Goal: Task Accomplishment & Management: Manage account settings

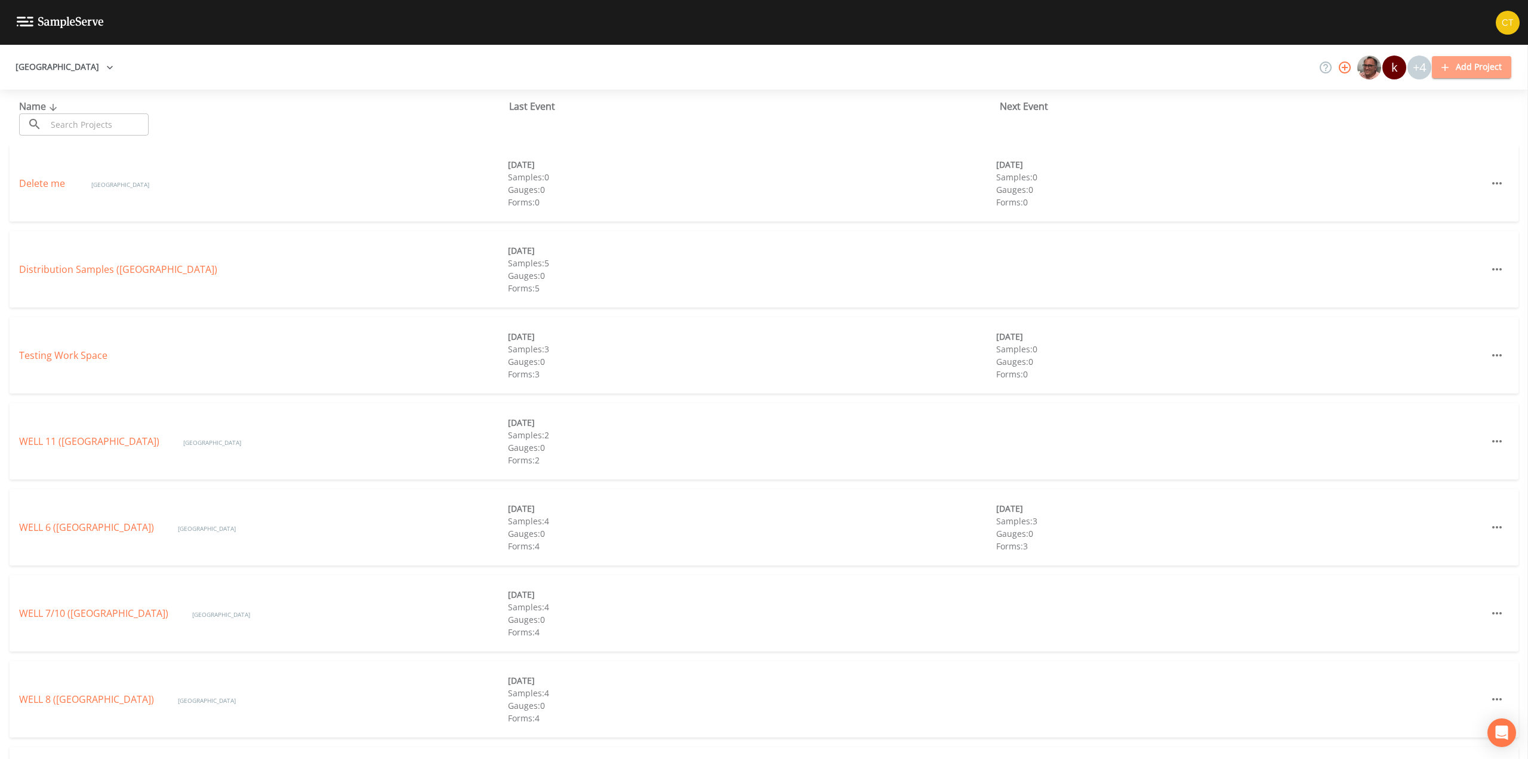
click at [1456, 72] on button "Add Project" at bounding box center [1471, 67] width 79 height 22
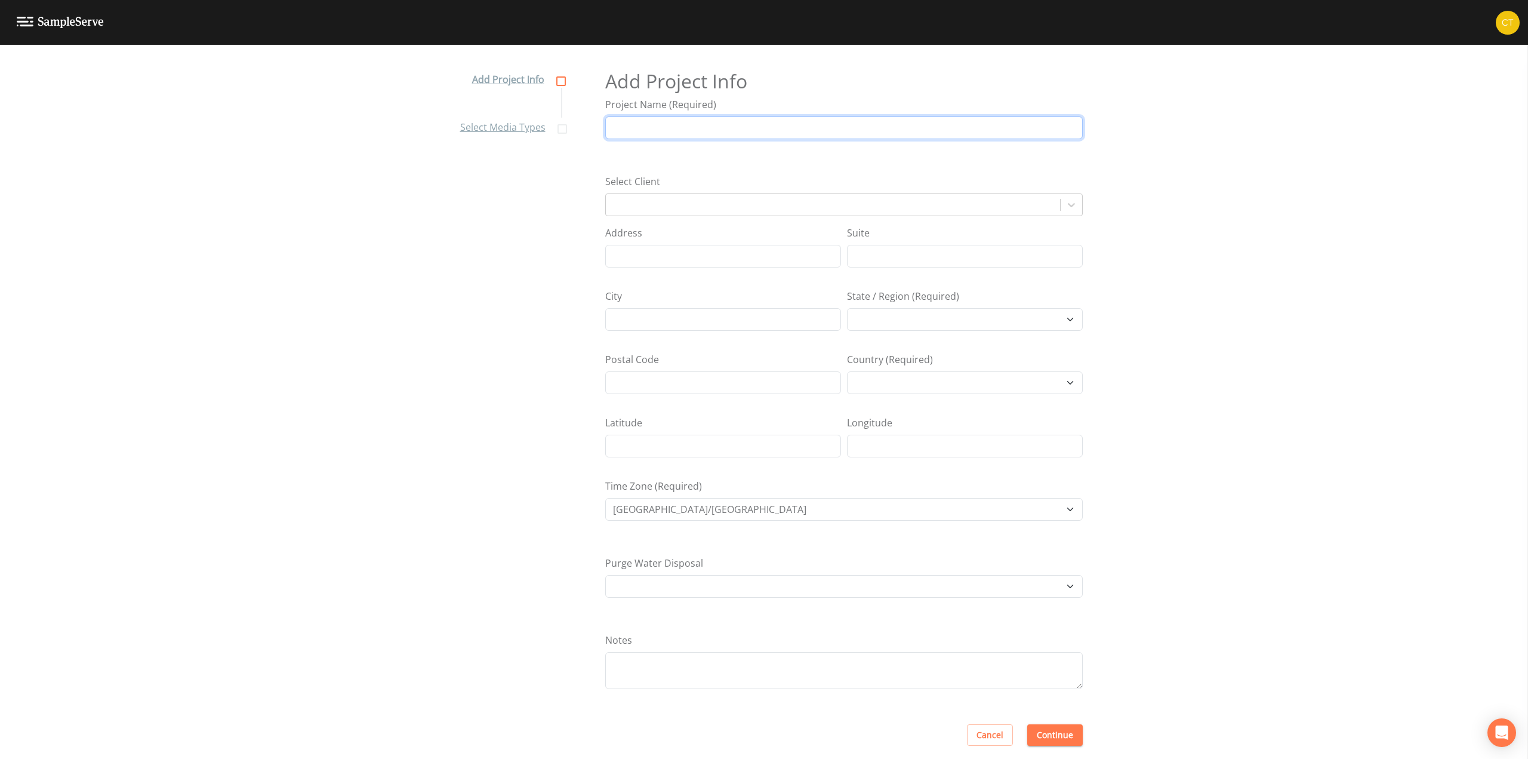
click at [631, 125] on input "Project Name (Required)" at bounding box center [843, 127] width 477 height 23
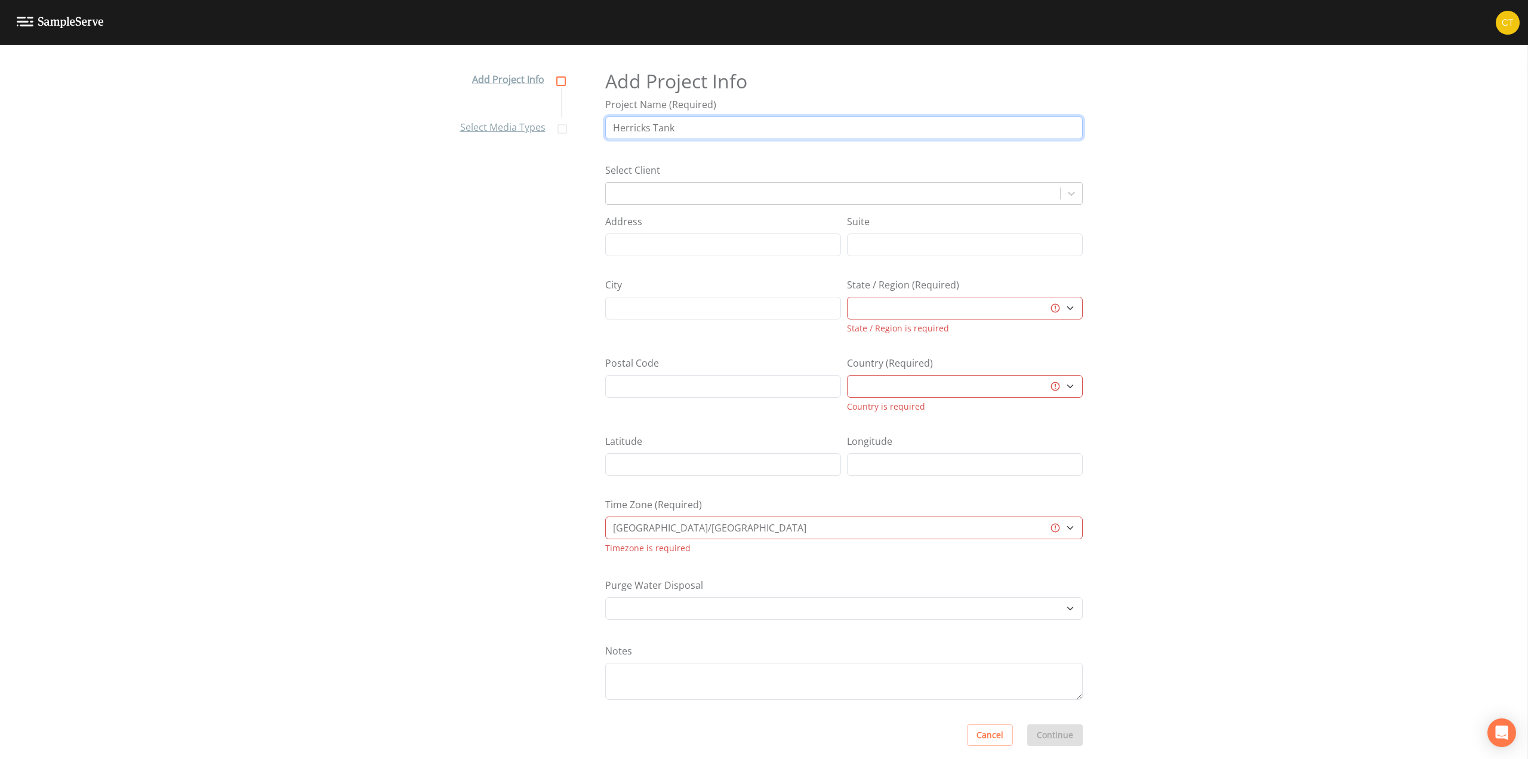
type input "Herricks Tank"
click at [544, 232] on nav "Add Project Info Select Media Types" at bounding box center [511, 413] width 131 height 714
click at [994, 314] on select "[GEOGRAPHIC_DATA] [GEOGRAPHIC_DATA] [GEOGRAPHIC_DATA] [GEOGRAPHIC_DATA] [GEOGRA…" at bounding box center [965, 308] width 236 height 23
select select "3f81eb0d-bb9a-4cb4-a221-9606a61fcaf2"
click at [847, 304] on select "[GEOGRAPHIC_DATA] [GEOGRAPHIC_DATA] [GEOGRAPHIC_DATA] [GEOGRAPHIC_DATA] [GEOGRA…" at bounding box center [965, 308] width 236 height 23
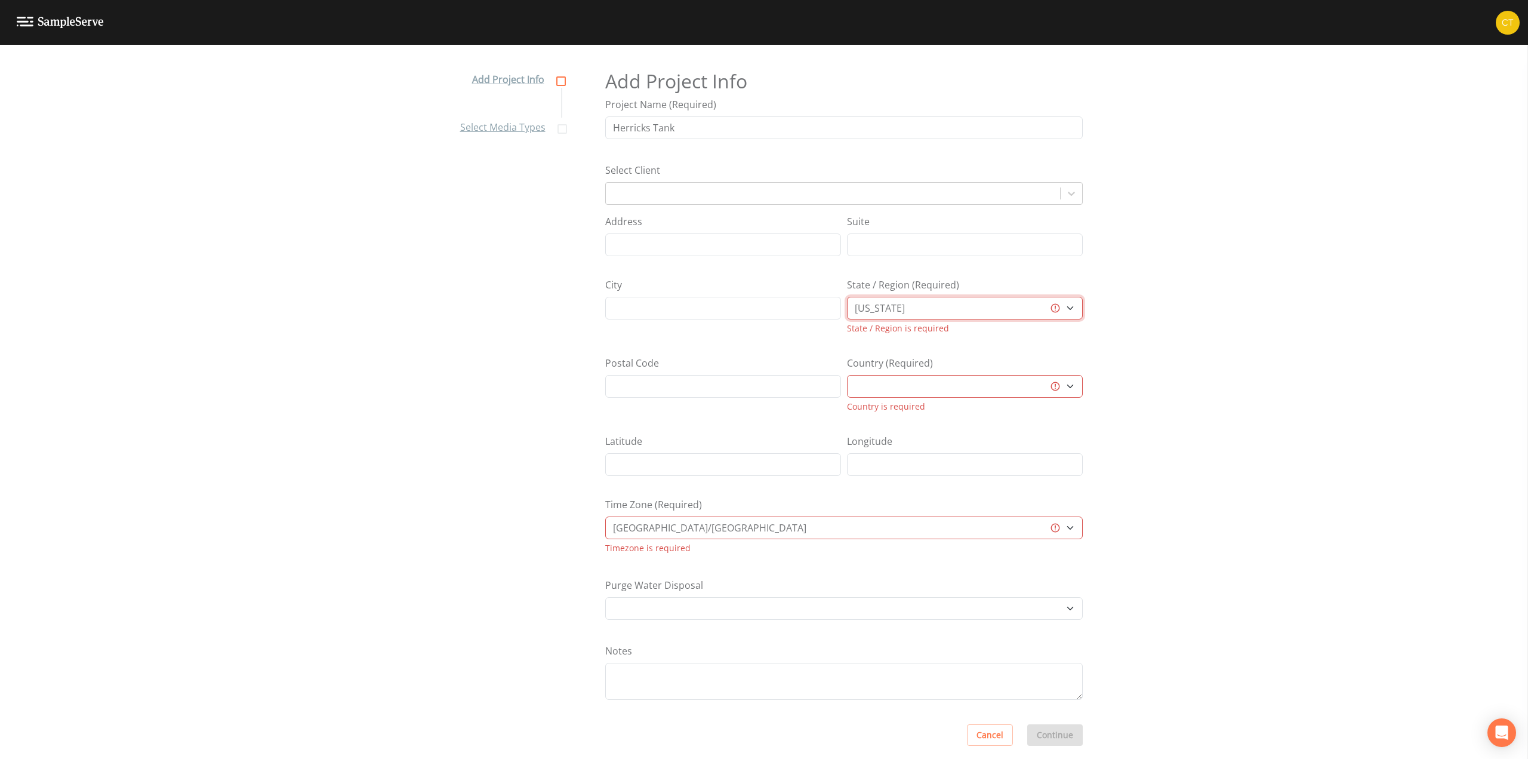
select select "[GEOGRAPHIC_DATA]"
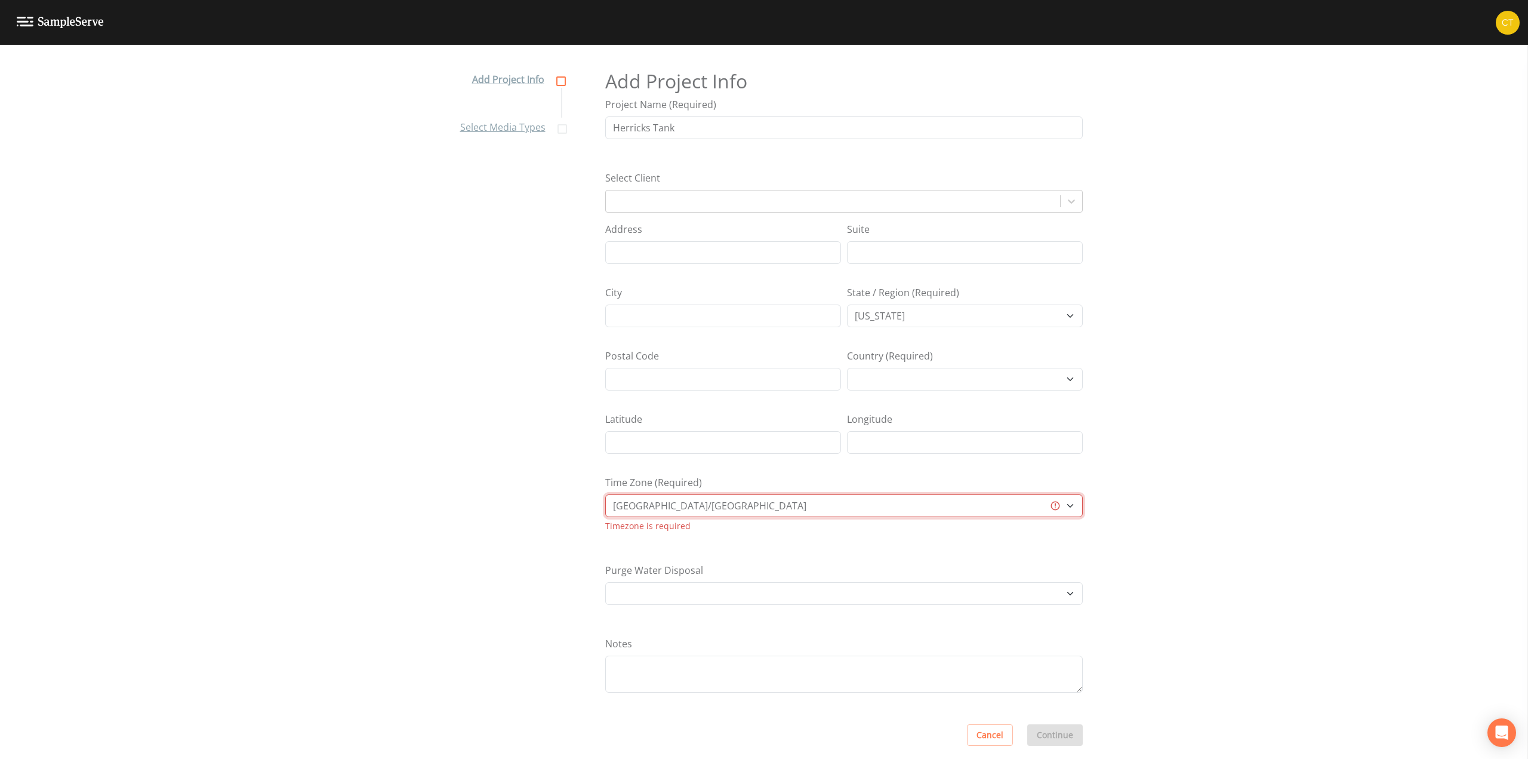
click at [750, 504] on select "[GEOGRAPHIC_DATA]/[GEOGRAPHIC_DATA] [GEOGRAPHIC_DATA]/[GEOGRAPHIC_DATA] [GEOGRA…" at bounding box center [843, 505] width 477 height 23
select select "EST"
click at [605, 498] on select "[GEOGRAPHIC_DATA]/[GEOGRAPHIC_DATA] [GEOGRAPHIC_DATA]/[GEOGRAPHIC_DATA] [GEOGRA…" at bounding box center [843, 505] width 477 height 23
click at [1233, 571] on div "Add Project Info Select Media Types Add Project Info Project Name (Required) He…" at bounding box center [764, 413] width 1528 height 714
click at [1056, 734] on button "Continue" at bounding box center [1055, 735] width 56 height 22
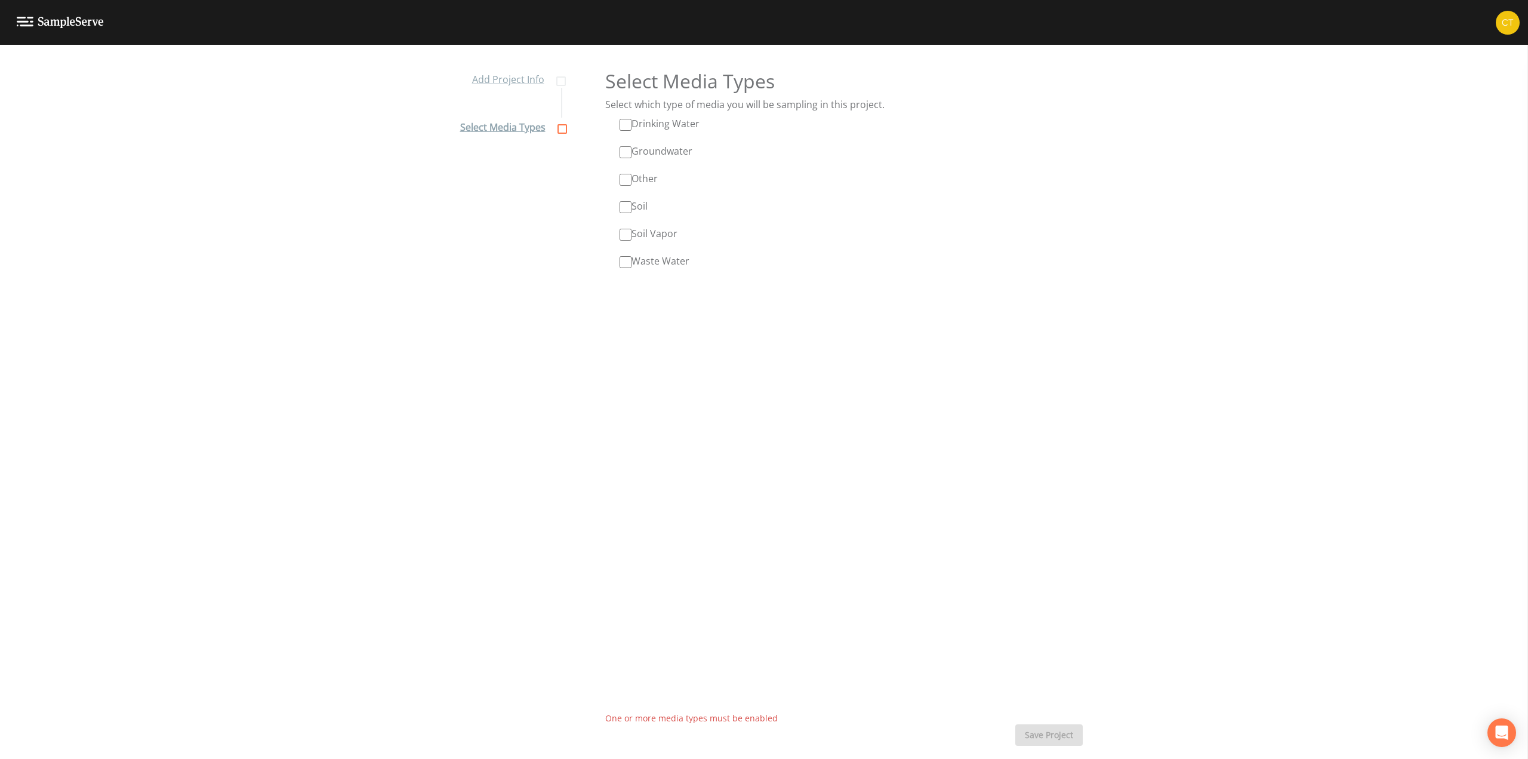
click at [622, 127] on input "Drinking Water" at bounding box center [626, 125] width 12 height 12
checkbox input "true"
click at [1052, 737] on button "Save Project" at bounding box center [1048, 735] width 67 height 22
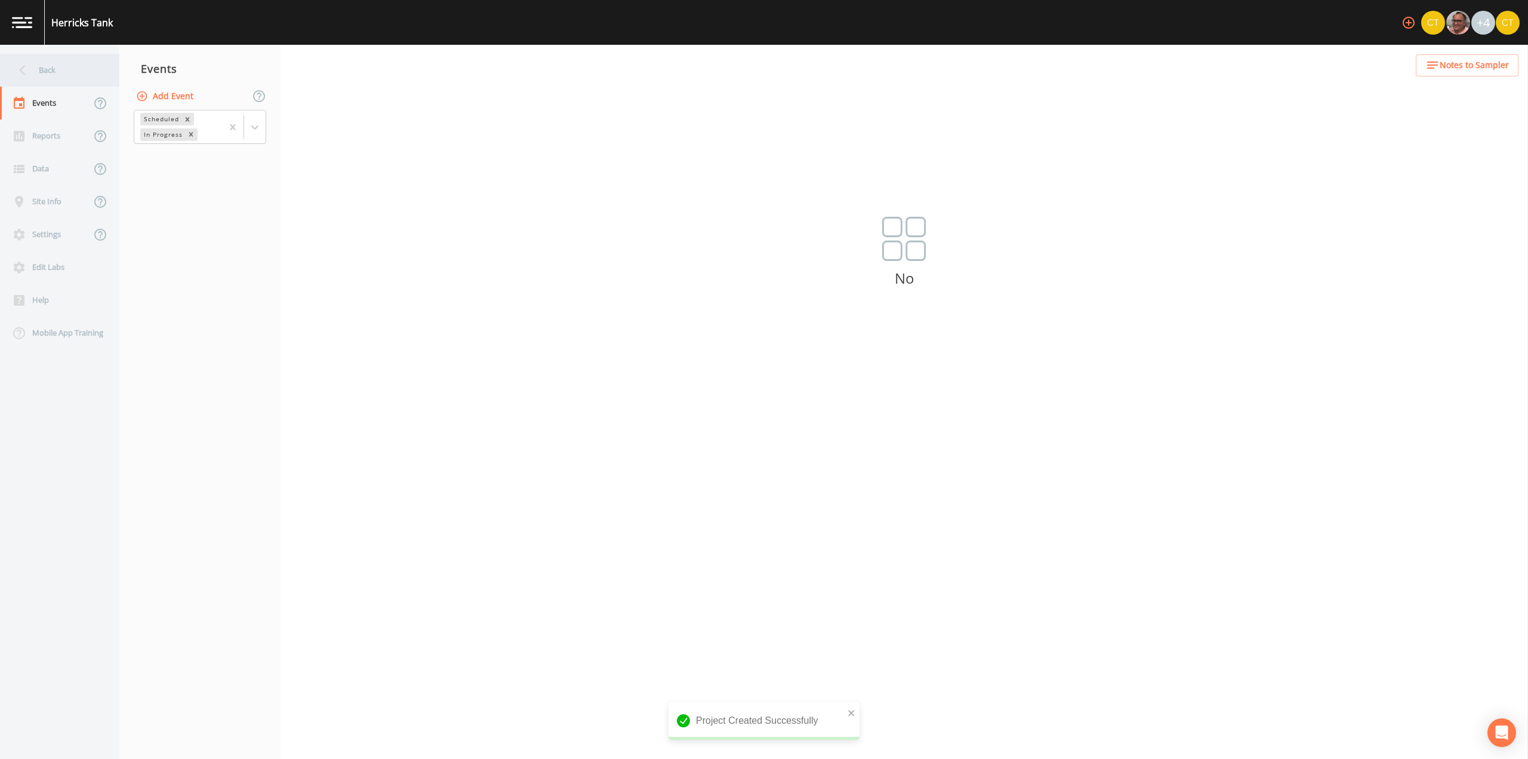
click at [30, 70] on icon at bounding box center [22, 70] width 21 height 21
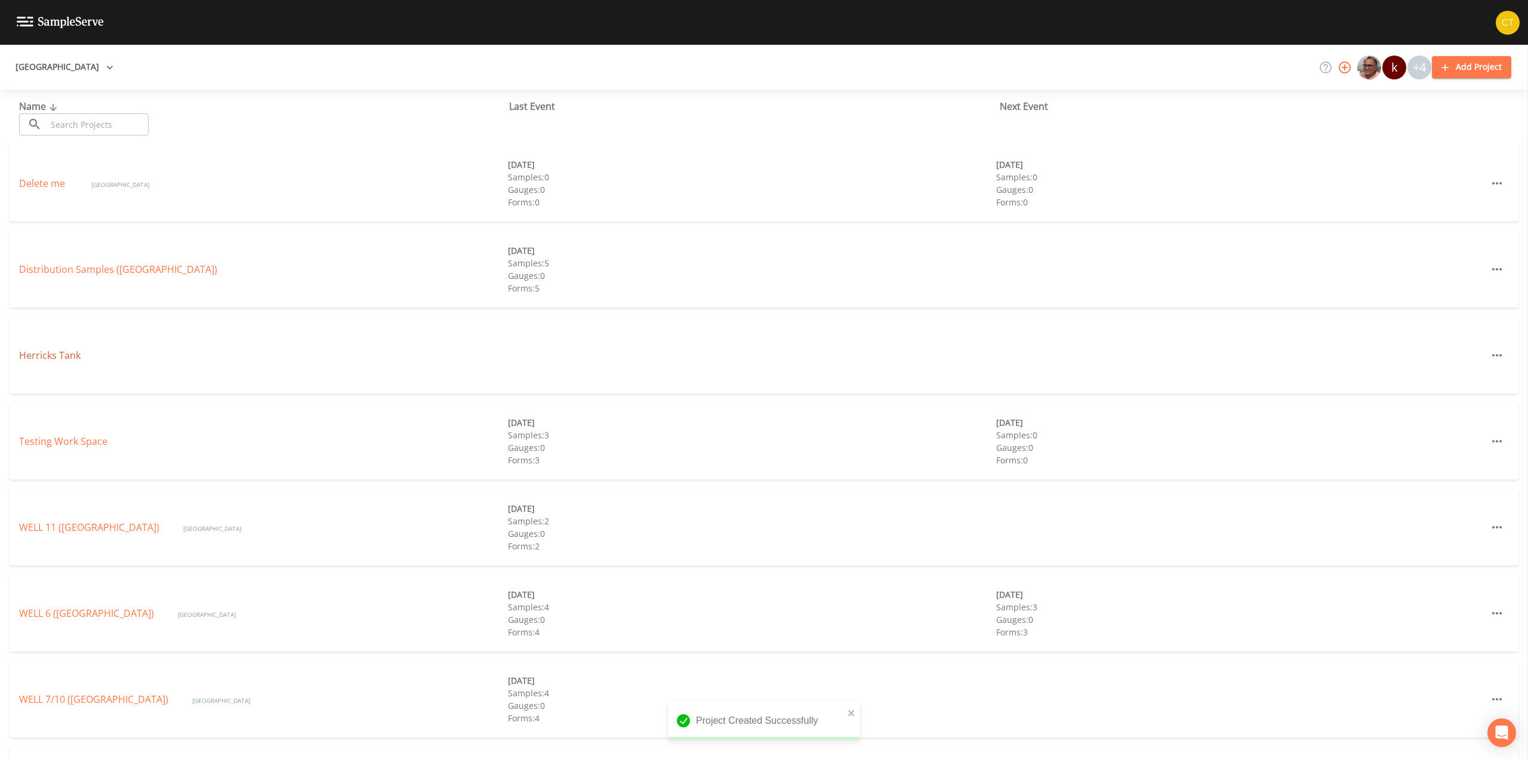
click at [43, 356] on link "Herricks Tank" at bounding box center [49, 355] width 61 height 13
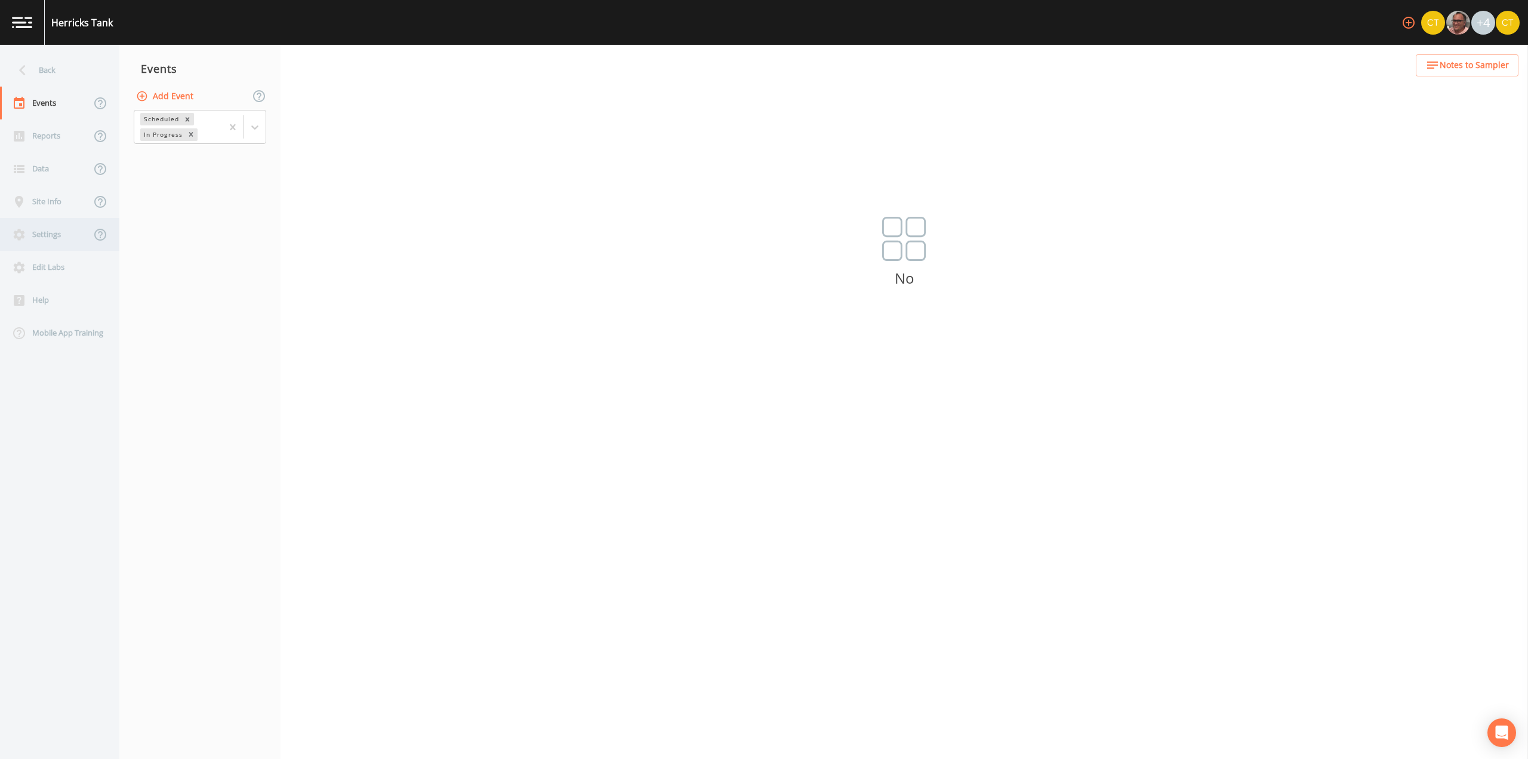
click at [36, 237] on div "Settings" at bounding box center [45, 234] width 91 height 33
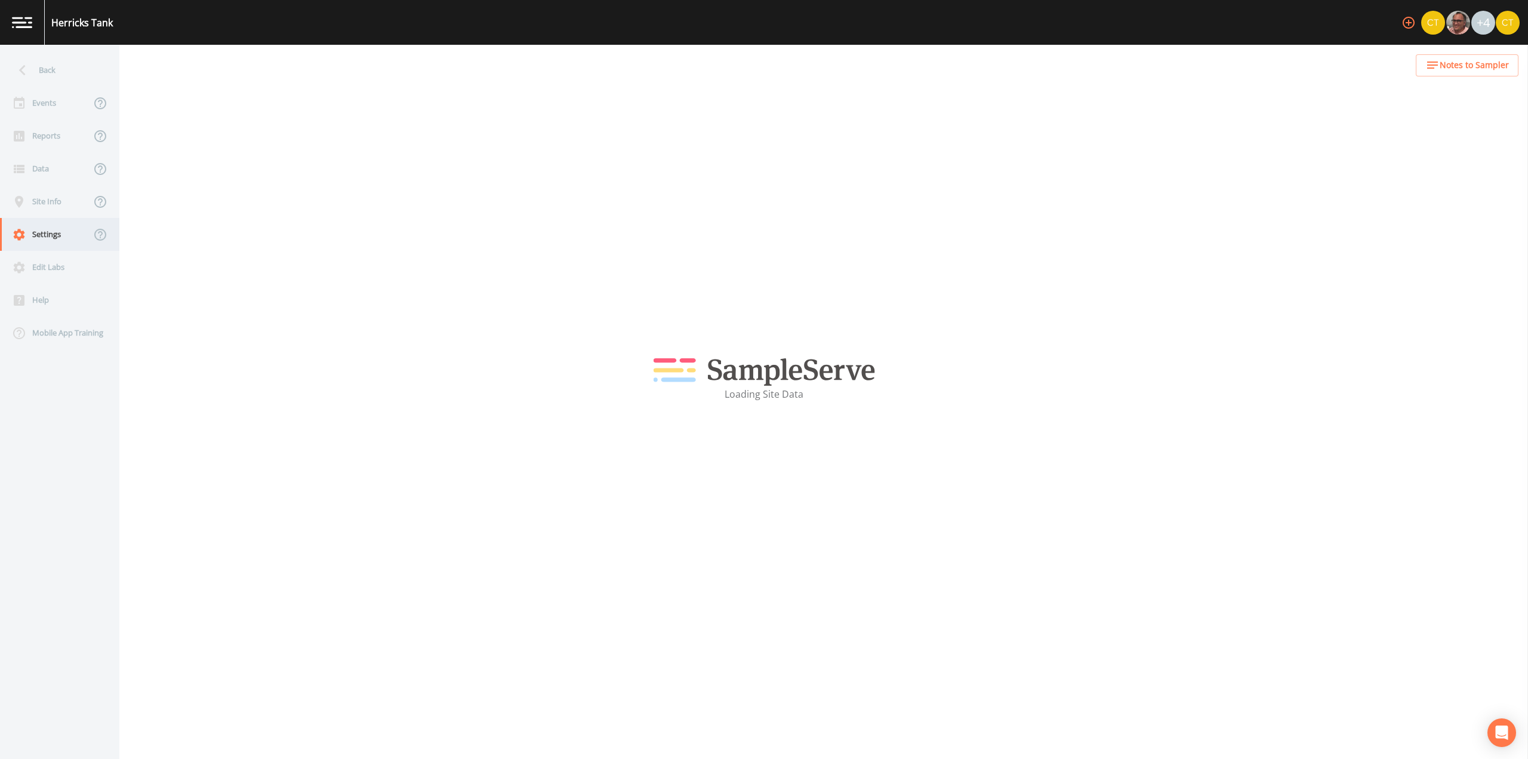
select select "3f81eb0d-bb9a-4cb4-a221-9606a61fcaf2"
select select "[GEOGRAPHIC_DATA]"
select select "EST"
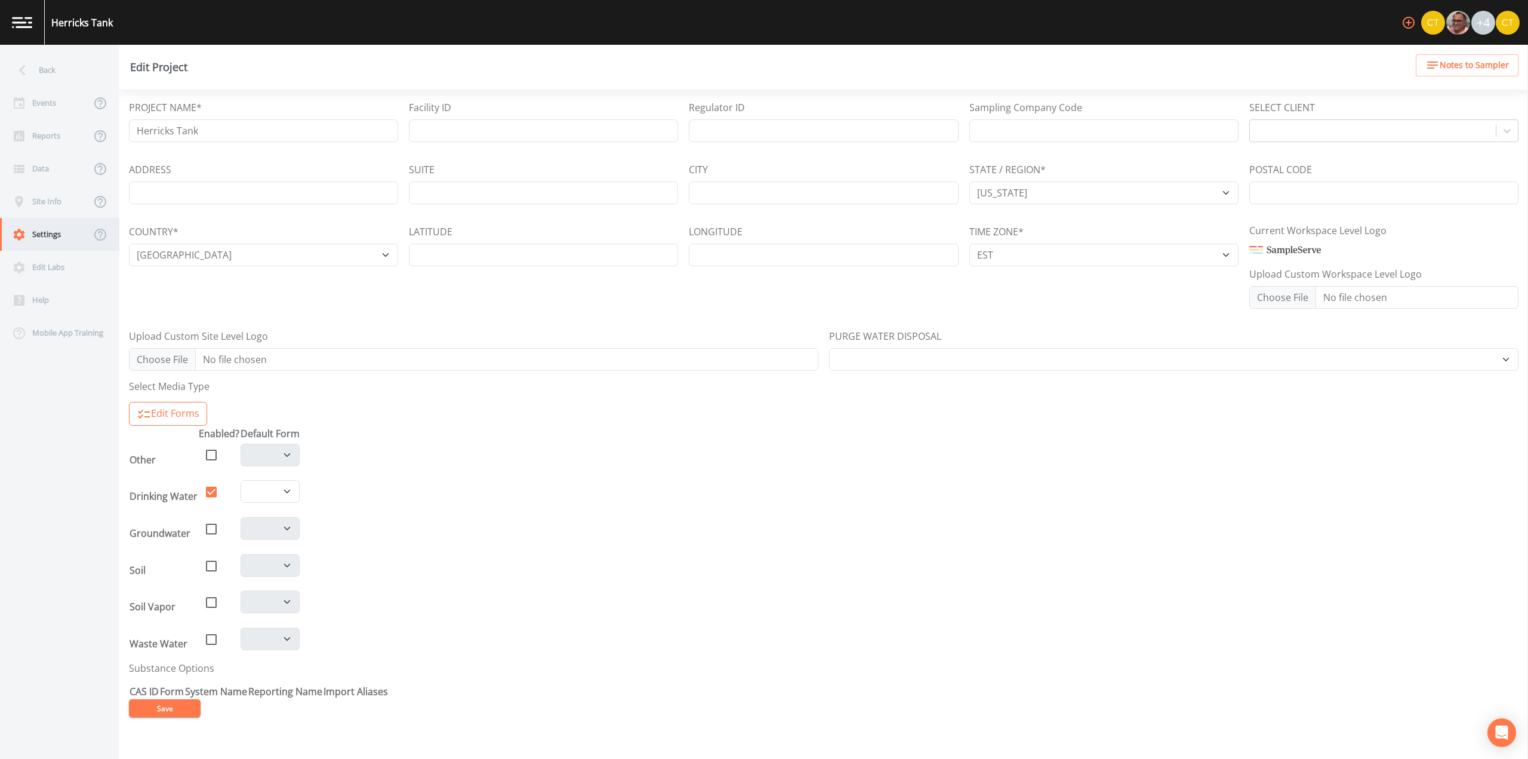
select select "50b8968d-c444-492d-9c0a-b0c26e946e70"
select select "4159d310-bb99-411b-a773-8365e3275ef1"
click at [33, 198] on div "Site Info" at bounding box center [45, 201] width 91 height 33
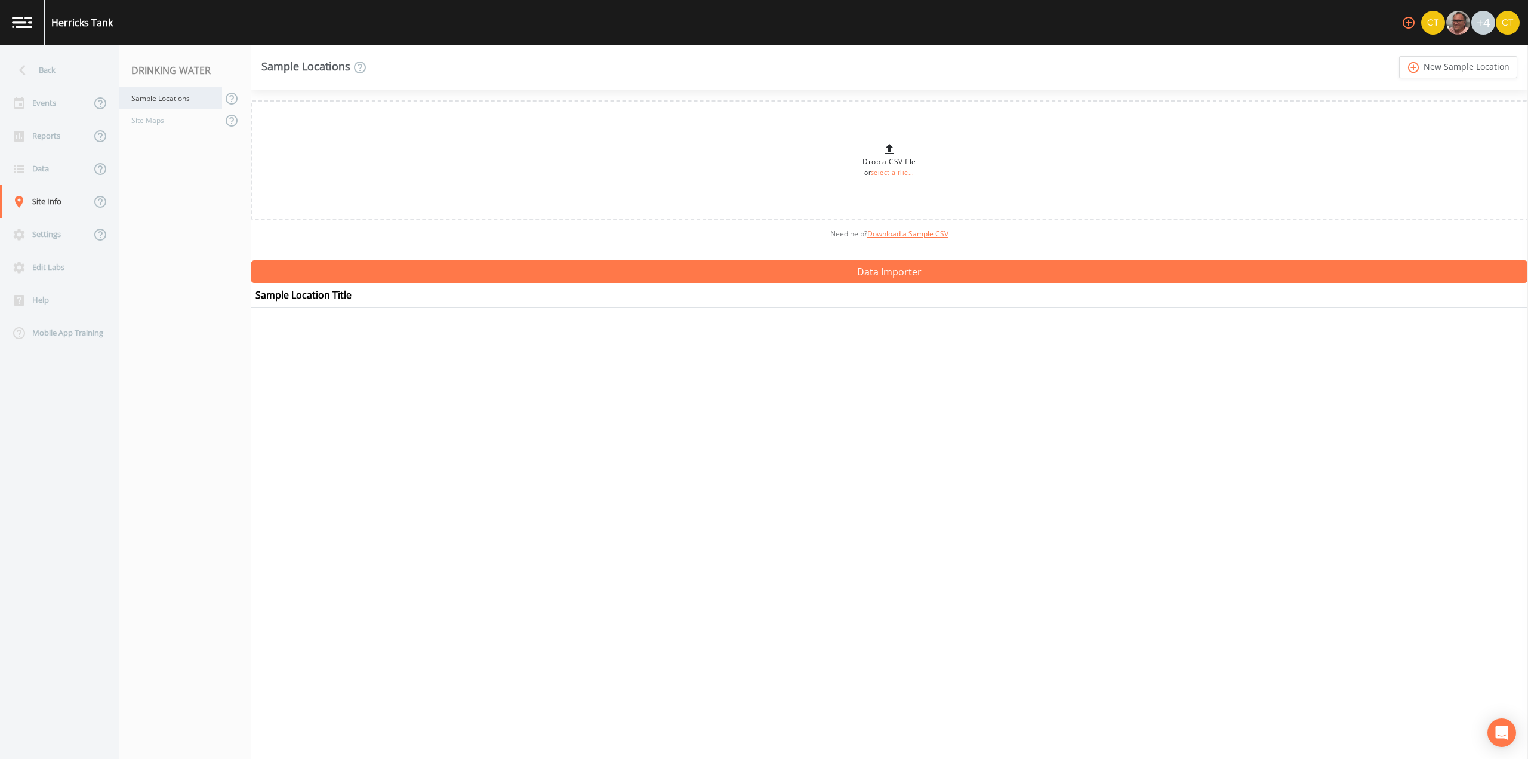
click at [181, 101] on div "Sample Locations" at bounding box center [170, 98] width 103 height 22
click at [1424, 72] on link "add_circle_outline New Sample Location" at bounding box center [1458, 67] width 118 height 22
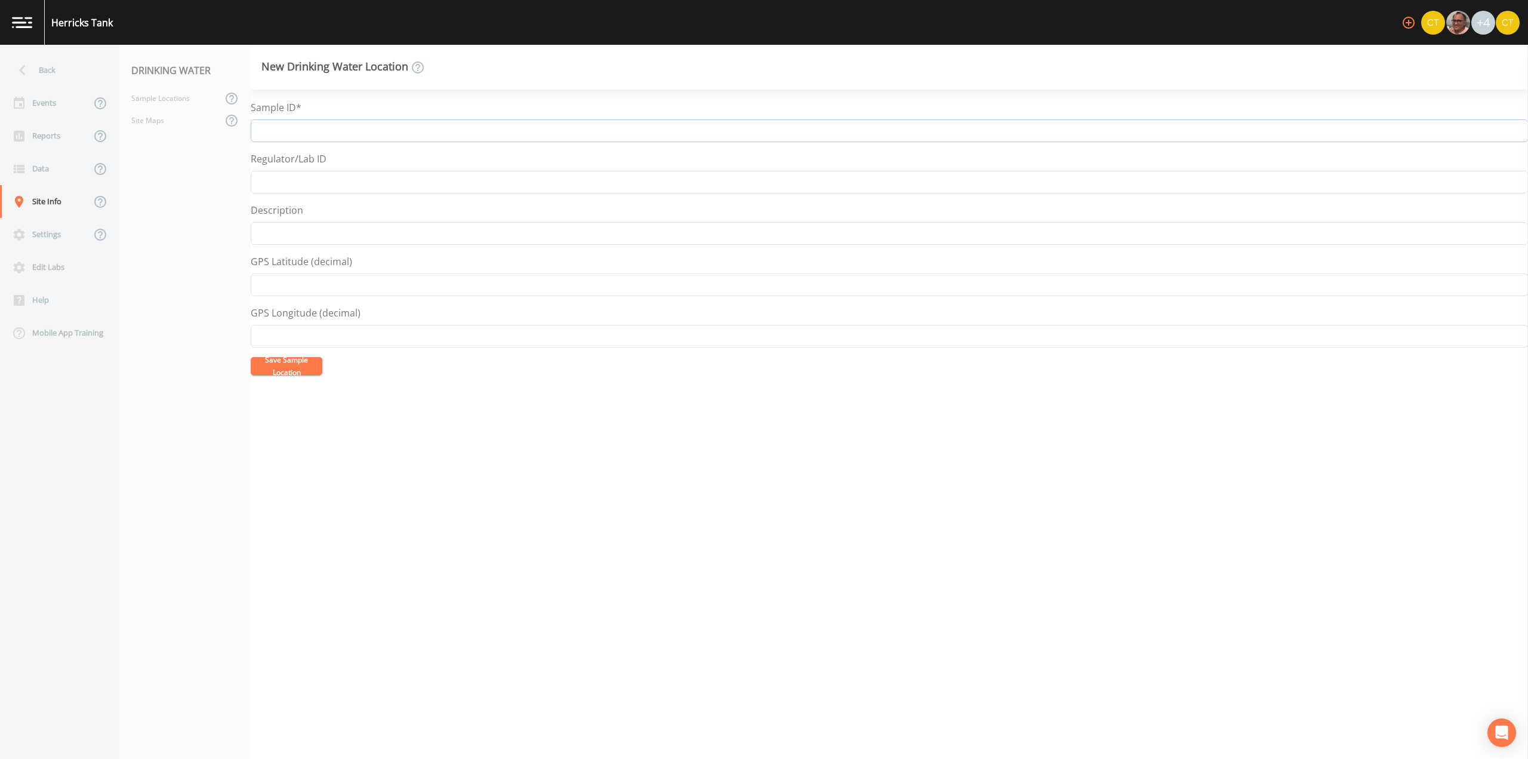
click at [279, 135] on input "Sample ID*" at bounding box center [889, 130] width 1277 height 23
type input "EST-HR"
click at [218, 205] on nav "DRINKING WATER Sample Locations Site Maps" at bounding box center [184, 402] width 131 height 714
click at [301, 235] on input "Description" at bounding box center [889, 233] width 1277 height 23
type input "Herricks Tank"
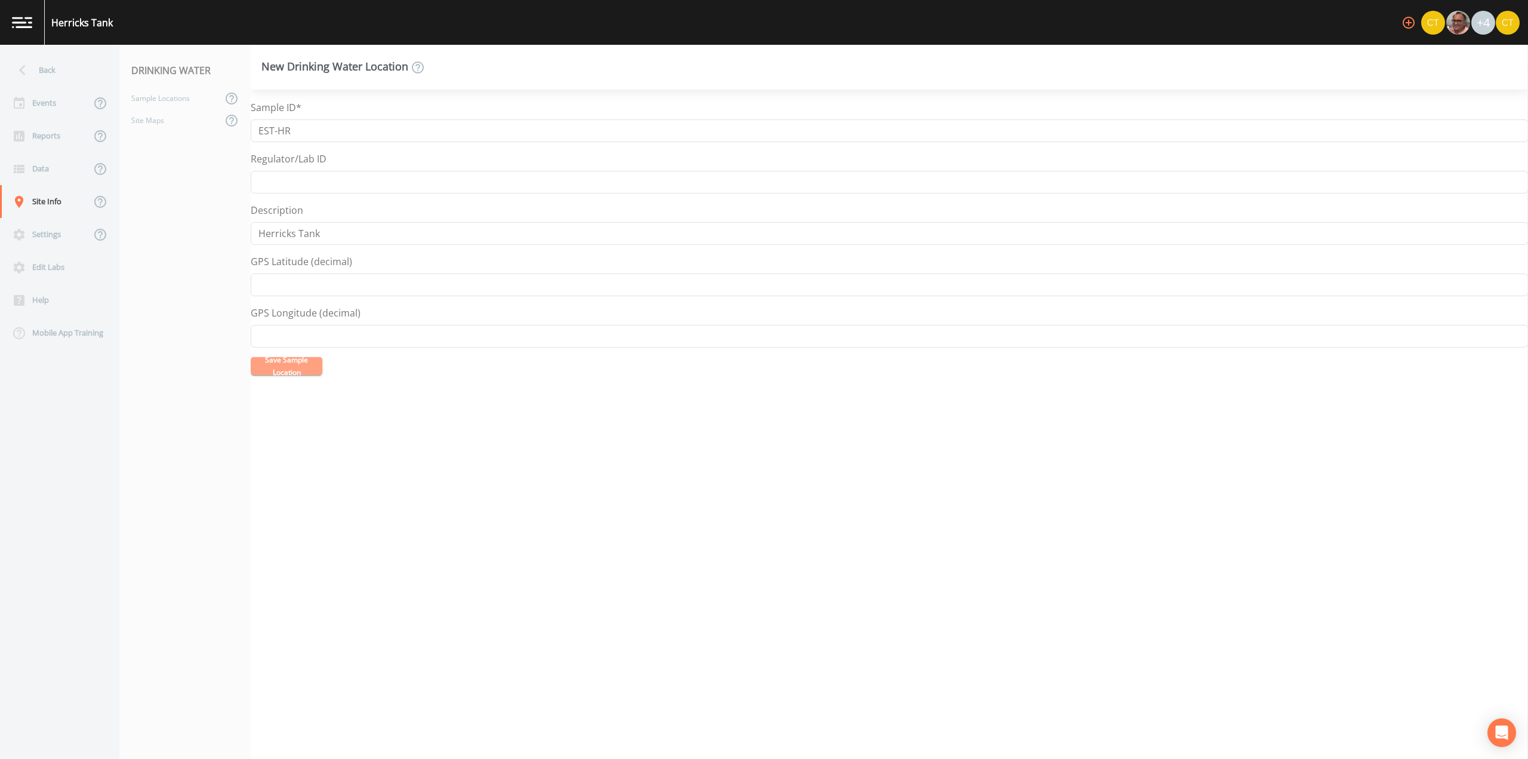
click at [300, 372] on button "Save Sample Location" at bounding box center [287, 366] width 72 height 18
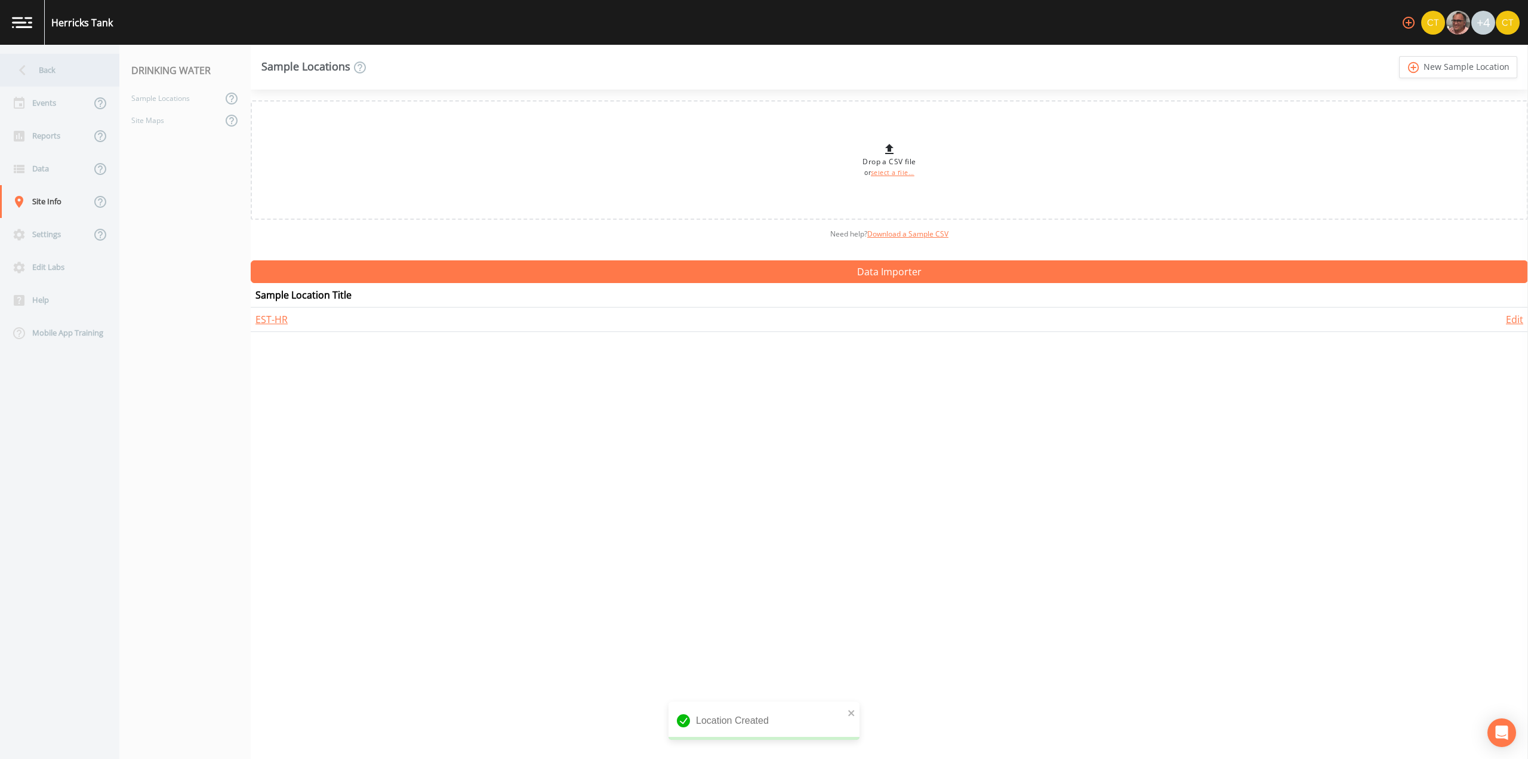
click at [48, 63] on div "Back" at bounding box center [53, 70] width 107 height 33
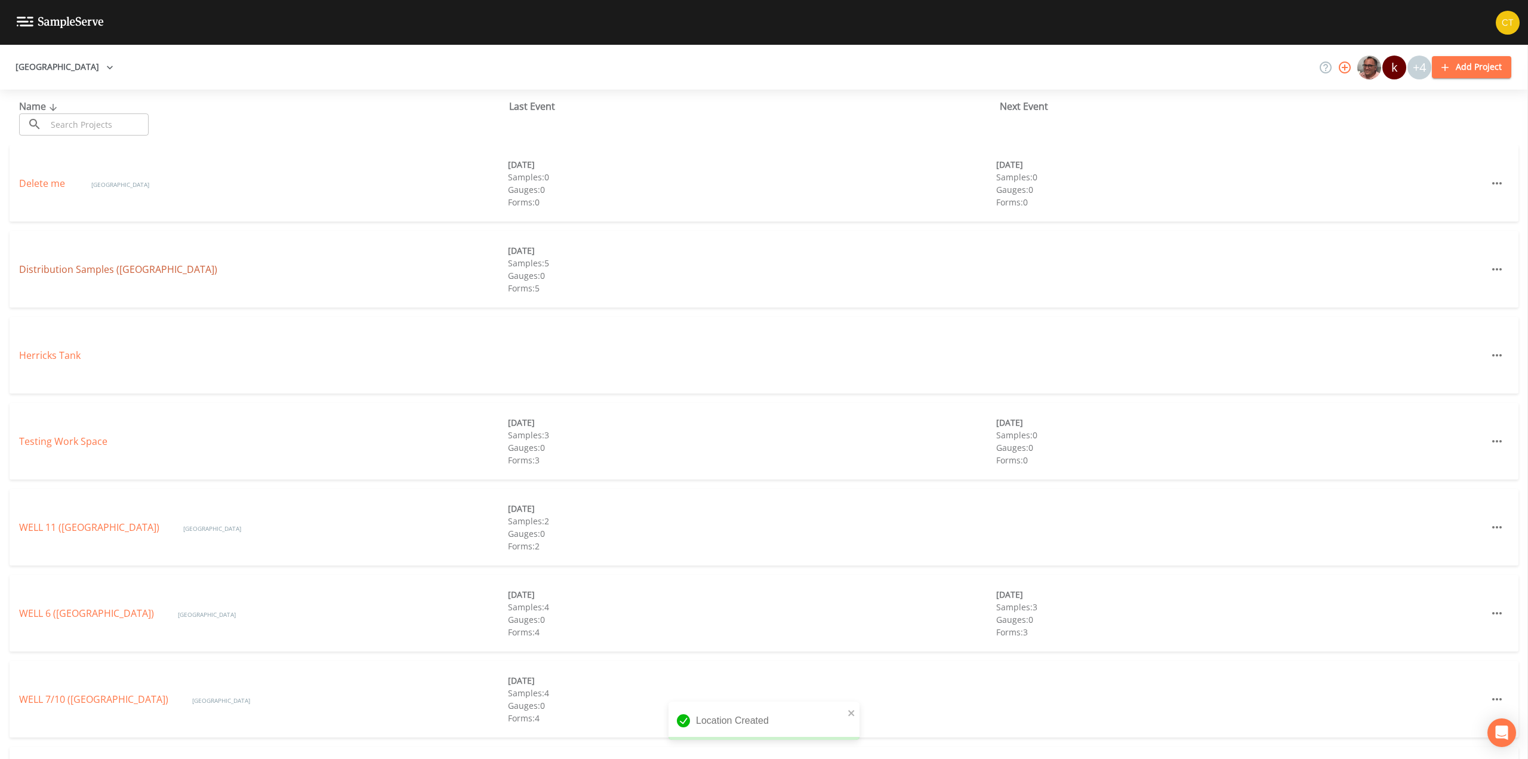
click at [57, 272] on link "Distribution Samples ([GEOGRAPHIC_DATA])" at bounding box center [118, 269] width 198 height 13
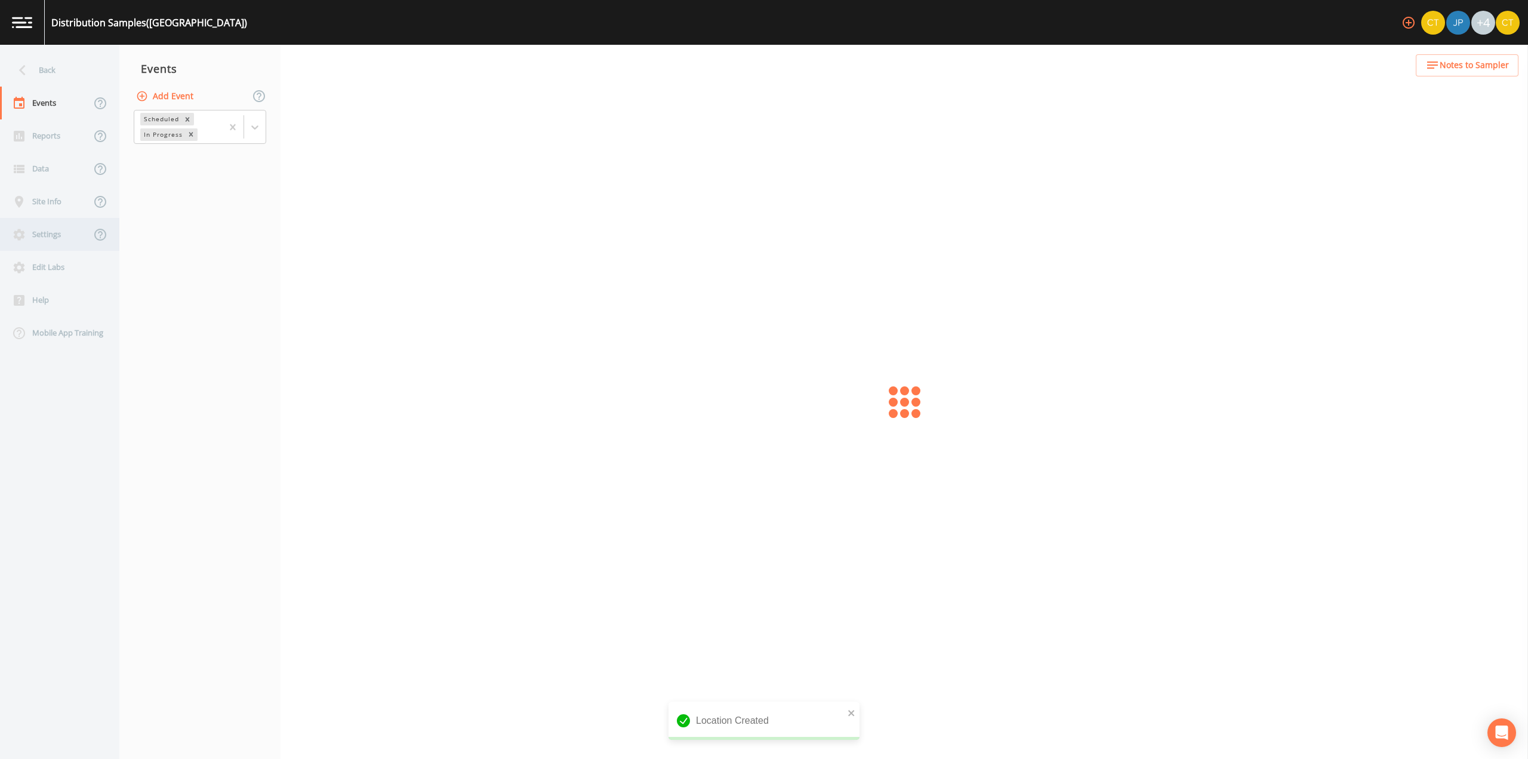
click at [47, 238] on div "Settings" at bounding box center [45, 234] width 91 height 33
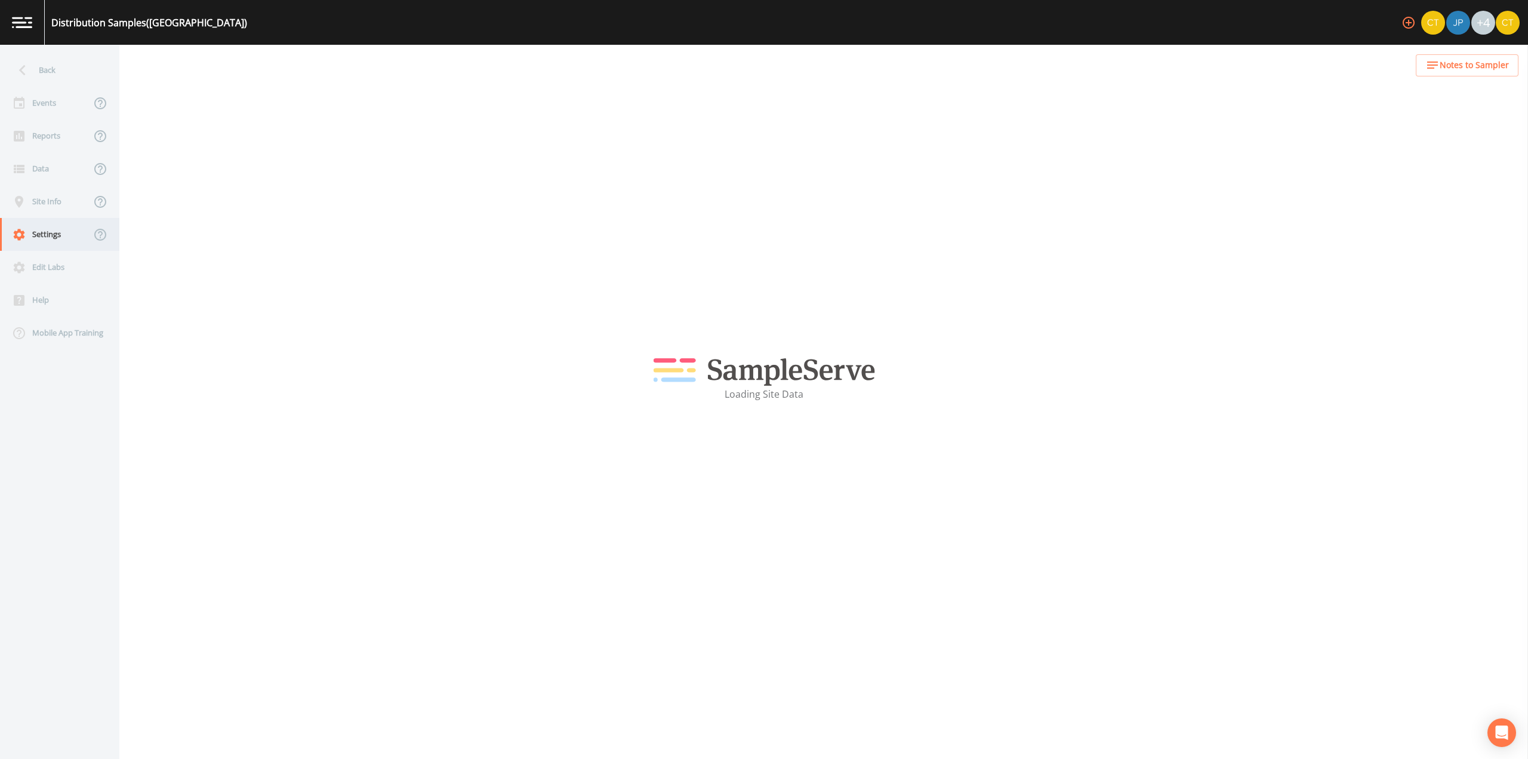
select select "3f81eb0d-bb9a-4cb4-a221-9606a61fcaf2"
select select "[GEOGRAPHIC_DATA]"
select select "US/Eastern"
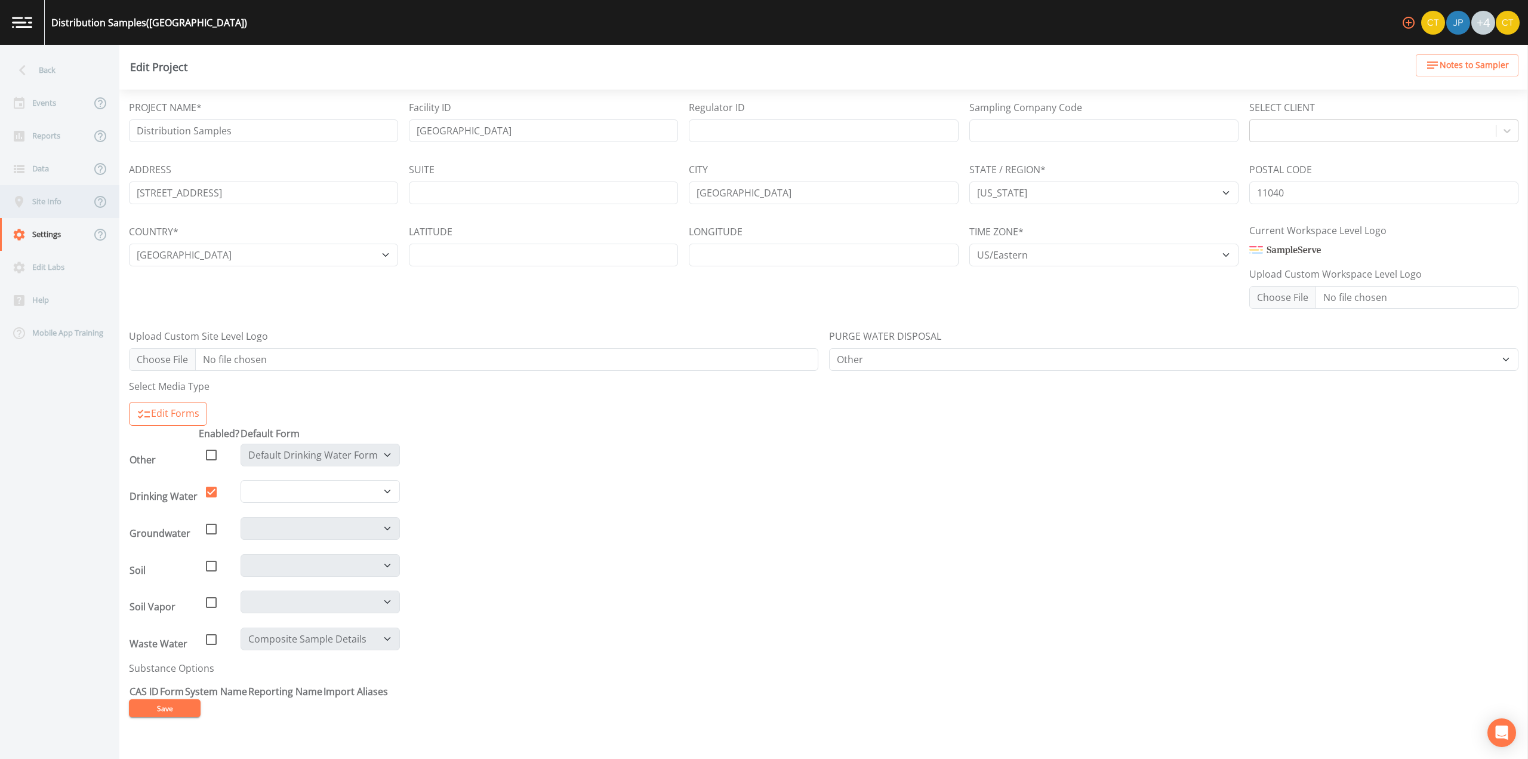
click at [56, 200] on div "Site Info" at bounding box center [45, 201] width 91 height 33
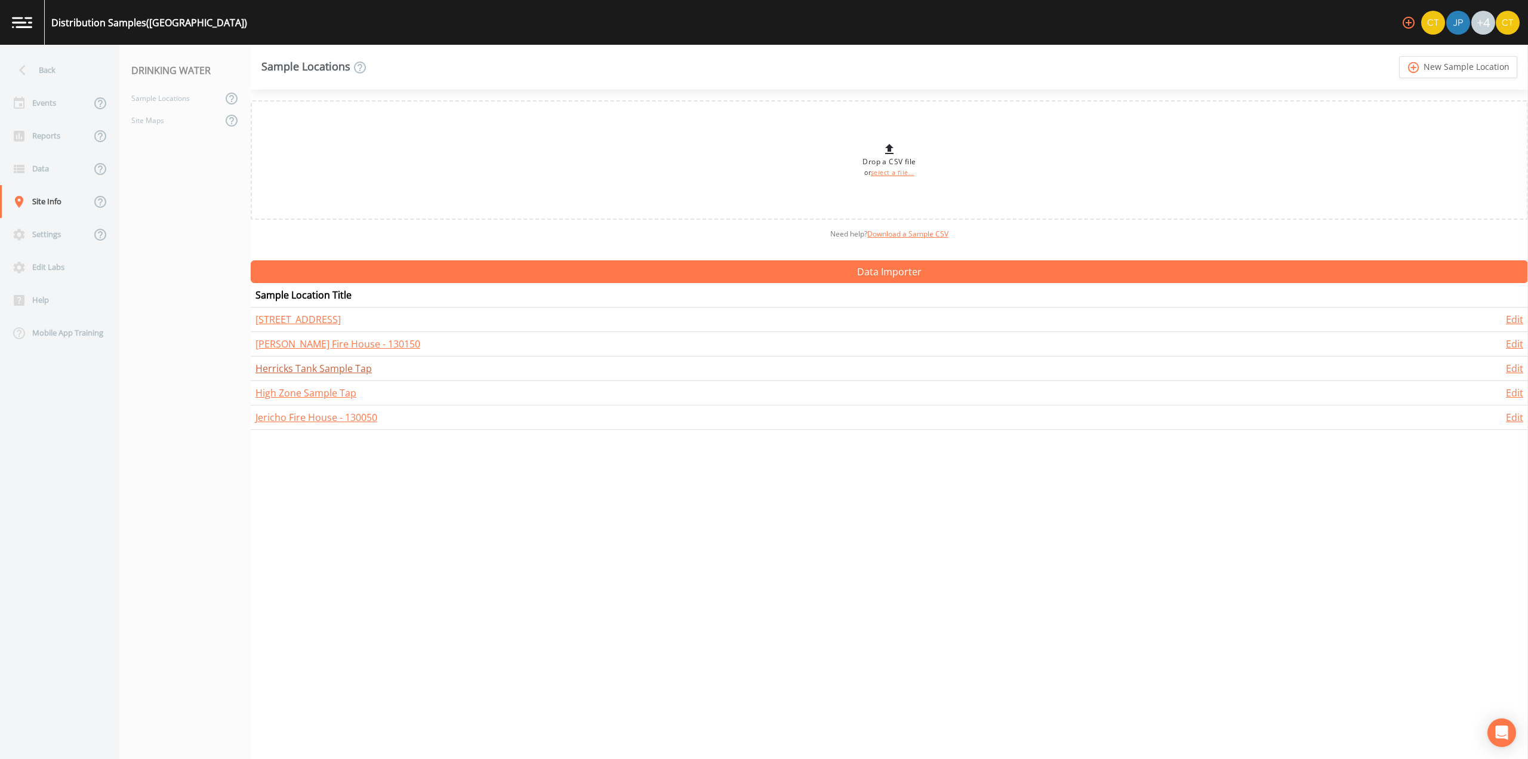
click at [328, 368] on link "Herricks Tank Sample Tap" at bounding box center [313, 368] width 116 height 13
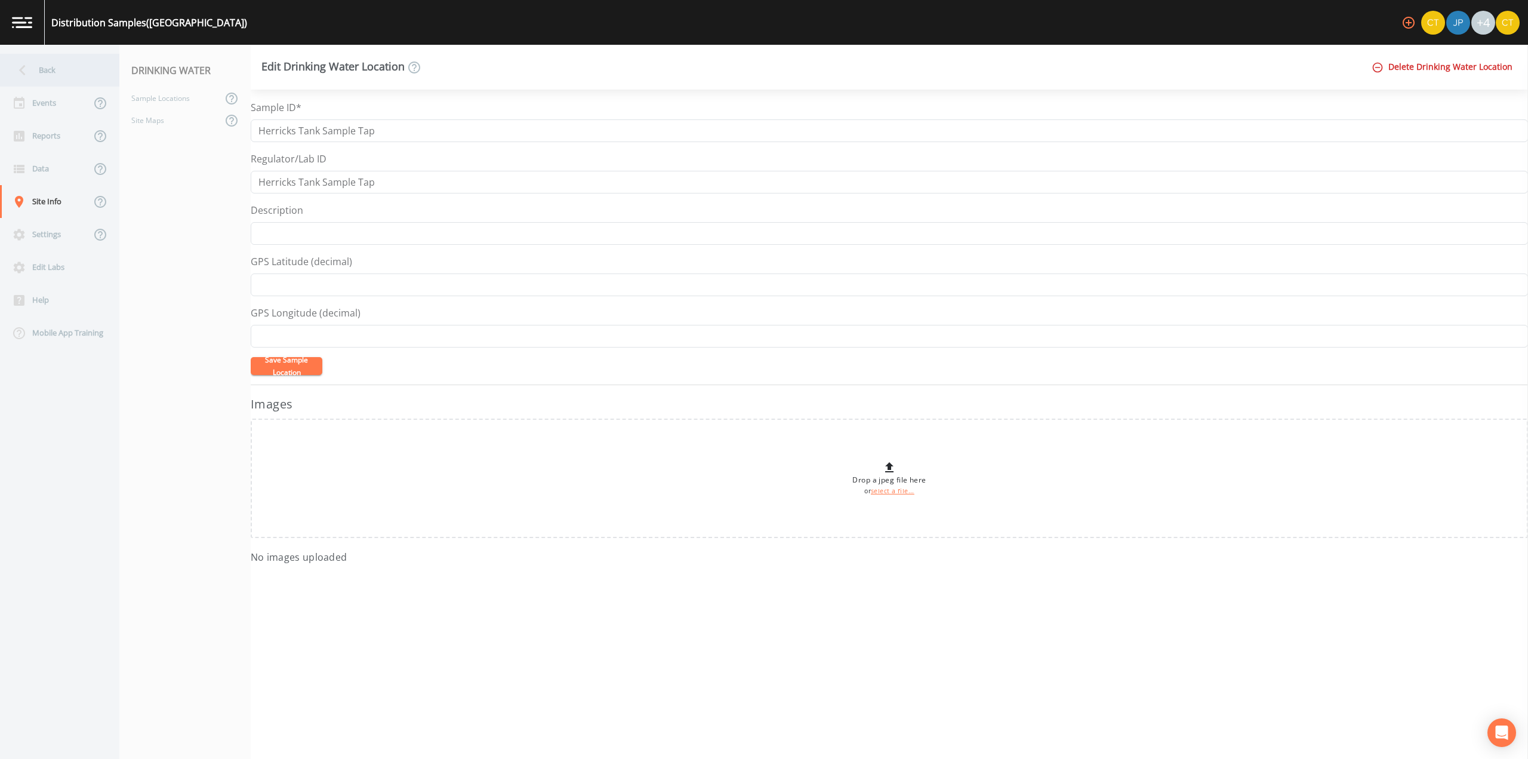
click at [27, 70] on icon at bounding box center [22, 70] width 21 height 21
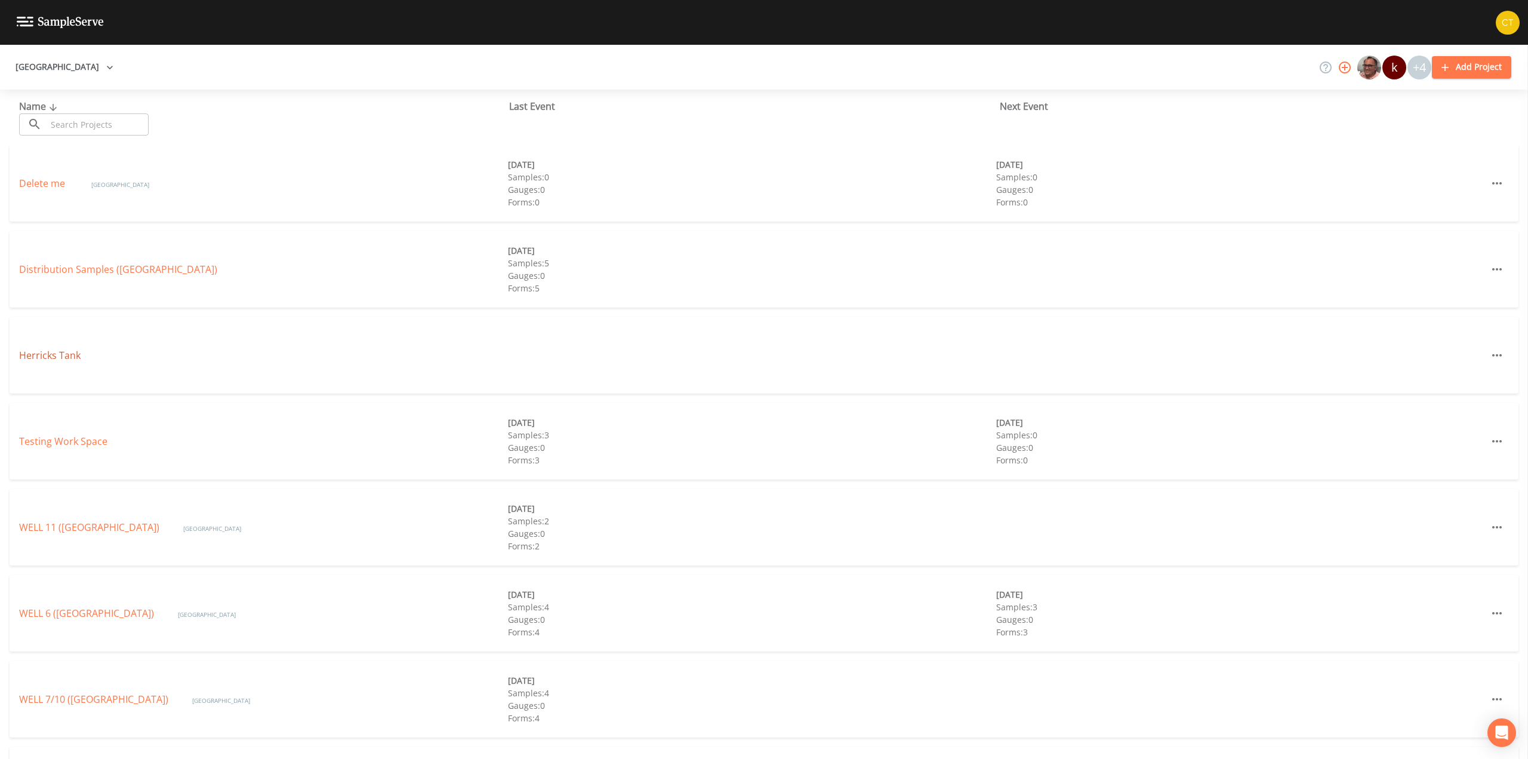
click at [41, 352] on link "Herricks Tank" at bounding box center [49, 355] width 61 height 13
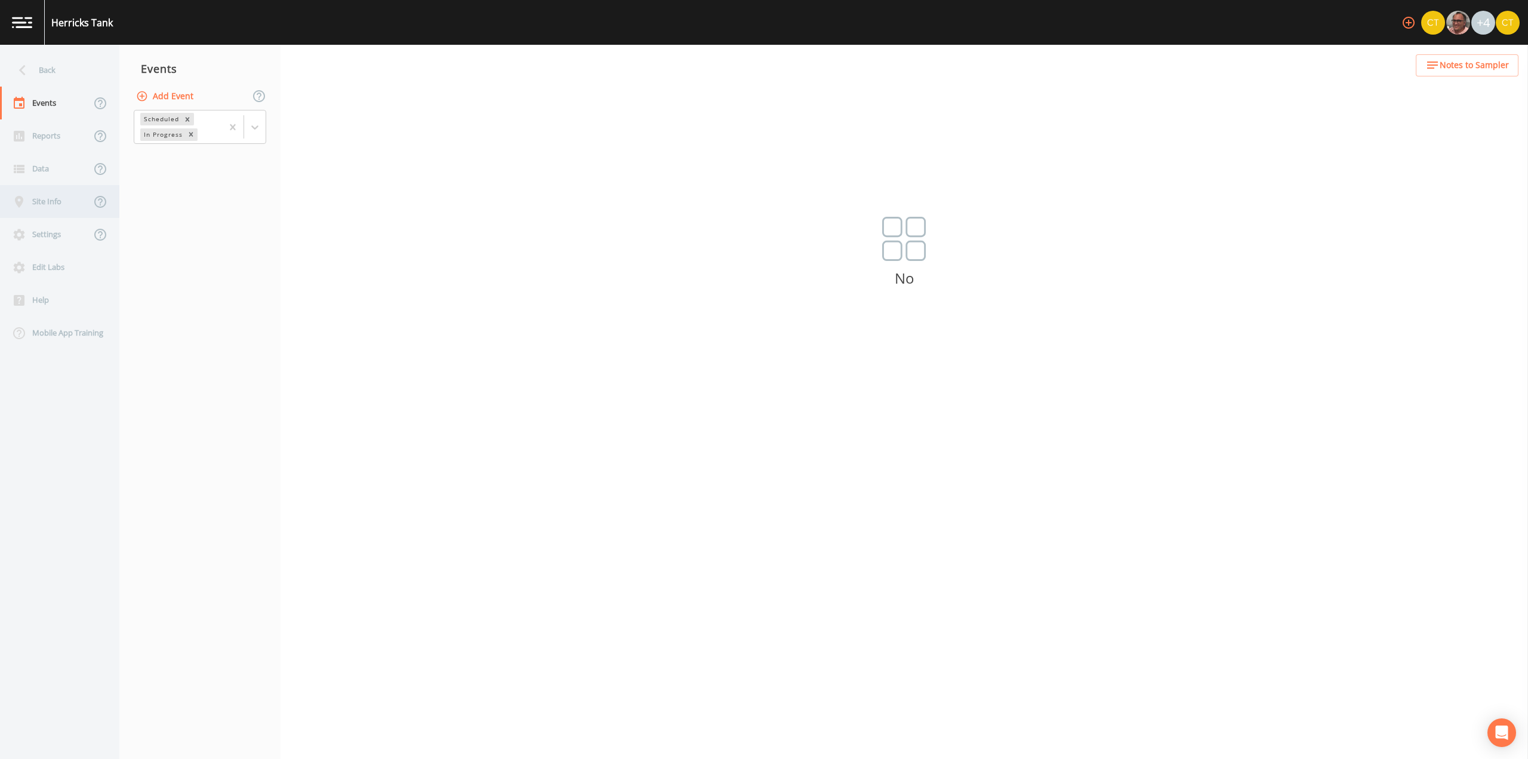
click at [33, 204] on div "Site Info" at bounding box center [45, 201] width 91 height 33
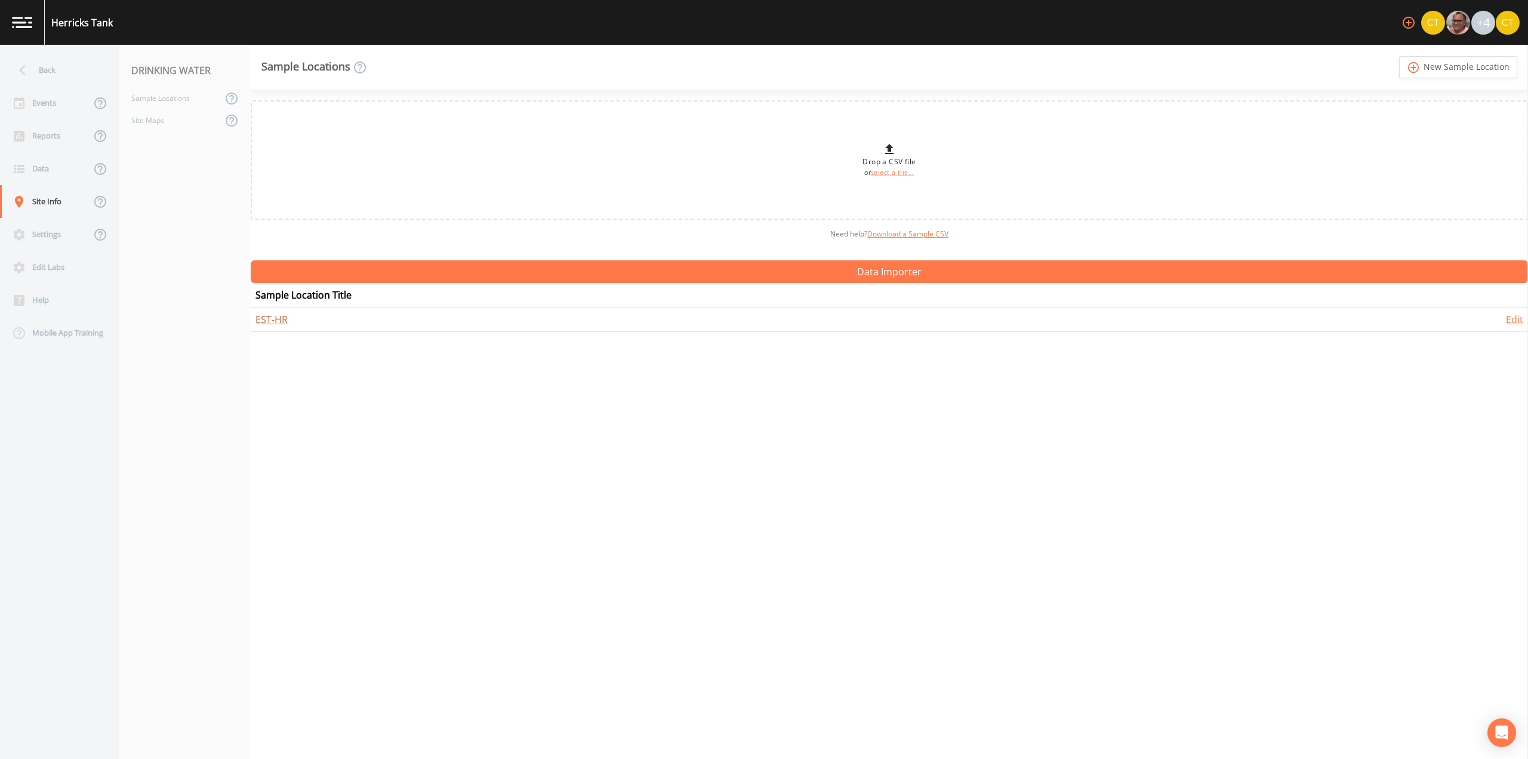
click at [266, 321] on link "EST-HR" at bounding box center [271, 319] width 32 height 13
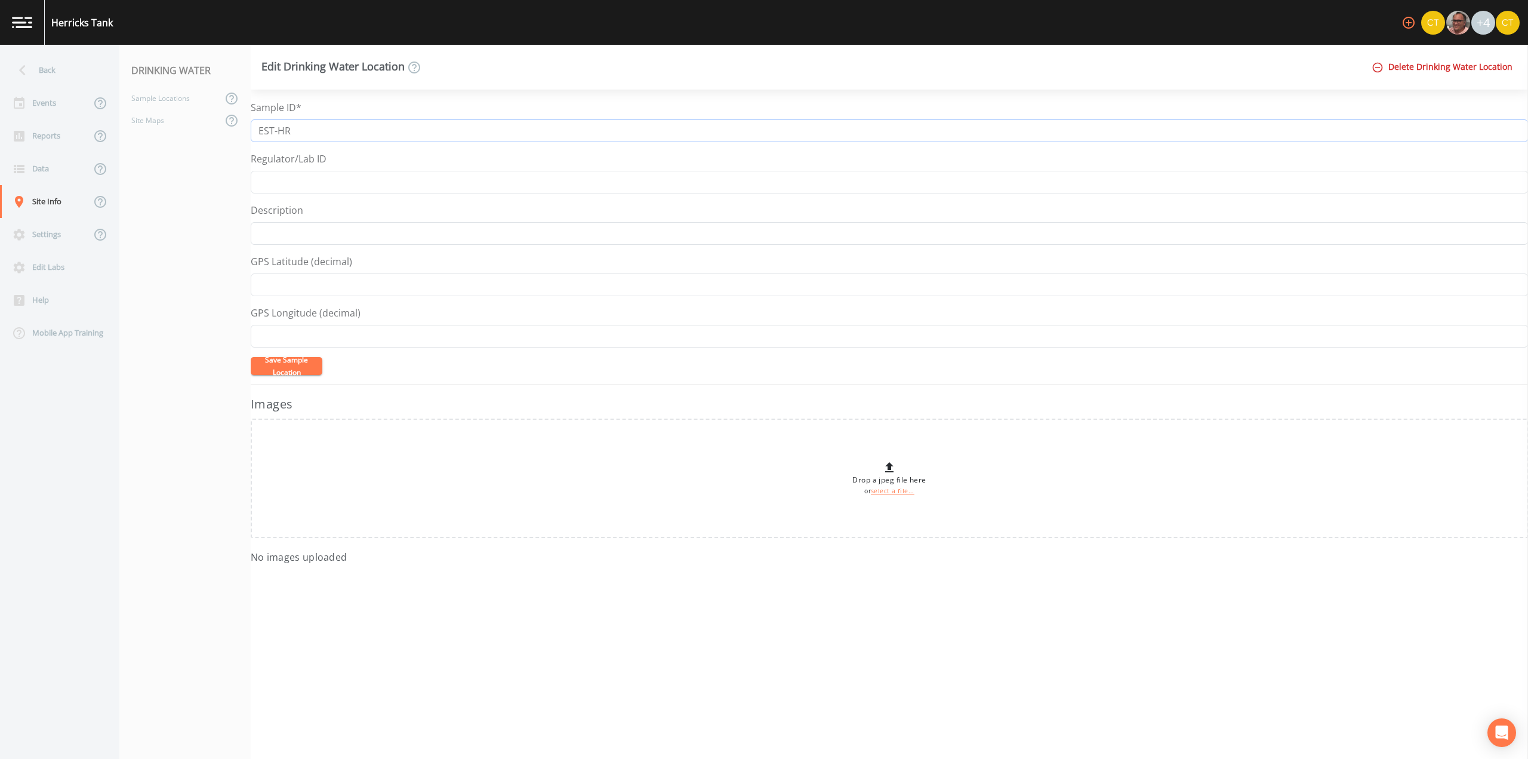
click at [339, 140] on input "EST-HR" at bounding box center [889, 130] width 1277 height 23
type input "EST-[PERSON_NAME] Tank"
click at [325, 193] on input "Regulator/Lab ID" at bounding box center [889, 182] width 1277 height 23
paste input "EST-[PERSON_NAME] Tank"
type input "EST-[PERSON_NAME] Tank"
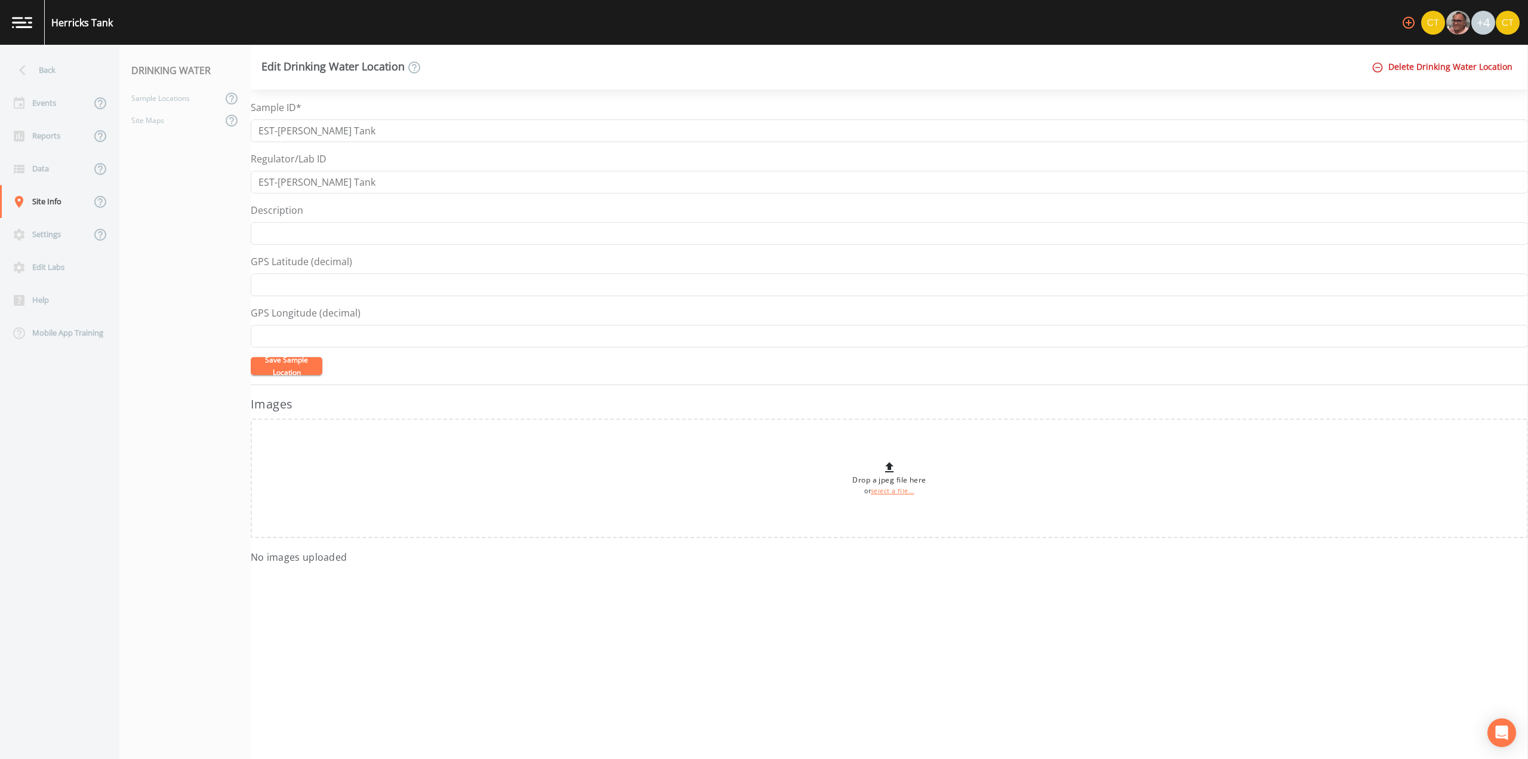
click at [291, 367] on button "Save Sample Location" at bounding box center [287, 366] width 72 height 18
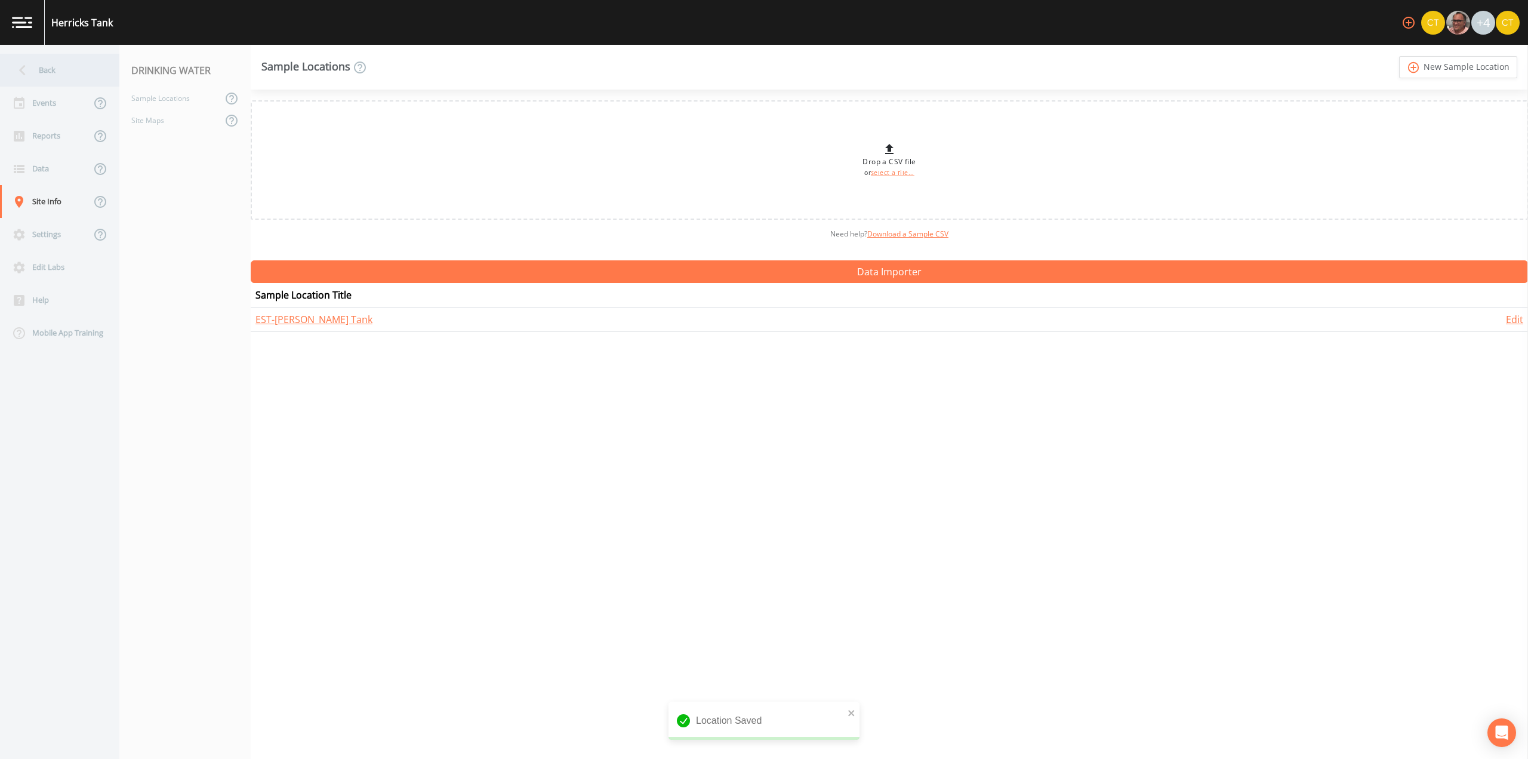
click at [37, 68] on div "Back" at bounding box center [53, 70] width 107 height 33
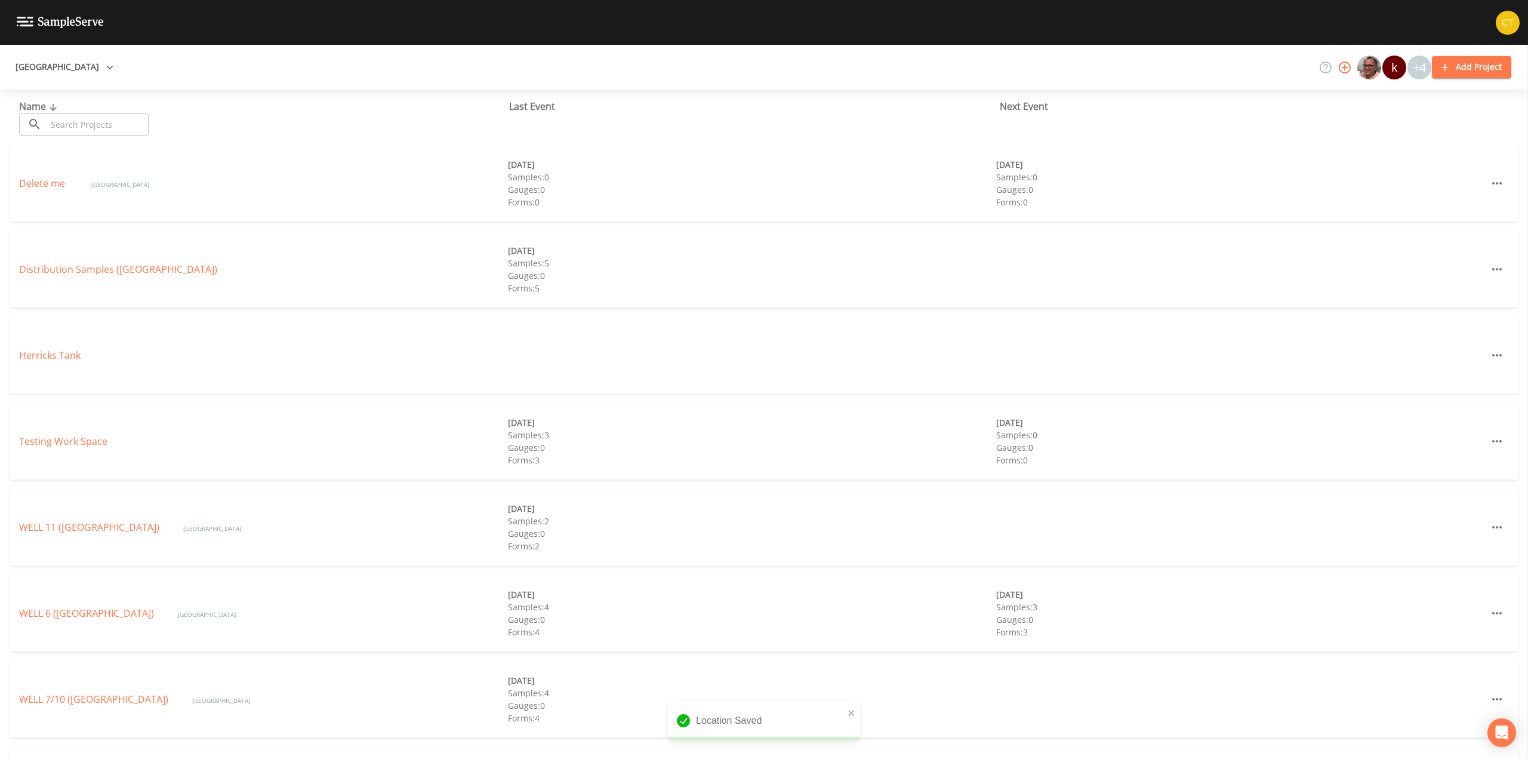
click at [75, 522] on link "WELL 11 ([GEOGRAPHIC_DATA])" at bounding box center [89, 526] width 140 height 13
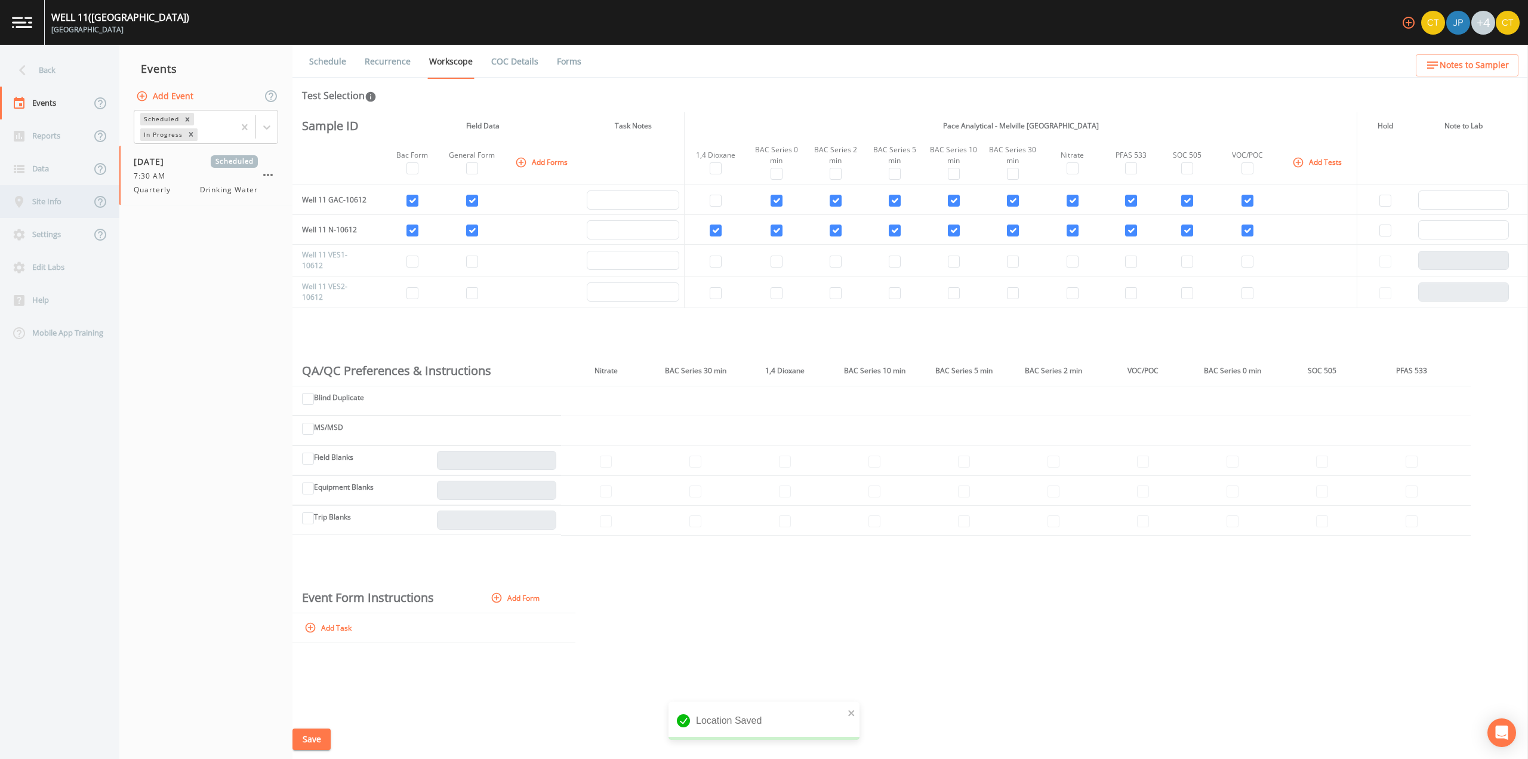
click at [56, 210] on div "Site Info" at bounding box center [45, 201] width 91 height 33
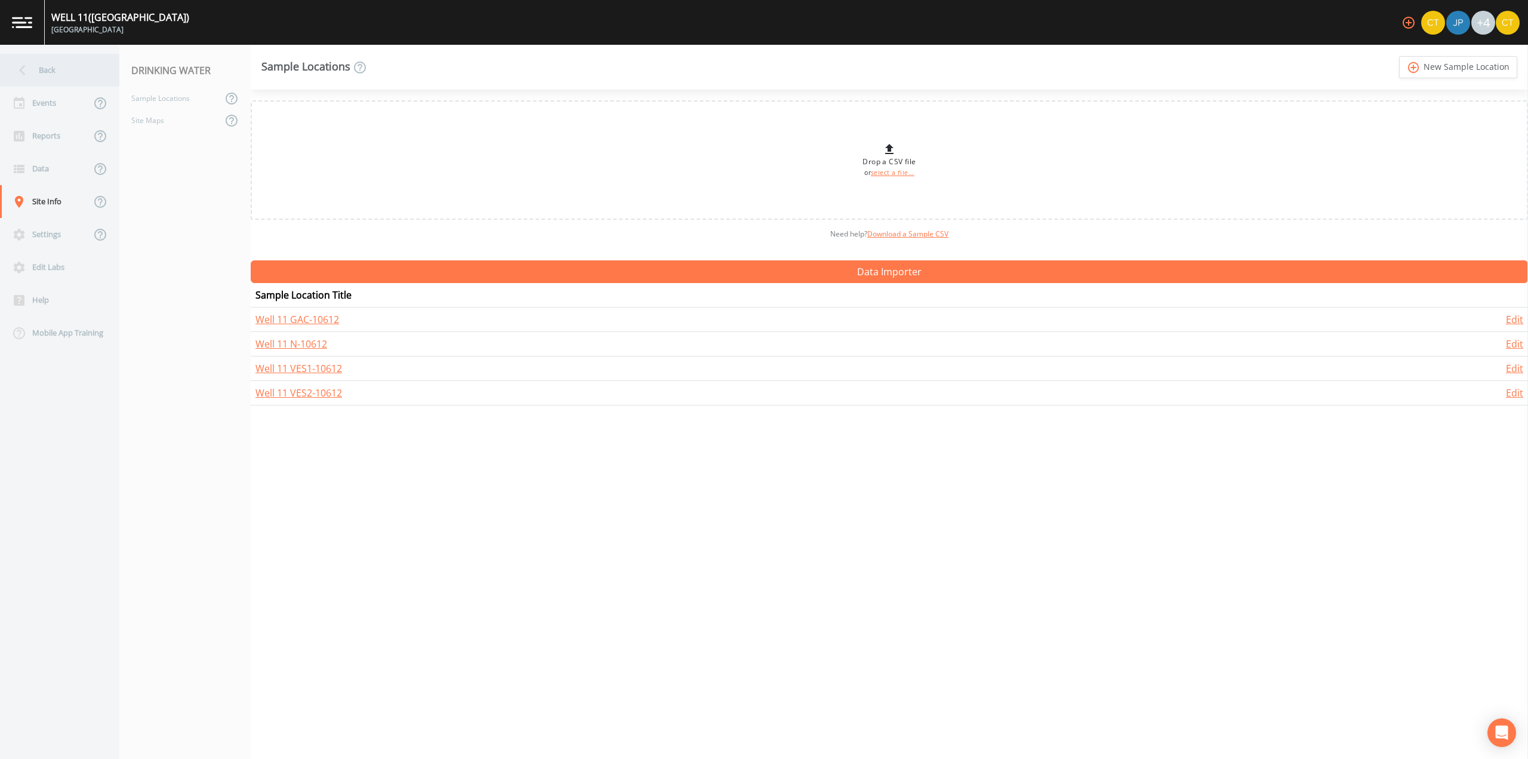
click at [26, 71] on icon at bounding box center [22, 70] width 21 height 21
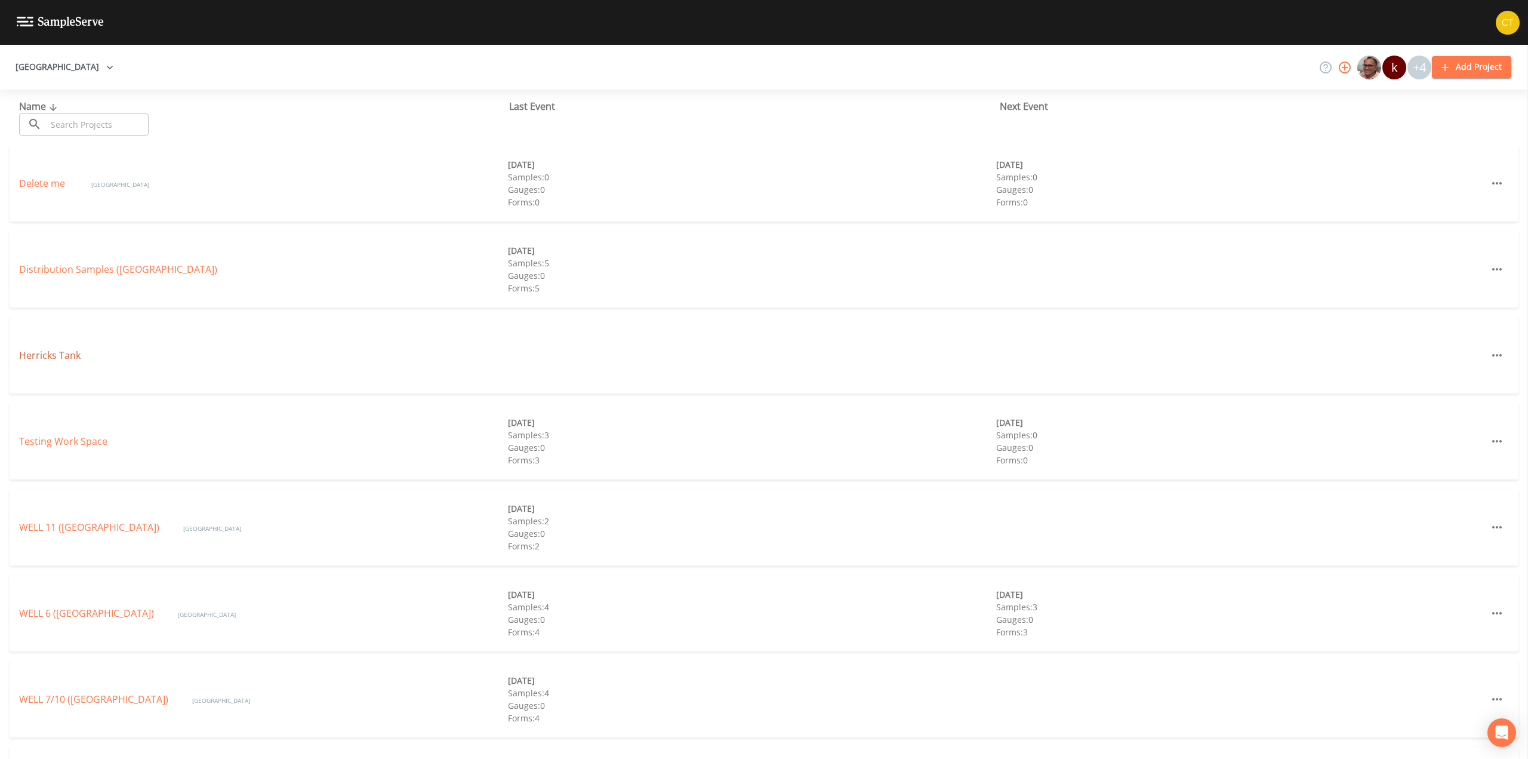
click at [53, 358] on link "Herricks Tank" at bounding box center [49, 355] width 61 height 13
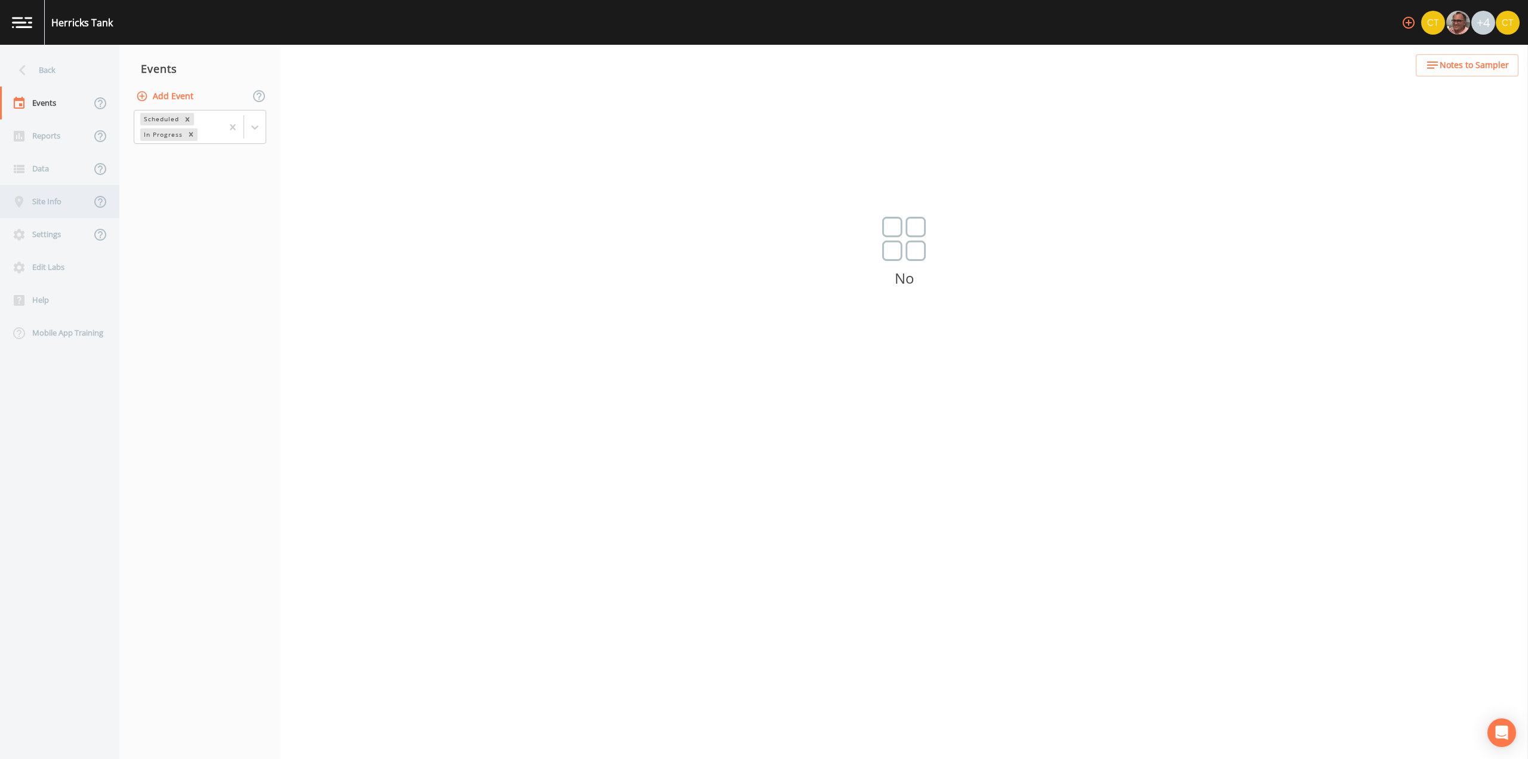
click at [45, 207] on div "Site Info" at bounding box center [45, 201] width 91 height 33
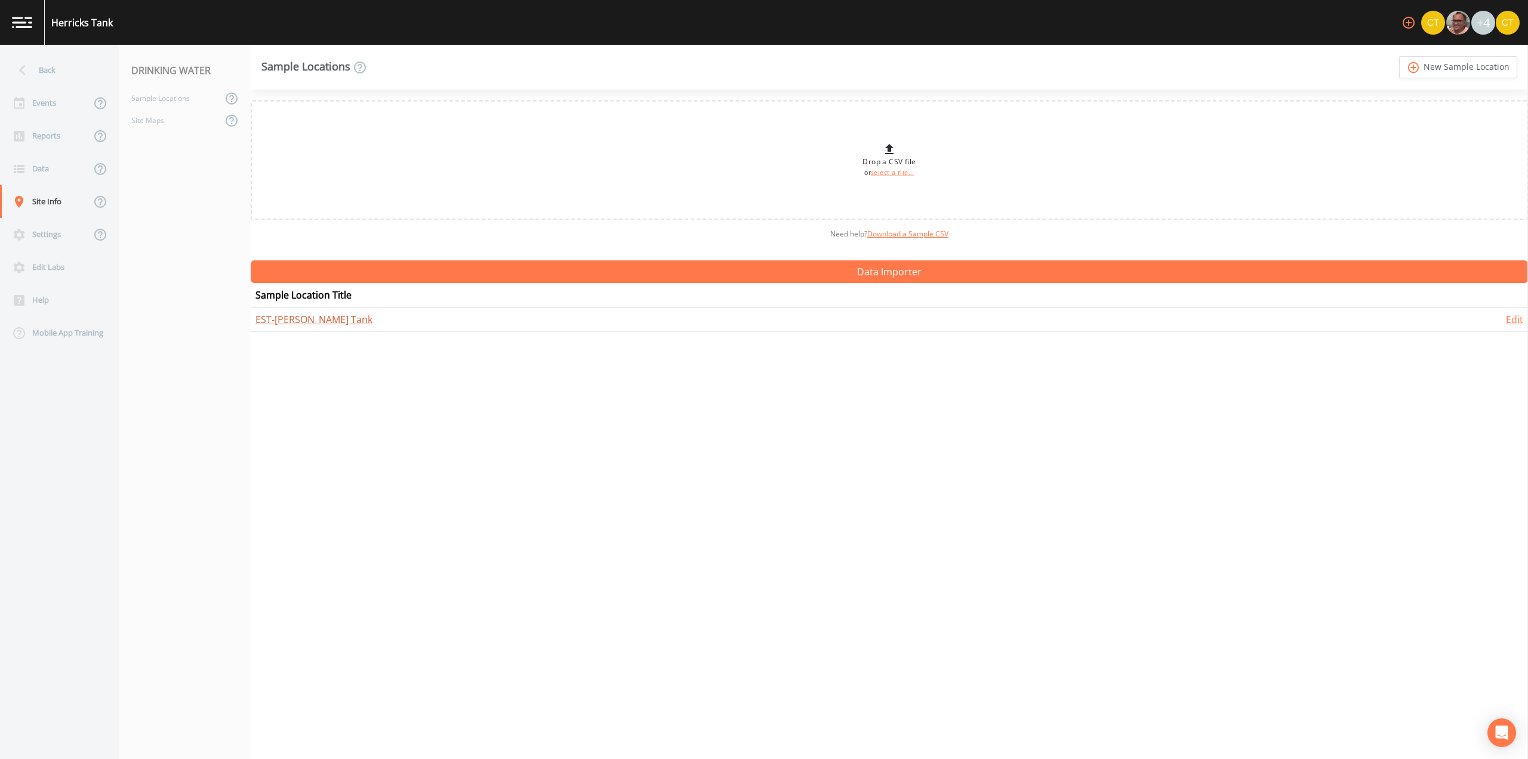
click at [271, 314] on link "EST-[PERSON_NAME] Tank" at bounding box center [313, 319] width 117 height 13
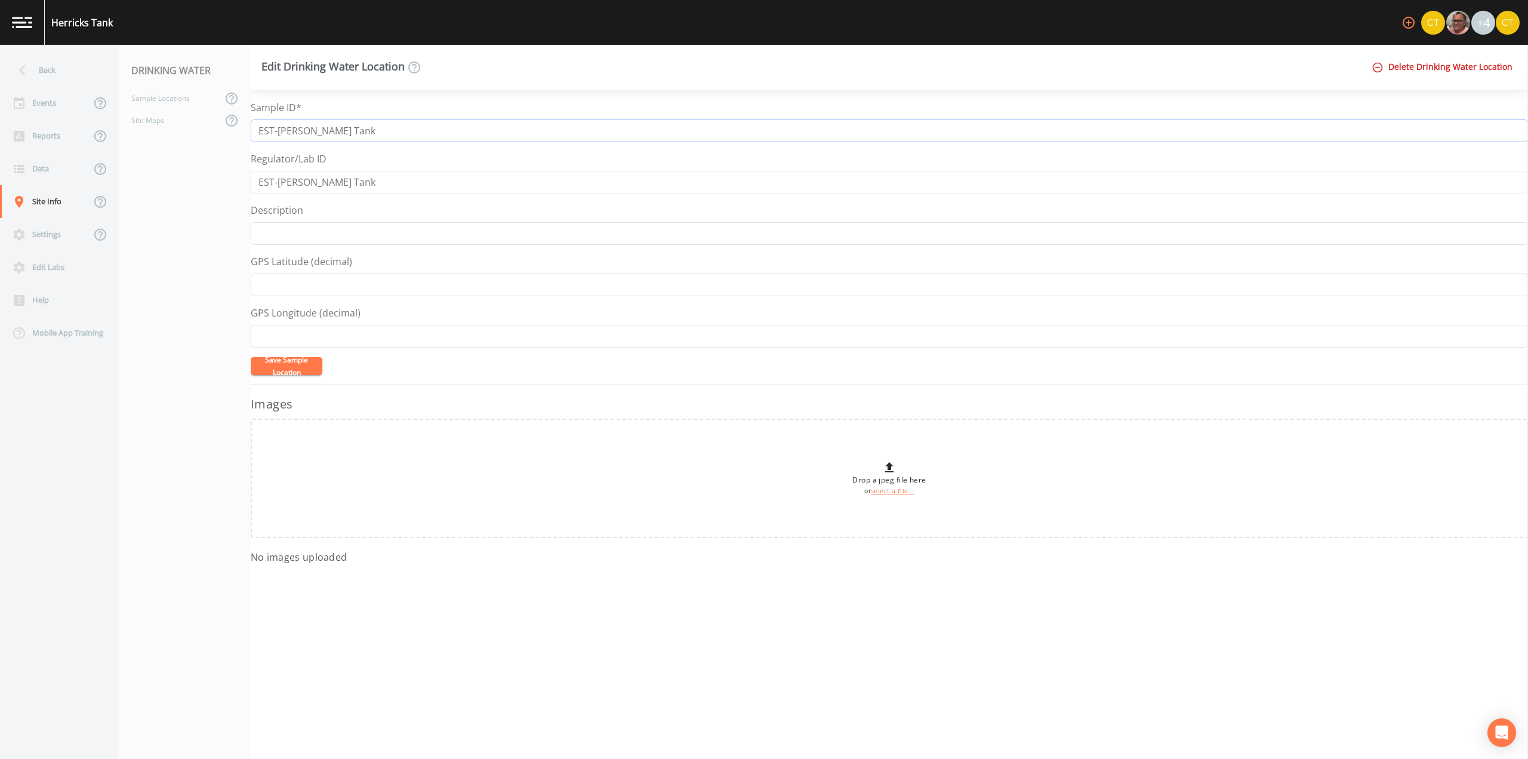
drag, startPoint x: 292, startPoint y: 133, endPoint x: 384, endPoint y: 134, distance: 91.3
click at [384, 134] on input "EST-[PERSON_NAME] Tank" at bounding box center [889, 130] width 1277 height 23
click at [254, 133] on input "EST-[PERSON_NAME] Tank" at bounding box center [889, 130] width 1277 height 23
paste input "Herricks Tank"
drag, startPoint x: 355, startPoint y: 130, endPoint x: 449, endPoint y: 131, distance: 94.3
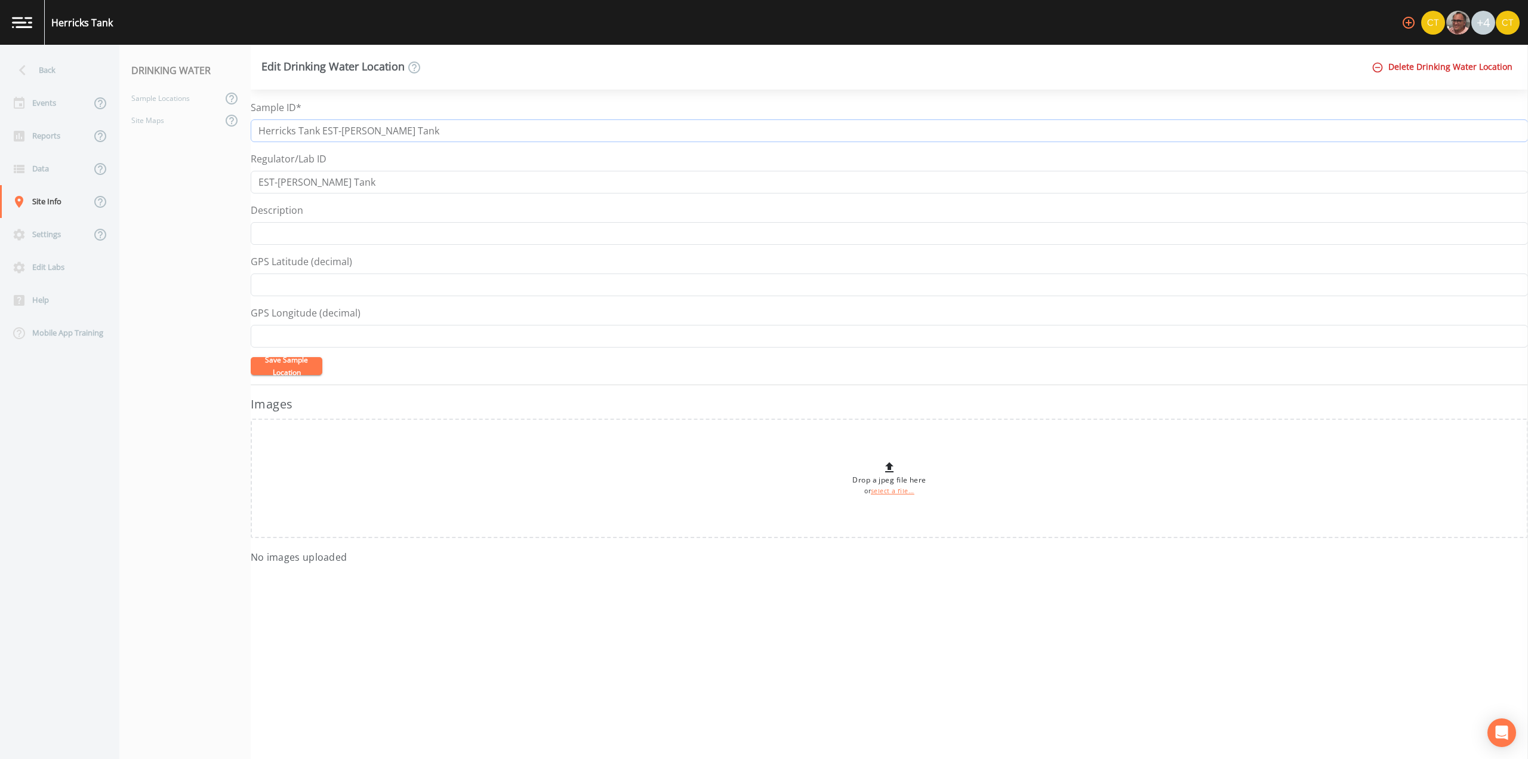
click at [449, 131] on input "Herricks Tank EST-[PERSON_NAME] Tank" at bounding box center [889, 130] width 1277 height 23
type input "Herricks Tank EST-HR"
click at [356, 180] on input "EST-[PERSON_NAME] Tank" at bounding box center [889, 182] width 1277 height 23
drag, startPoint x: 292, startPoint y: 183, endPoint x: 248, endPoint y: 186, distance: 44.3
click at [248, 186] on div "Back Events Reports Data Site Info Settings Edit Labs Help Mobile App Training …" at bounding box center [764, 402] width 1528 height 714
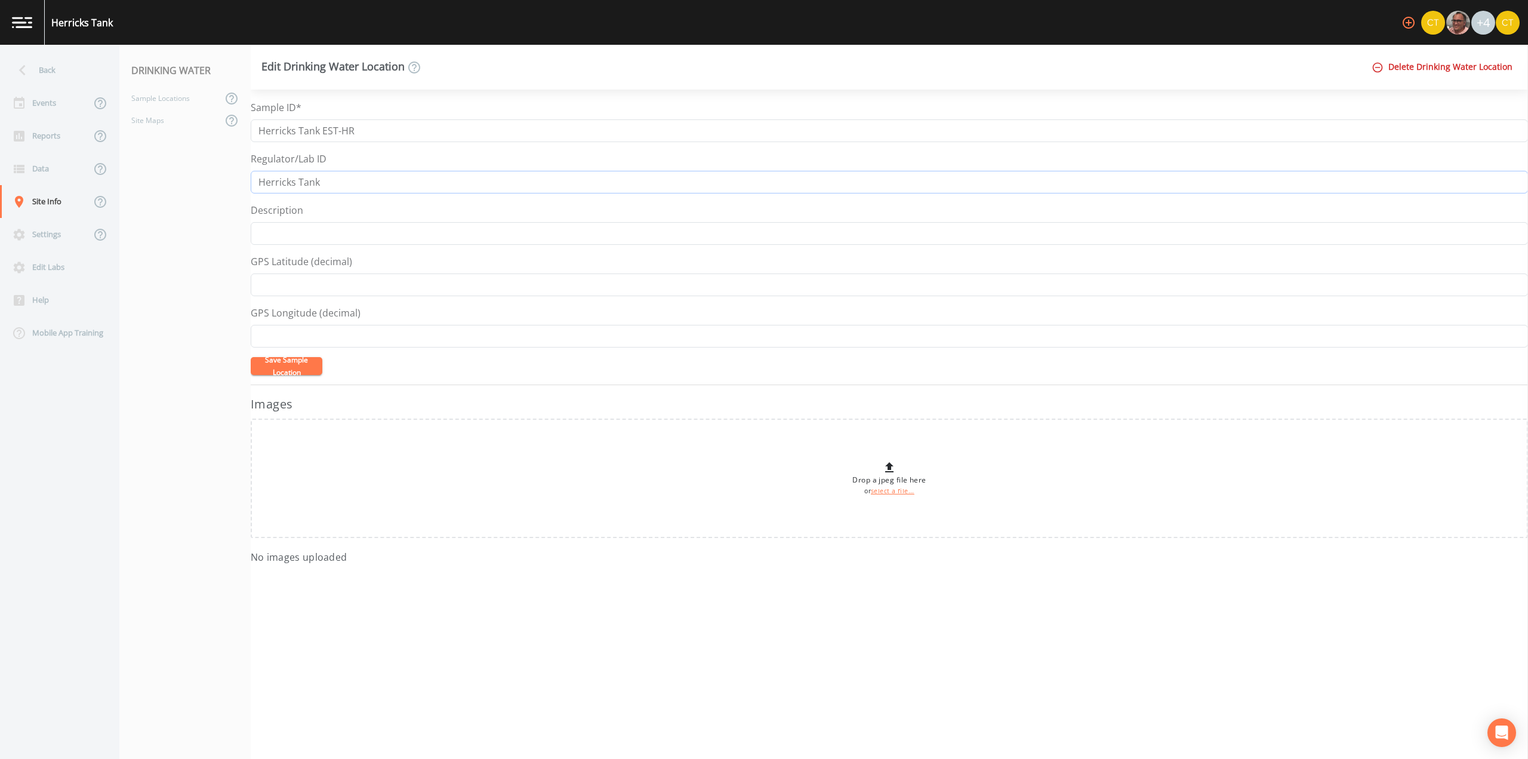
click at [350, 184] on input "Herricks Tank" at bounding box center [889, 182] width 1277 height 23
paste input "EST-HR"
type input "Herricks Tank EST-HR"
click at [298, 366] on button "Save Sample Location" at bounding box center [287, 366] width 72 height 18
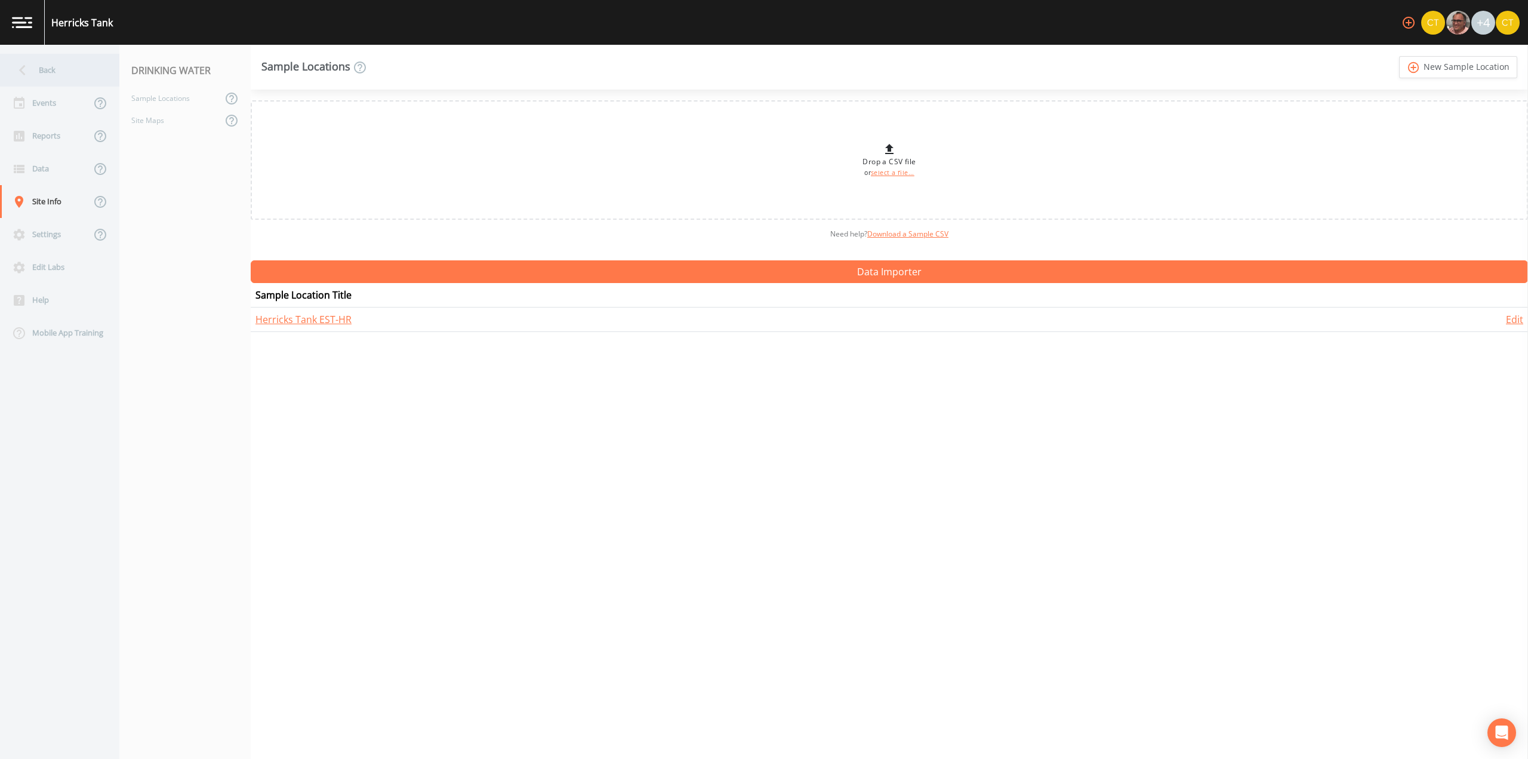
click at [39, 67] on div "Back" at bounding box center [53, 70] width 107 height 33
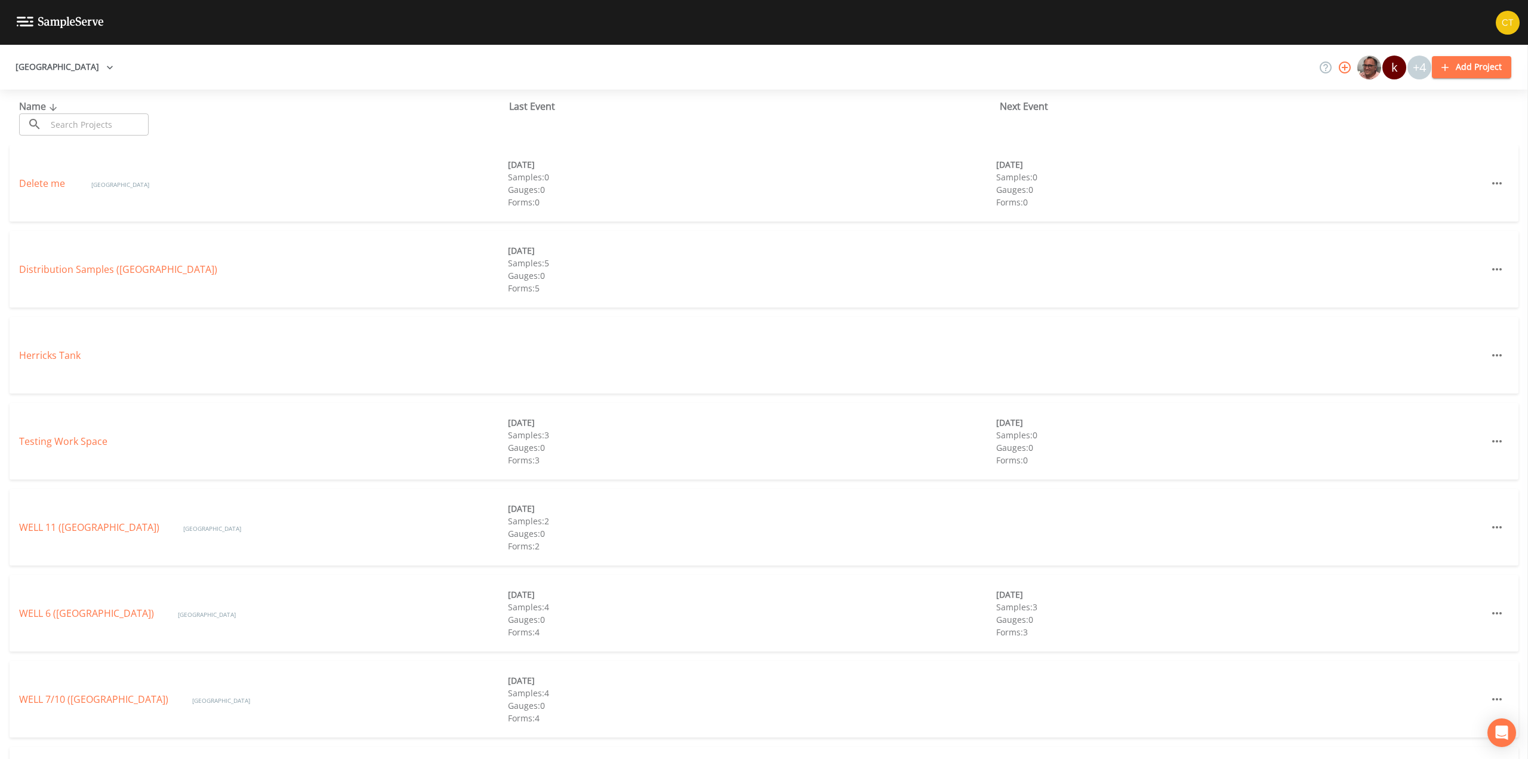
click at [1462, 69] on button "Add Project" at bounding box center [1471, 67] width 79 height 22
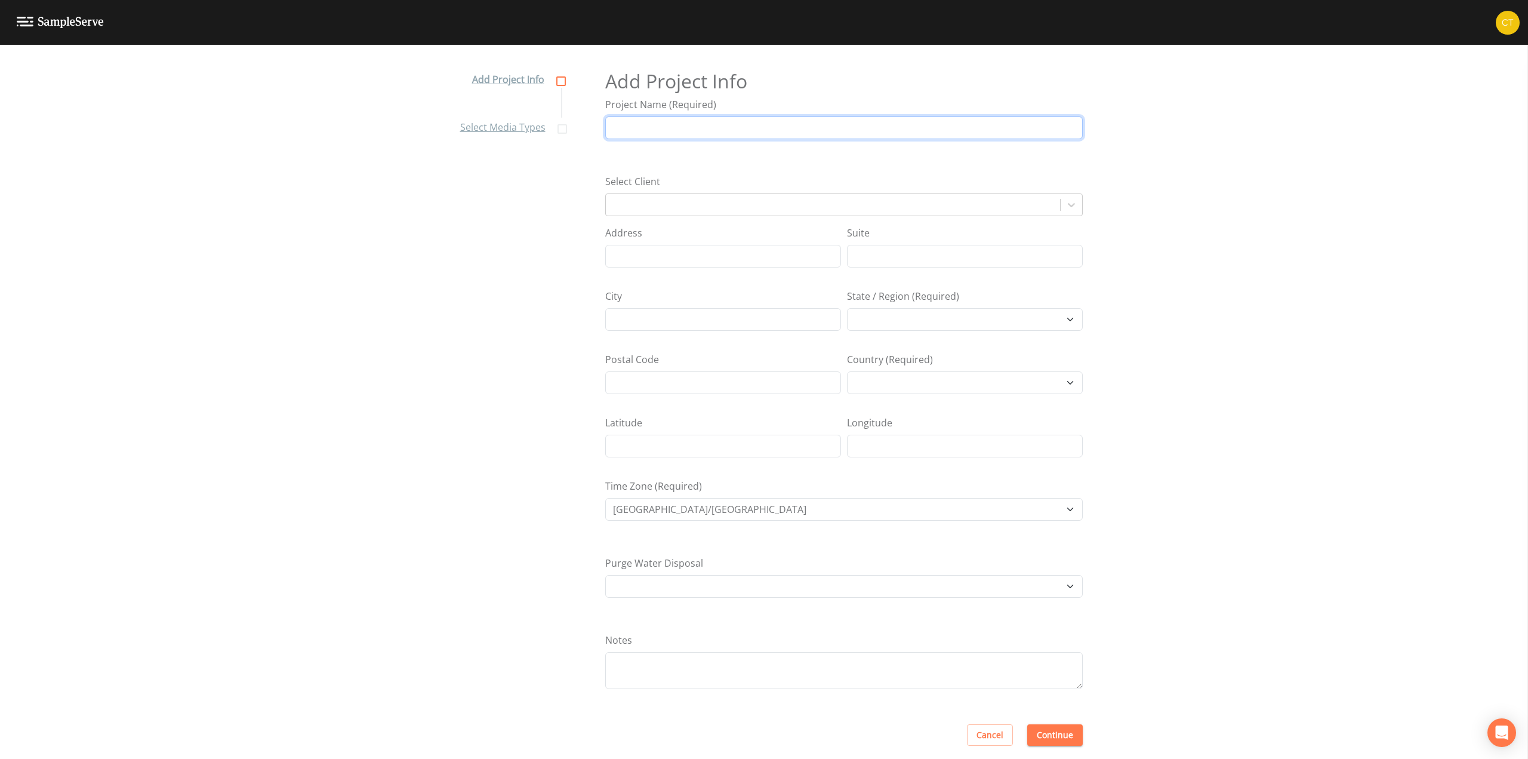
click at [688, 129] on input "Project Name (Required)" at bounding box center [843, 127] width 477 height 23
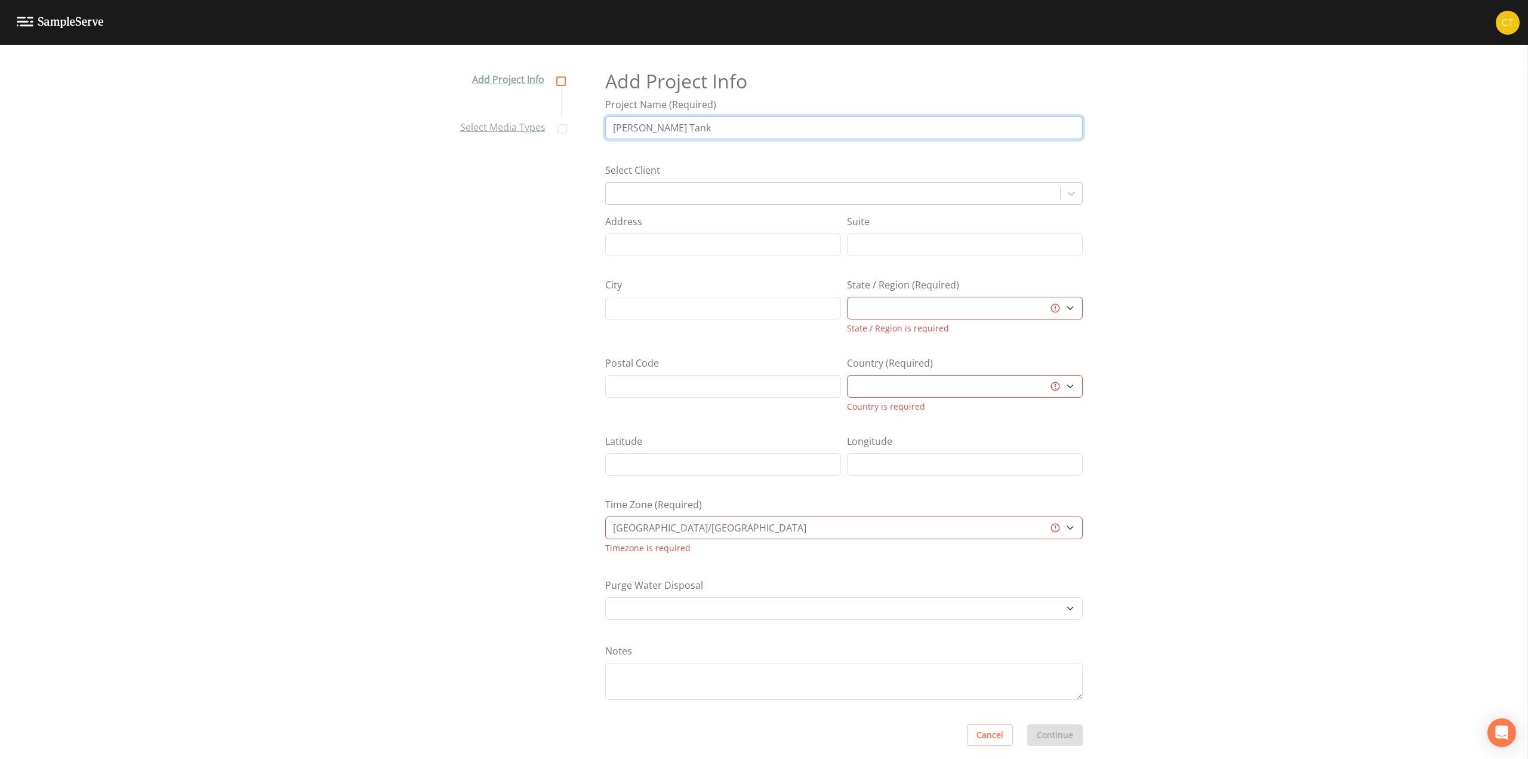
type input "[PERSON_NAME] Tank"
click at [1074, 309] on select "[GEOGRAPHIC_DATA] [GEOGRAPHIC_DATA] [GEOGRAPHIC_DATA] [GEOGRAPHIC_DATA] [GEOGRA…" at bounding box center [965, 308] width 236 height 23
select select "3f81eb0d-bb9a-4cb4-a221-9606a61fcaf2"
click at [847, 304] on select "[GEOGRAPHIC_DATA] [GEOGRAPHIC_DATA] [GEOGRAPHIC_DATA] [GEOGRAPHIC_DATA] [GEOGRA…" at bounding box center [965, 308] width 236 height 23
select select "[GEOGRAPHIC_DATA]"
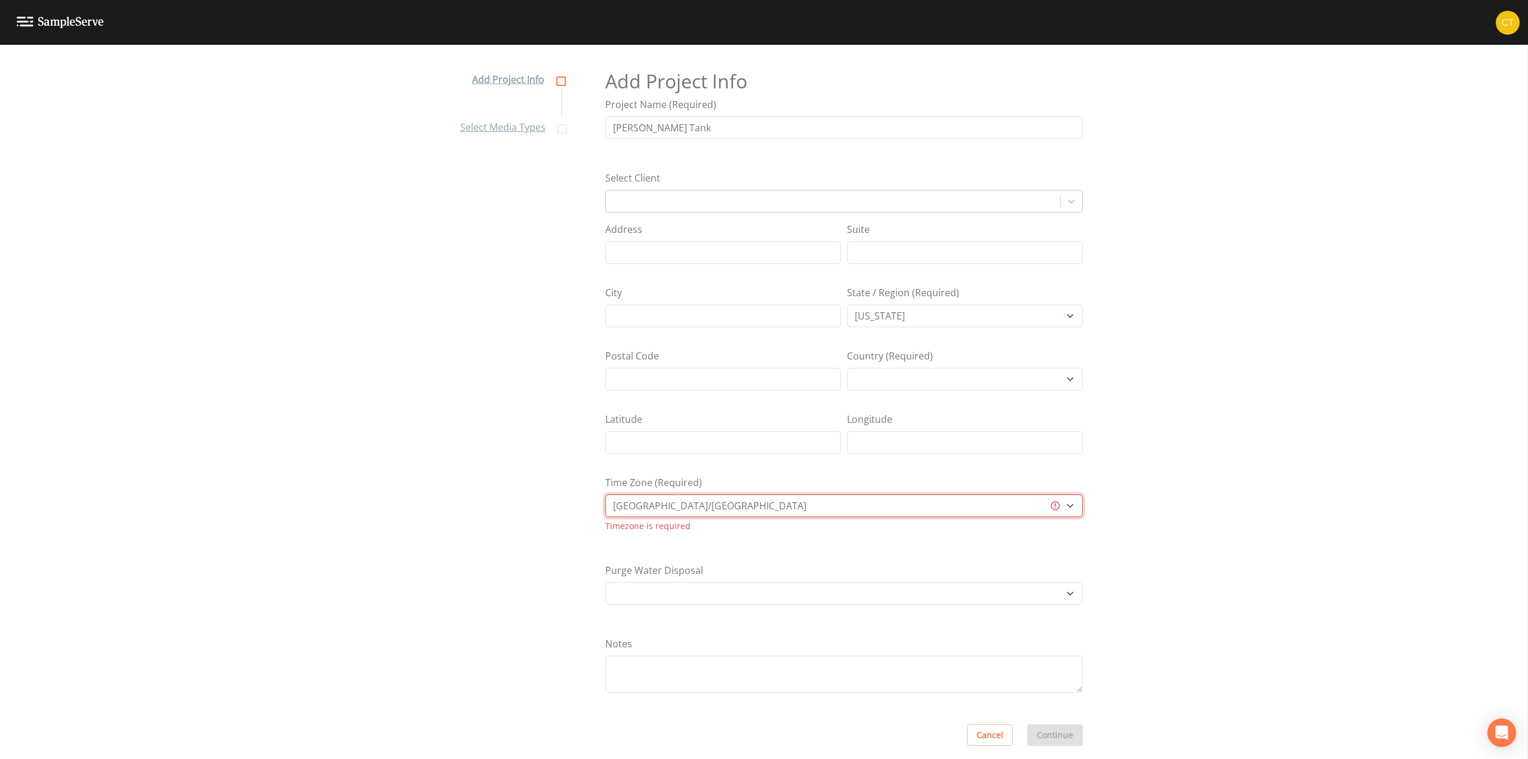
click at [1006, 514] on select "[GEOGRAPHIC_DATA]/[GEOGRAPHIC_DATA] [GEOGRAPHIC_DATA]/[GEOGRAPHIC_DATA] [GEOGRA…" at bounding box center [843, 505] width 477 height 23
select select "EST"
click at [605, 498] on select "[GEOGRAPHIC_DATA]/[GEOGRAPHIC_DATA] [GEOGRAPHIC_DATA]/[GEOGRAPHIC_DATA] [GEOGRA…" at bounding box center [843, 505] width 477 height 23
click at [1060, 744] on button "Continue" at bounding box center [1055, 735] width 56 height 22
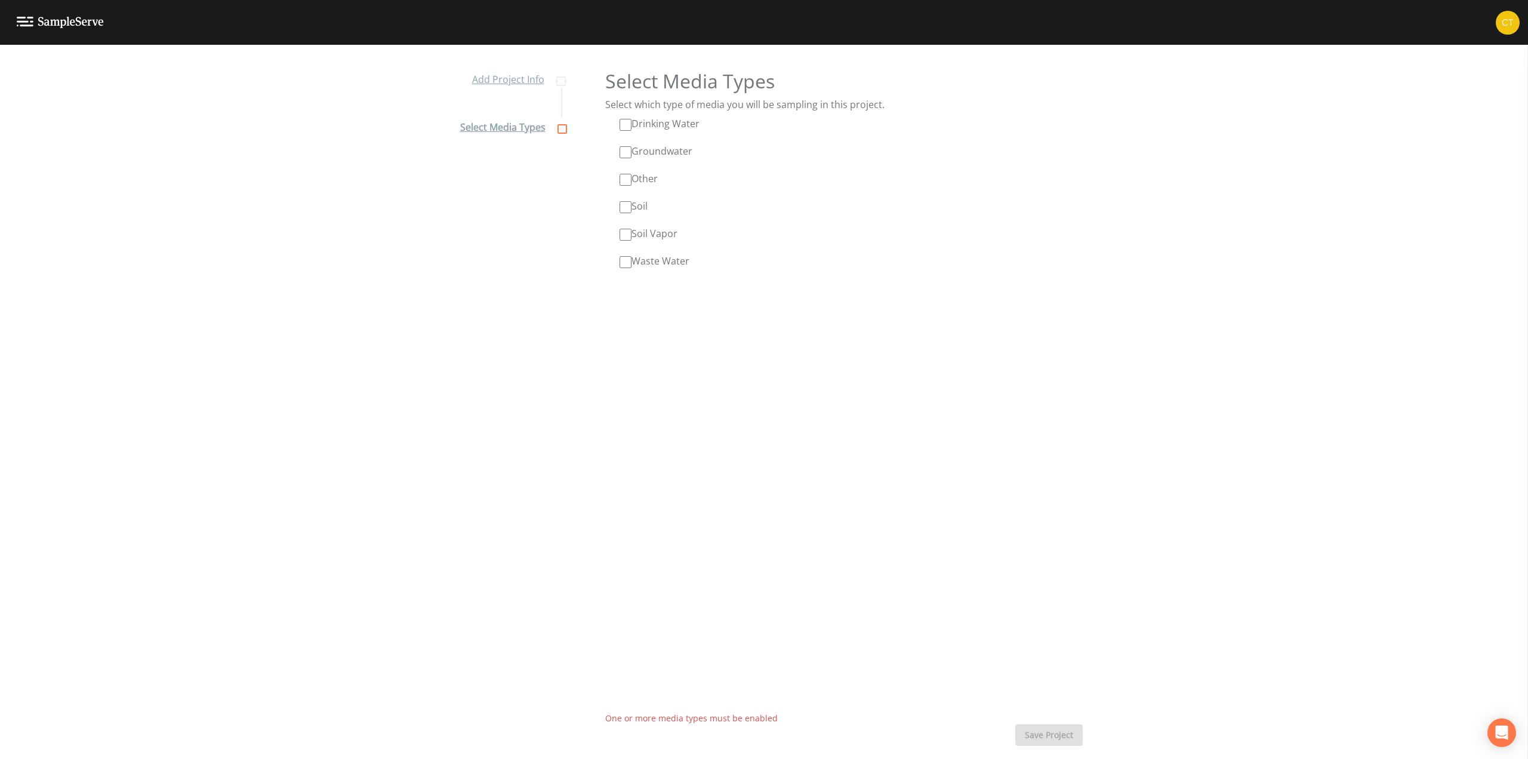
click at [623, 125] on input "Drinking Water" at bounding box center [626, 125] width 12 height 12
checkbox input "true"
click at [1060, 735] on button "Save Project" at bounding box center [1048, 735] width 67 height 22
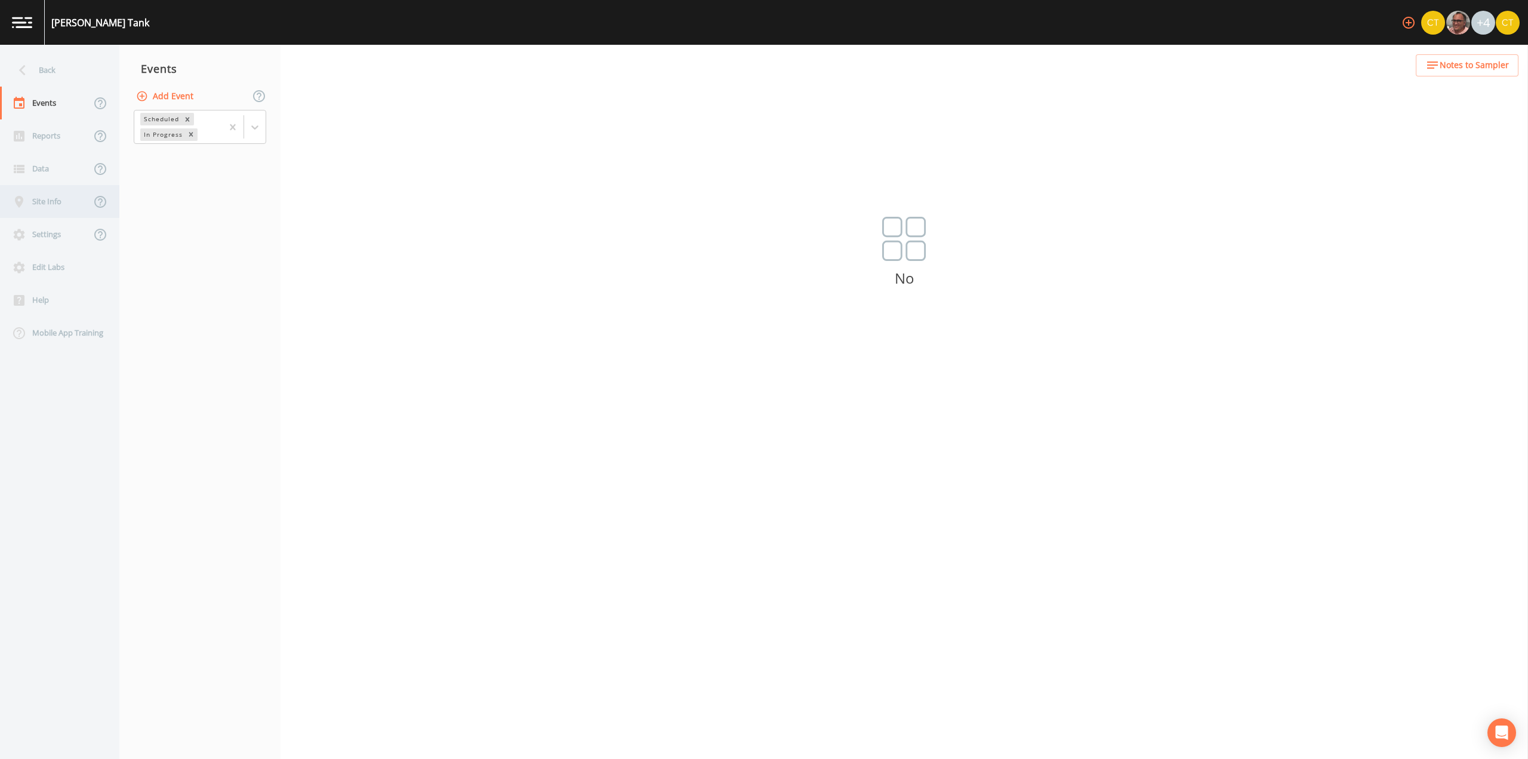
click at [60, 204] on div "Site Info" at bounding box center [45, 201] width 91 height 33
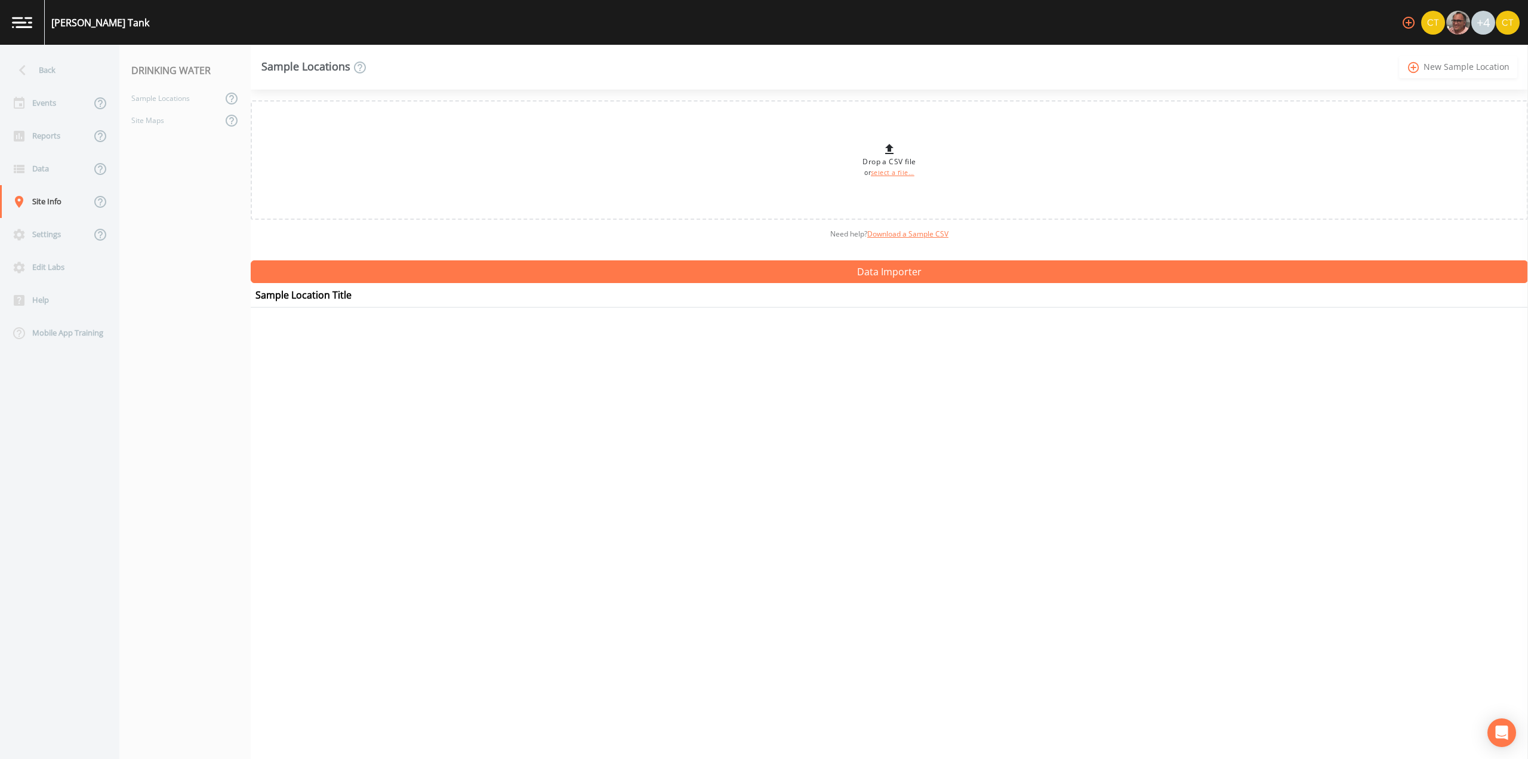
click at [1441, 70] on link "add_circle_outline New Sample Location" at bounding box center [1458, 67] width 118 height 22
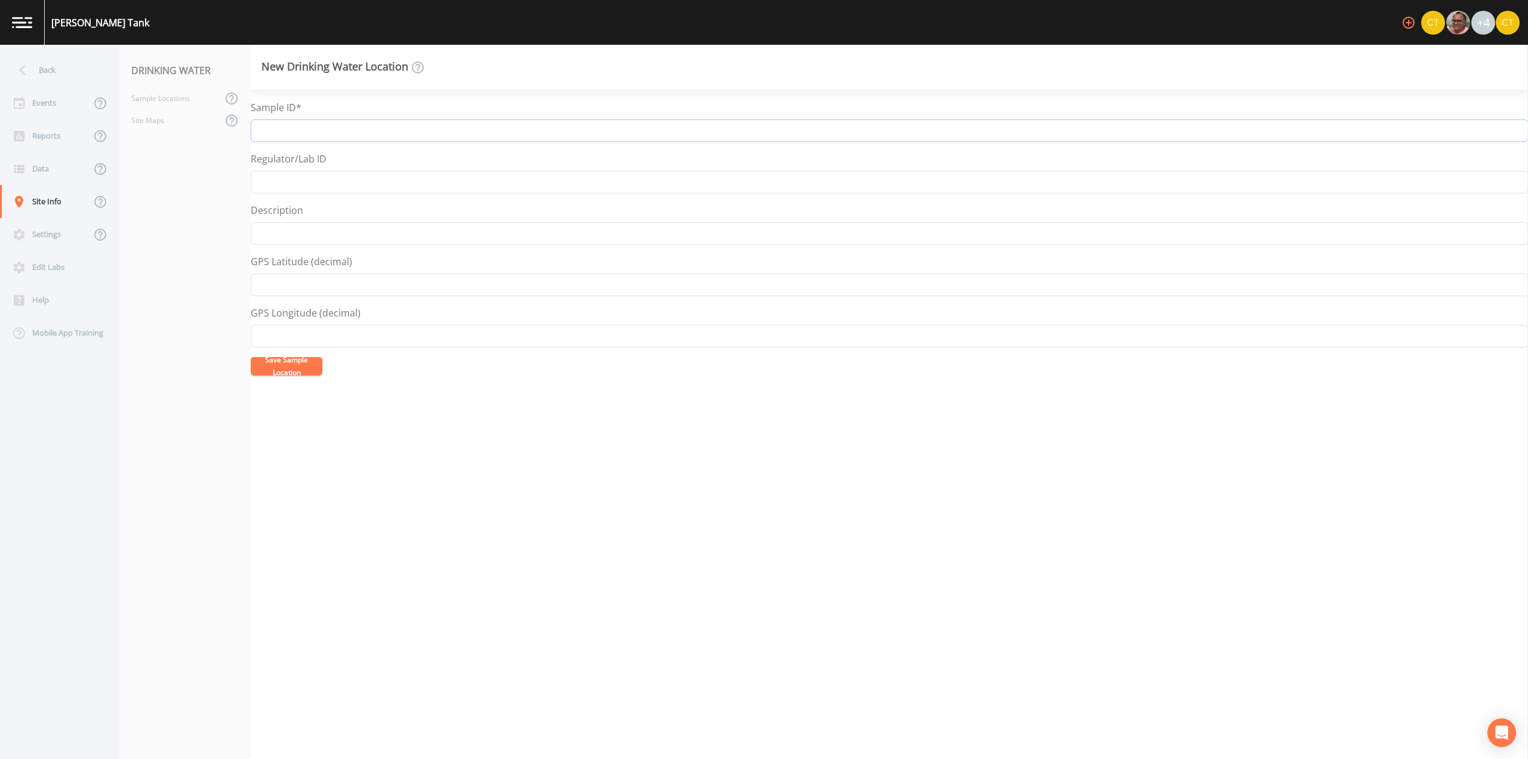
click at [309, 127] on input "Sample ID*" at bounding box center [889, 130] width 1277 height 23
type input "[PERSON_NAME] Tank EST-DA"
click at [292, 179] on input "Regulator/Lab ID" at bounding box center [889, 182] width 1277 height 23
paste input "[PERSON_NAME] Tank EST-DA"
type input "[PERSON_NAME] Tank EST-DA"
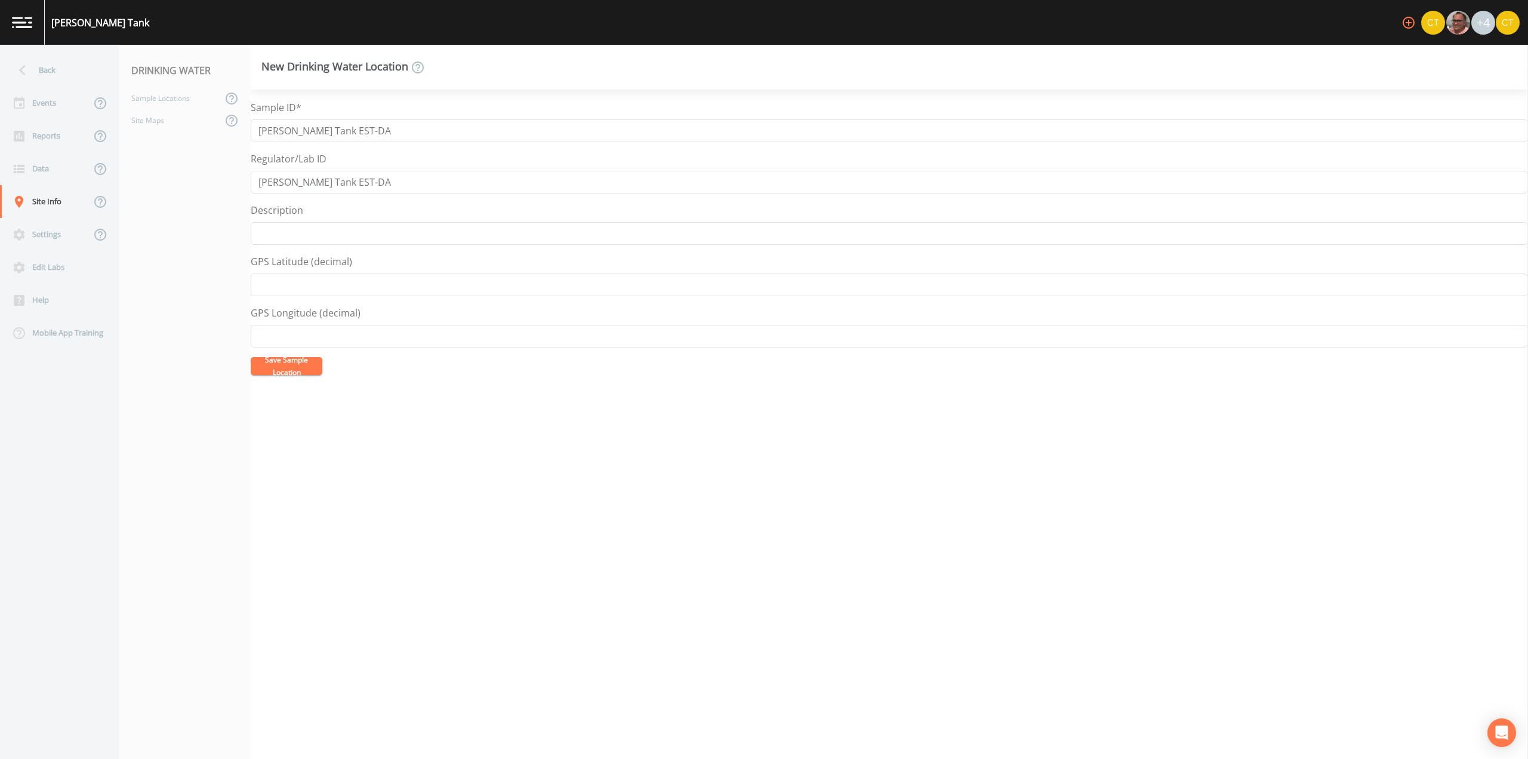
click at [279, 374] on button "Save Sample Location" at bounding box center [287, 366] width 72 height 18
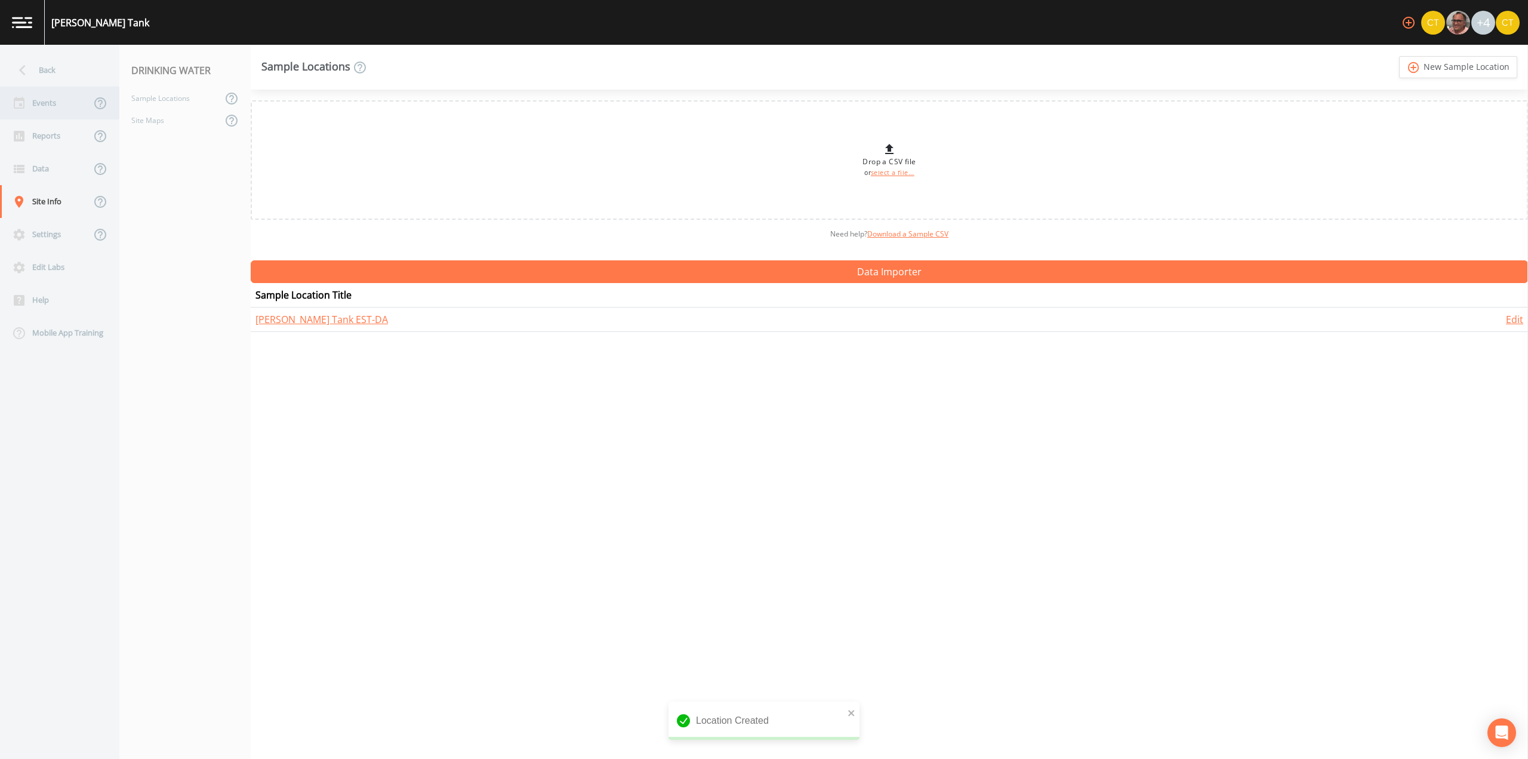
click at [55, 107] on div "Events" at bounding box center [45, 103] width 91 height 33
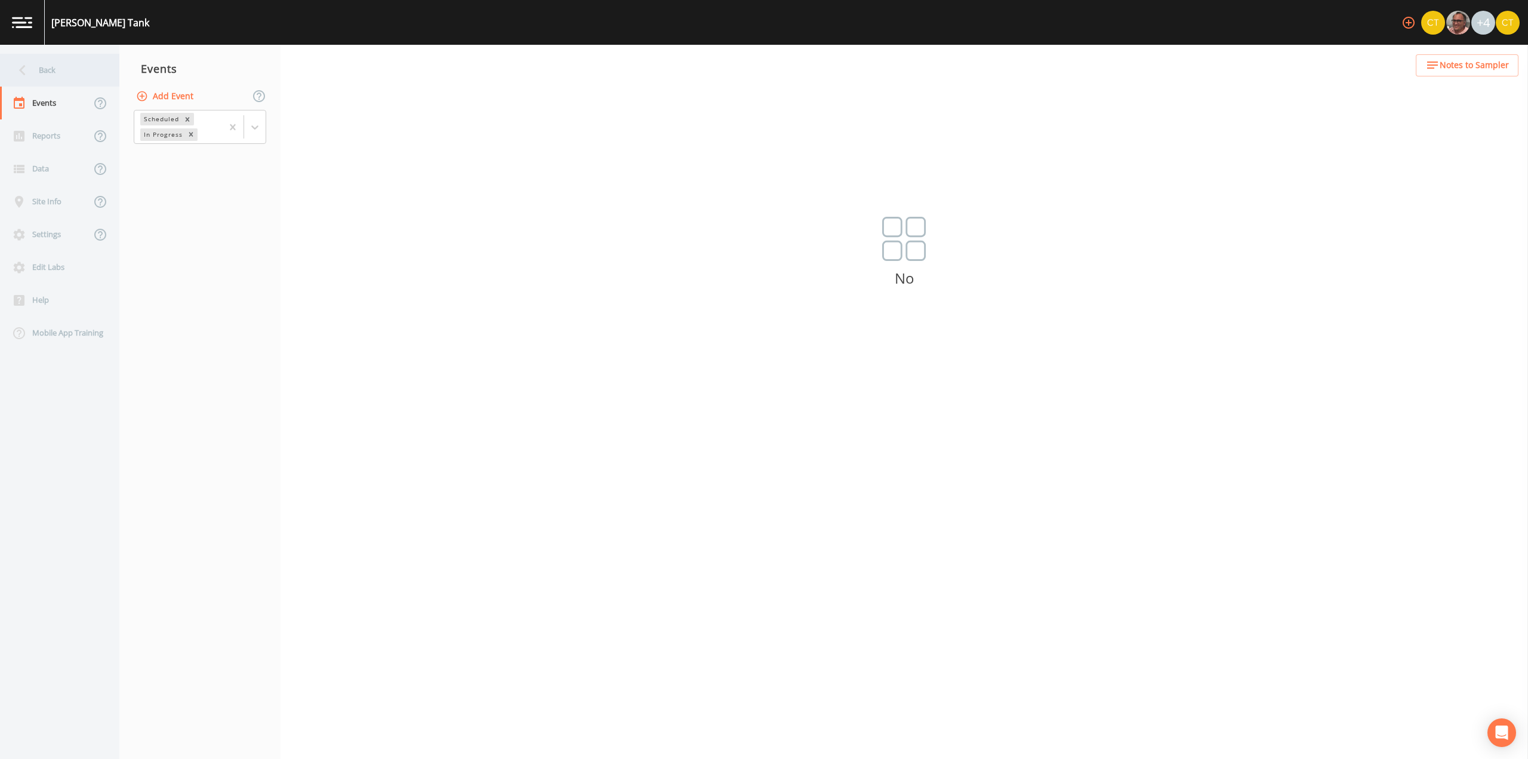
click at [42, 66] on div "Back" at bounding box center [53, 70] width 107 height 33
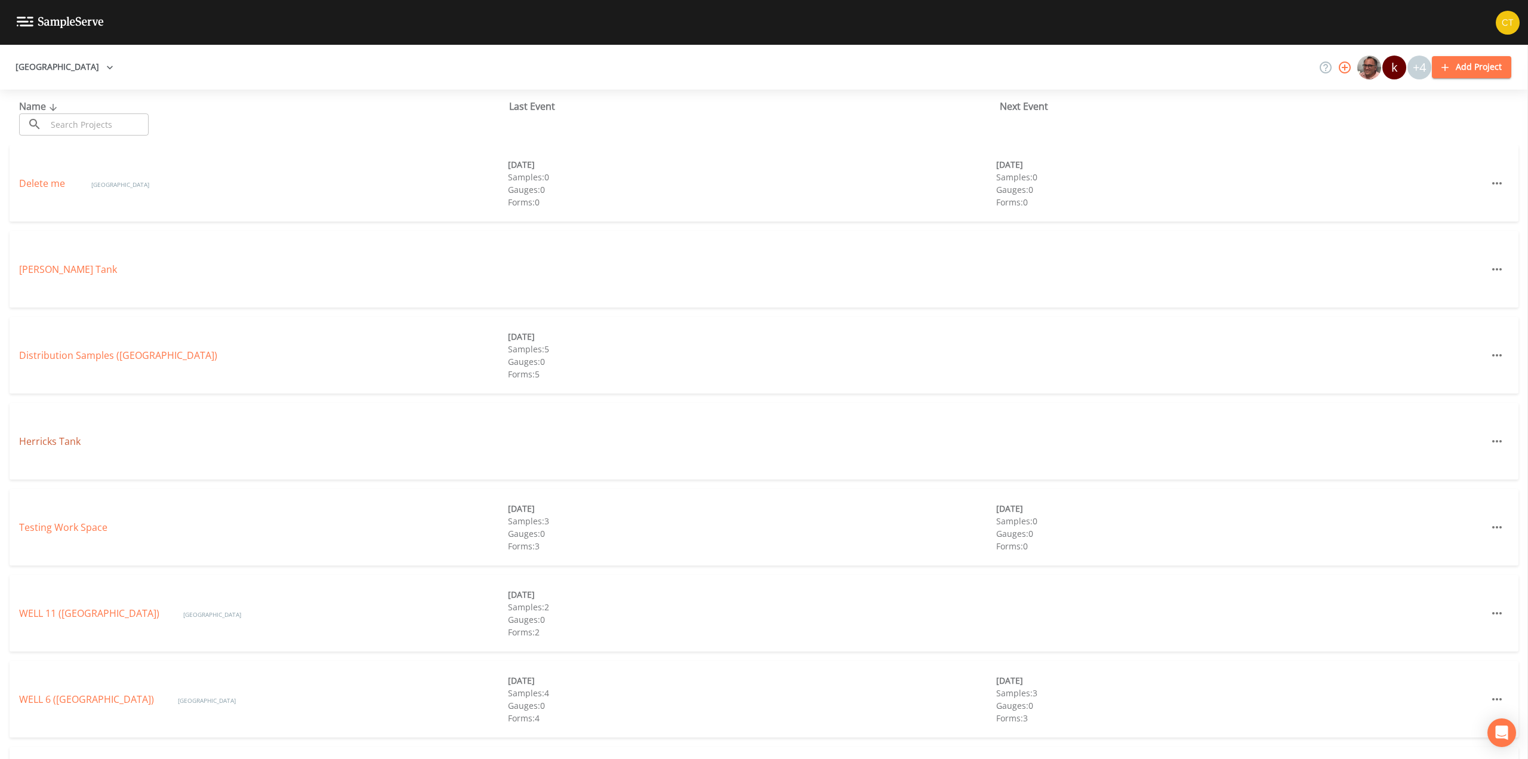
click at [66, 445] on link "Herricks Tank" at bounding box center [49, 441] width 61 height 13
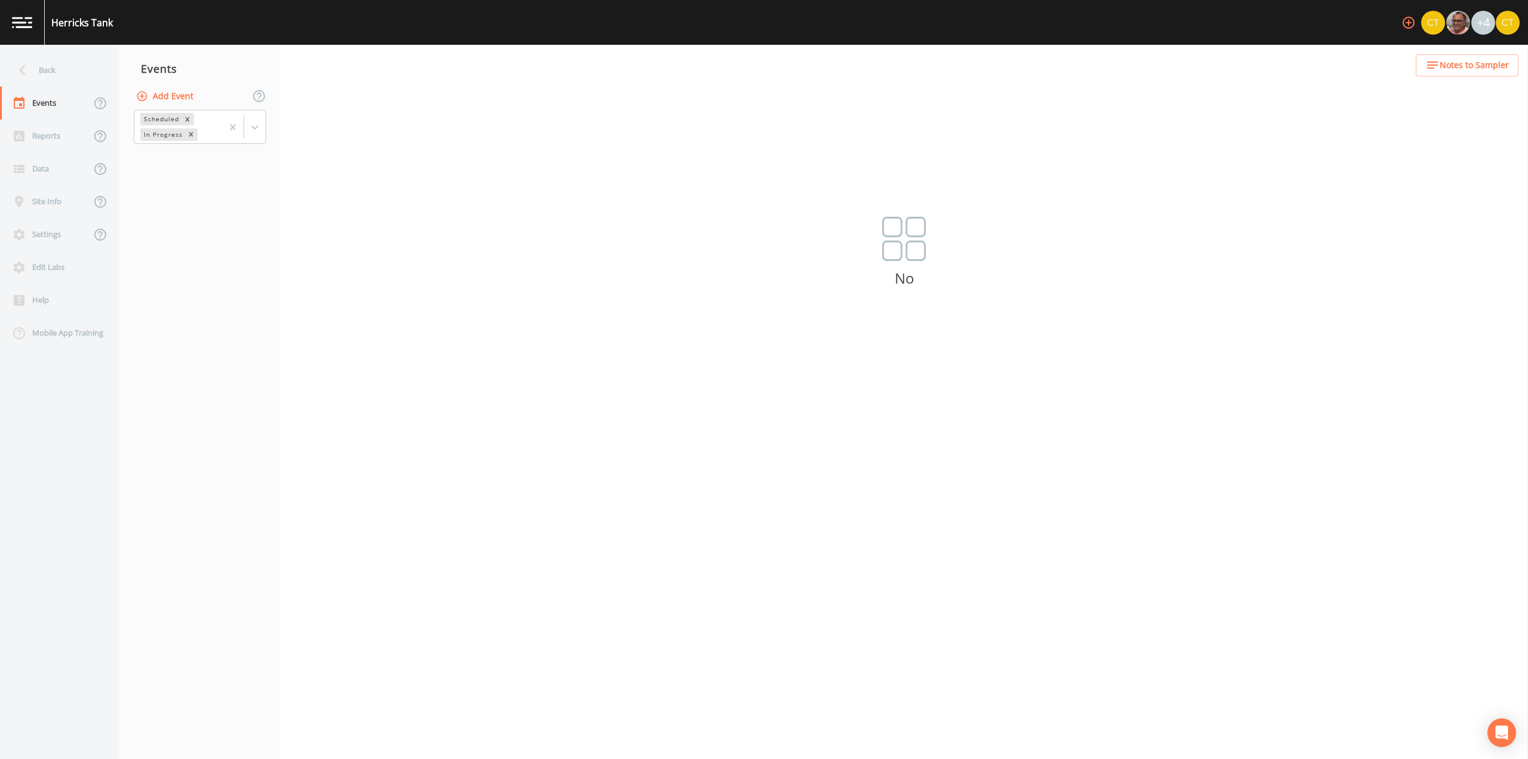
click at [159, 95] on button "Add Event" at bounding box center [166, 96] width 64 height 22
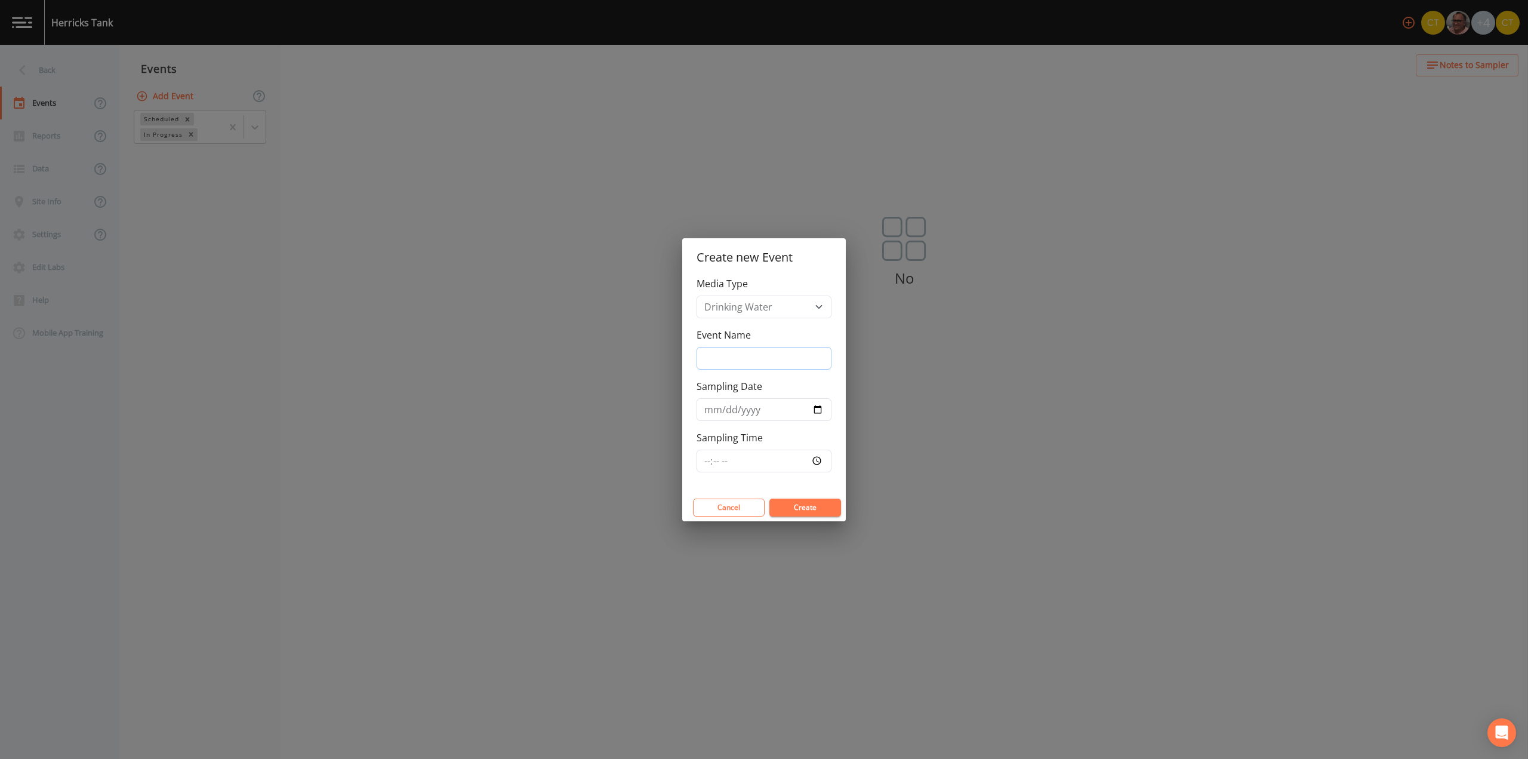
click at [766, 352] on input "Event Name" at bounding box center [764, 358] width 135 height 23
type input "Quarterly BAC"
click at [811, 411] on input "Sampling Date" at bounding box center [764, 409] width 135 height 23
click at [815, 411] on input "Sampling Date" at bounding box center [764, 409] width 135 height 23
type input "[DATE]"
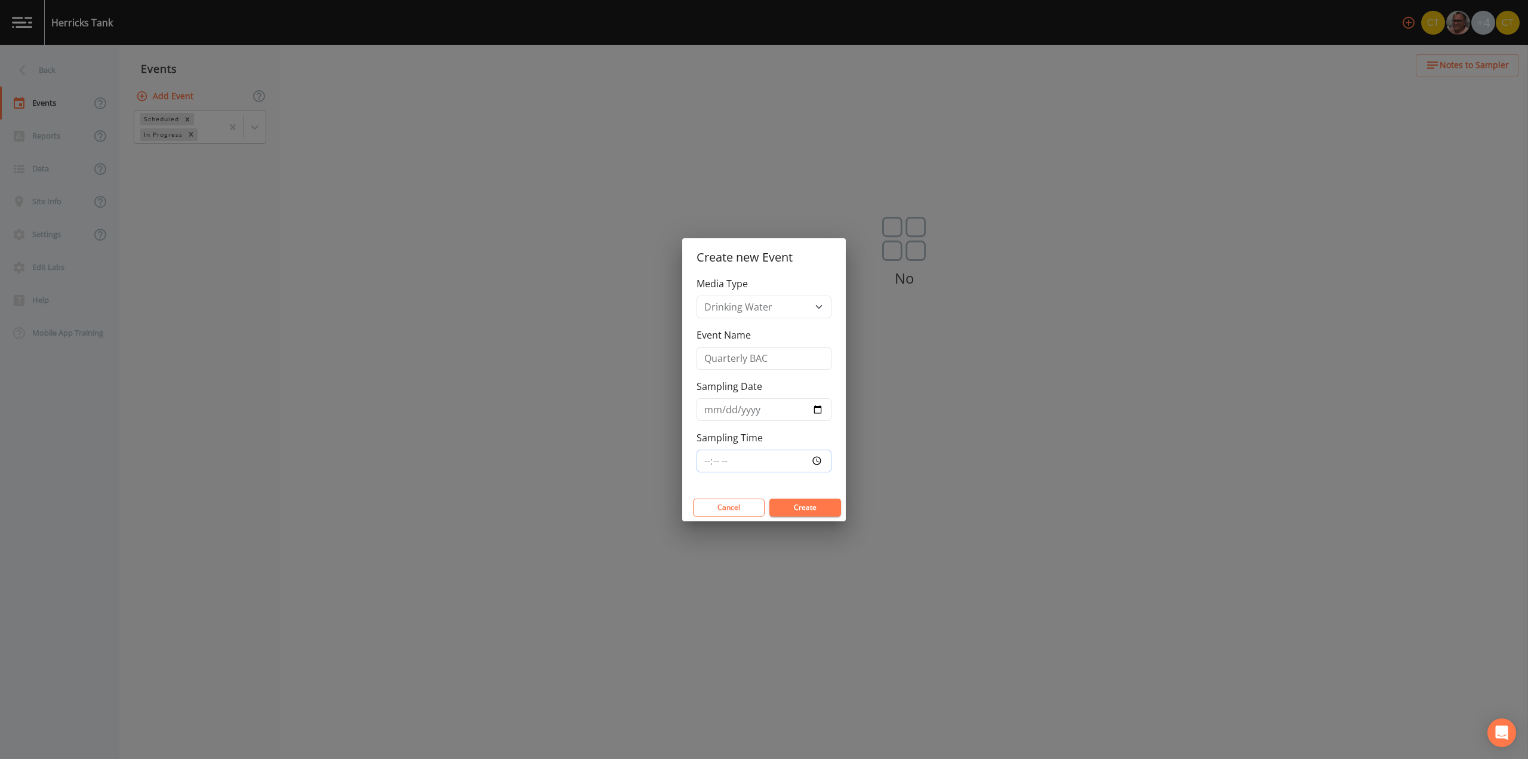
click at [704, 462] on input "Sampling Time" at bounding box center [764, 460] width 135 height 23
type input "07:30"
click at [800, 509] on button "Create" at bounding box center [805, 507] width 72 height 18
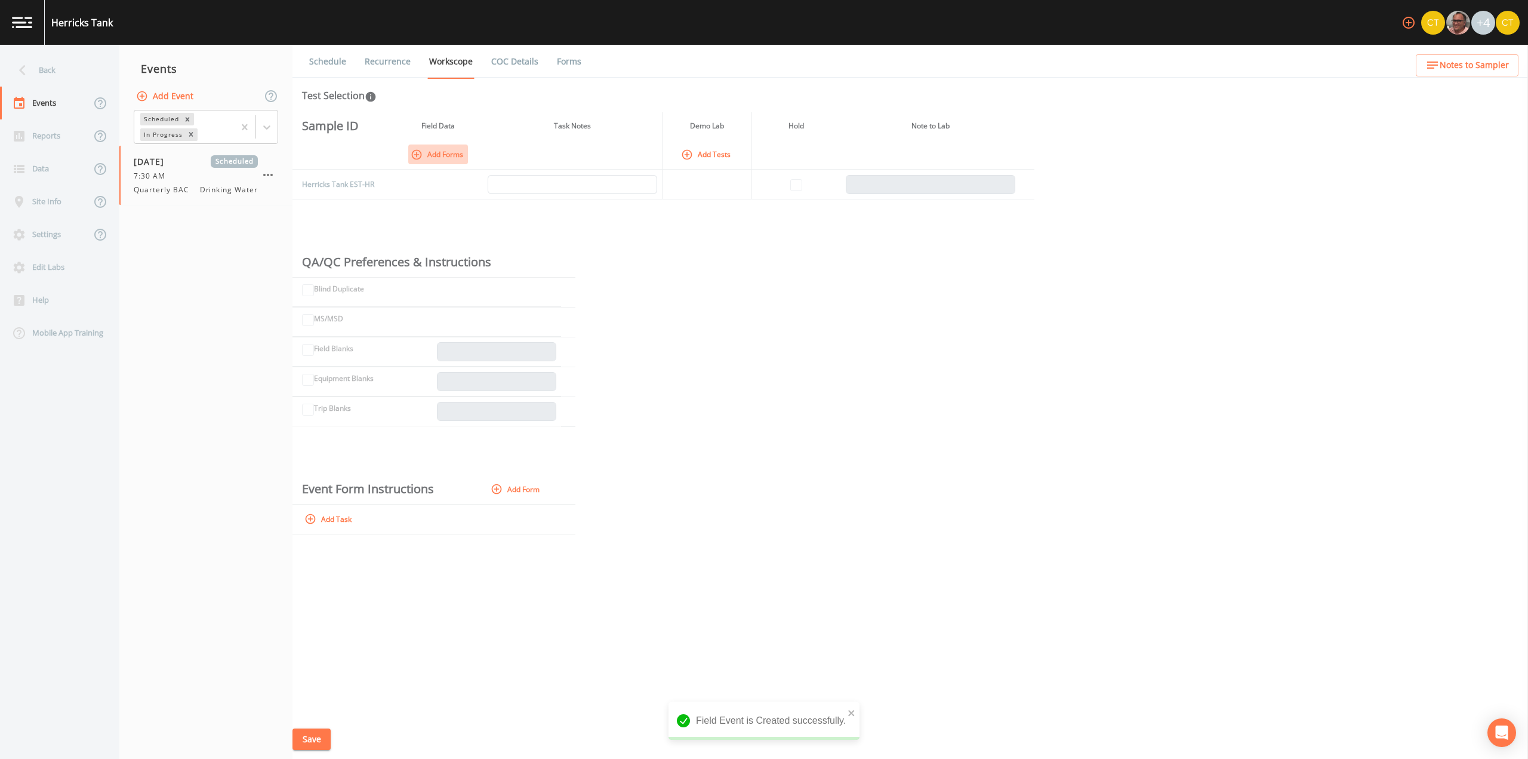
click at [413, 158] on icon "button" at bounding box center [417, 155] width 12 height 12
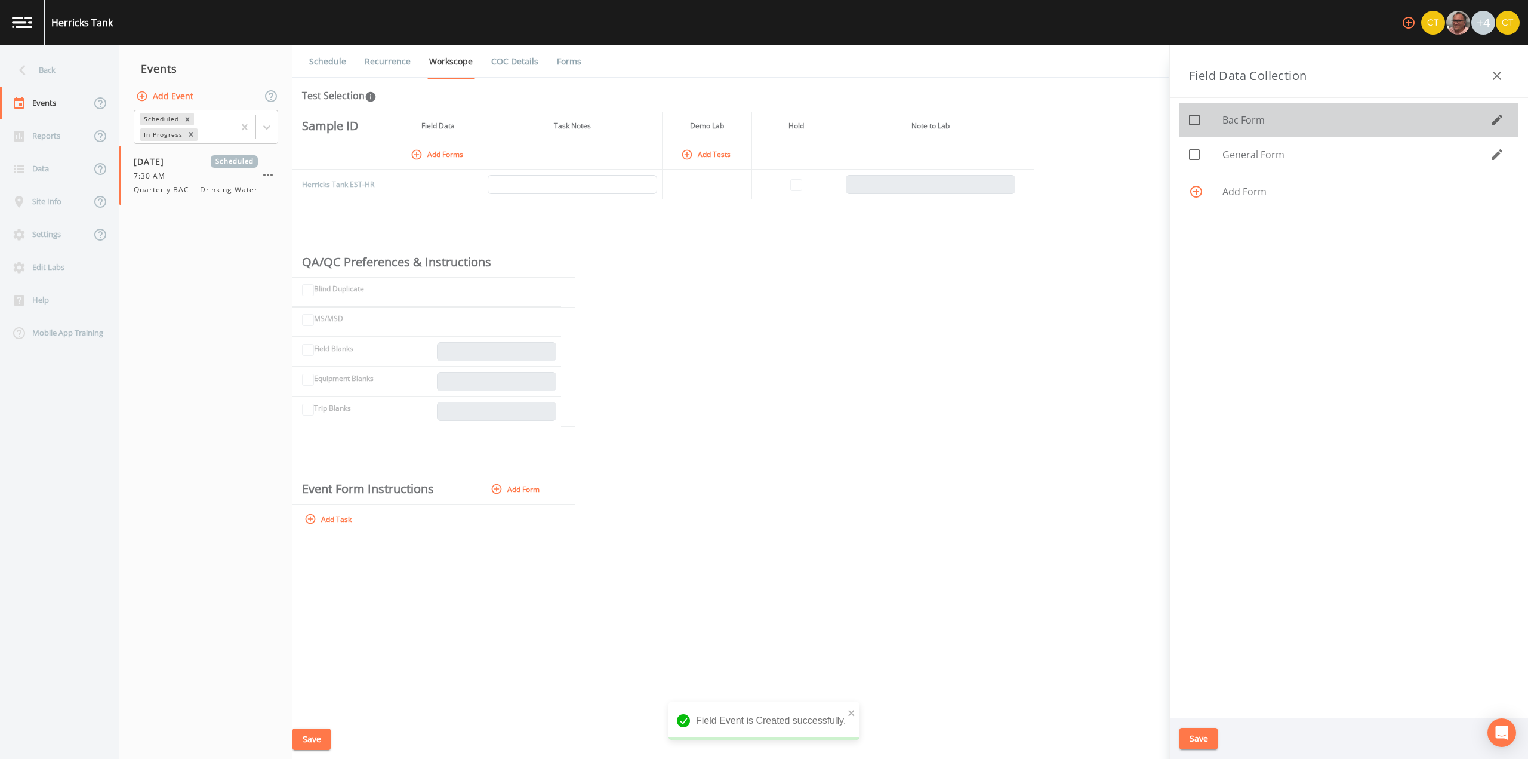
click at [1189, 124] on icon at bounding box center [1194, 120] width 11 height 11
checkbox input "true"
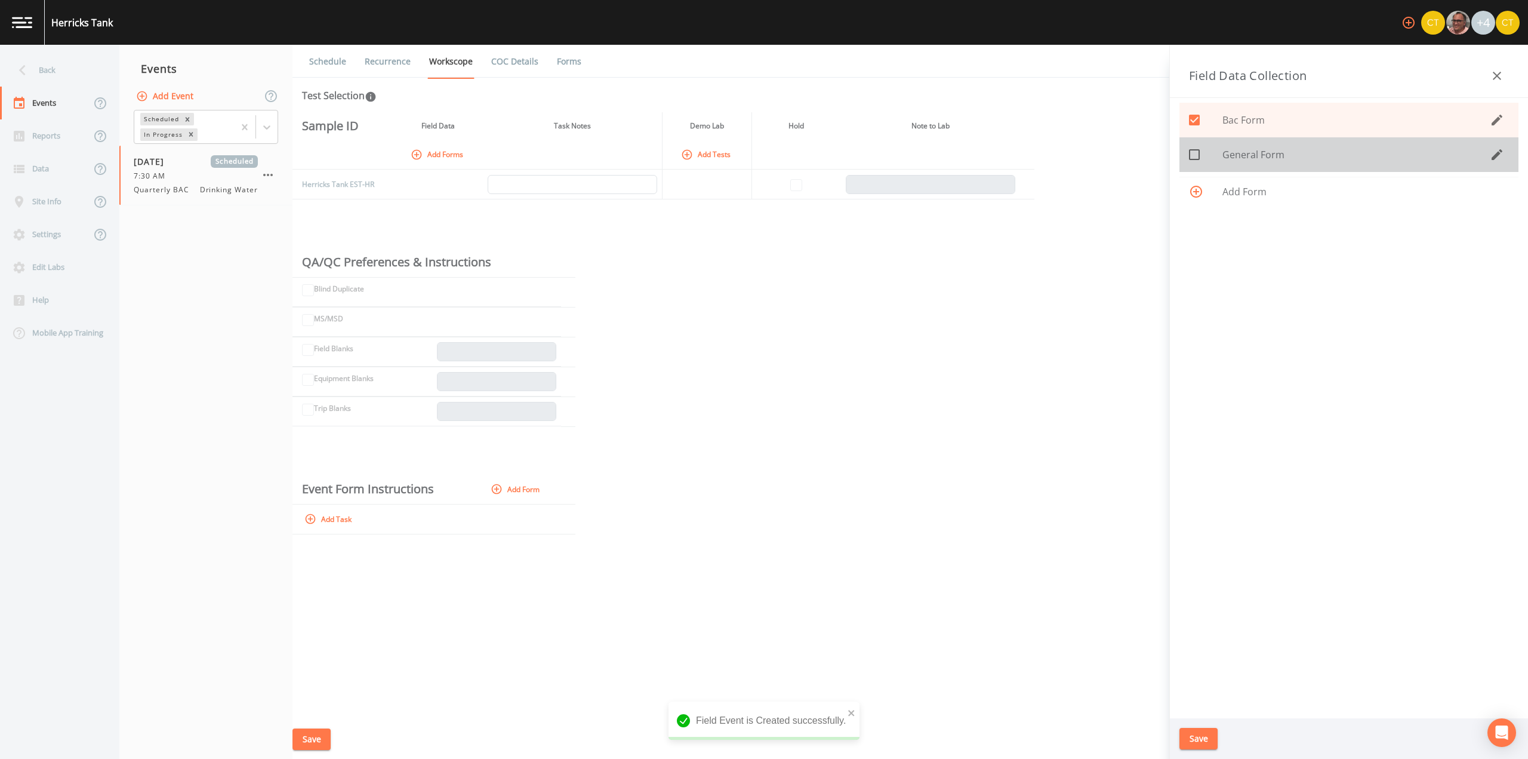
click at [1196, 151] on icon at bounding box center [1194, 154] width 14 height 14
checkbox input "true"
click at [1199, 737] on button "Save" at bounding box center [1198, 739] width 38 height 22
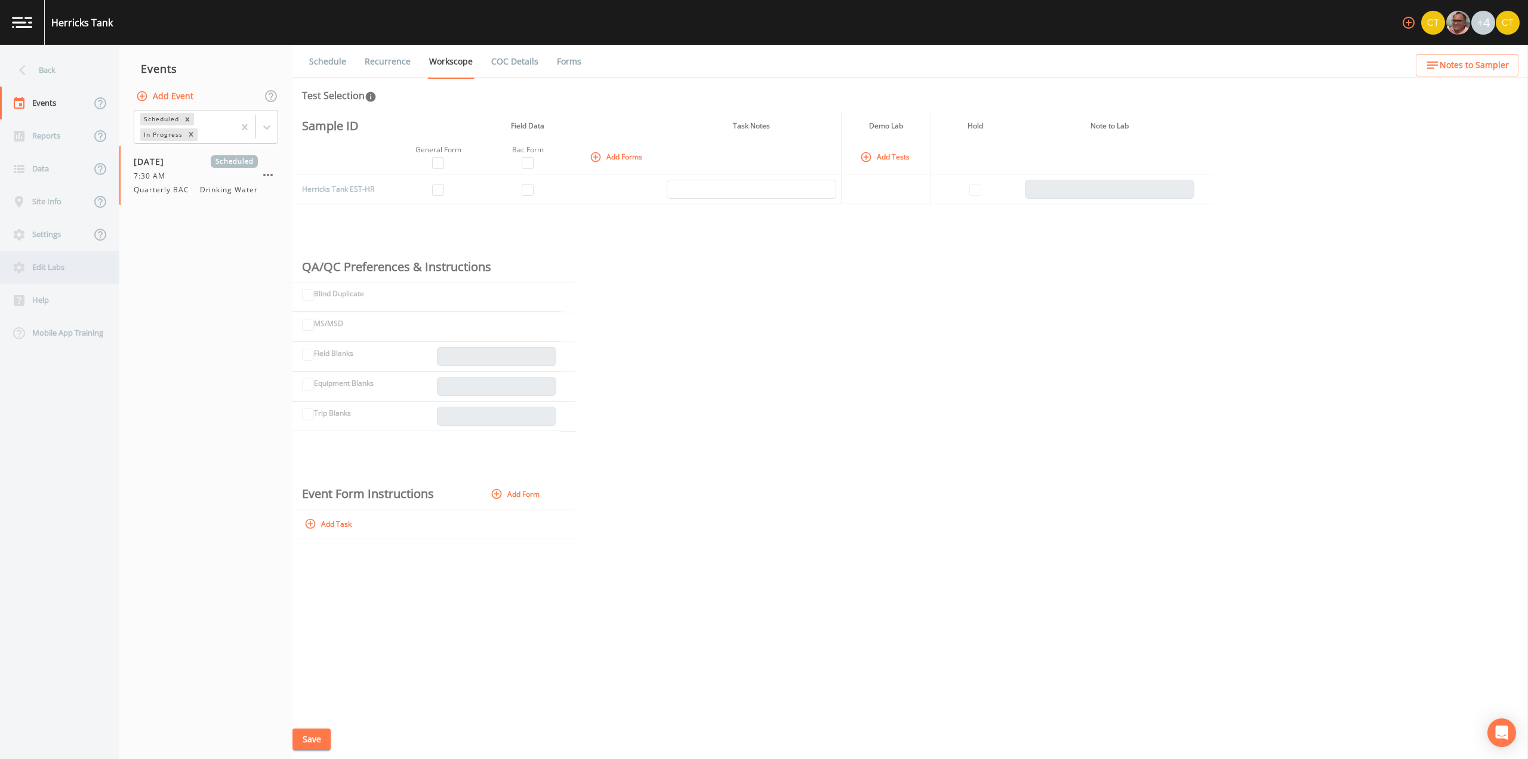
click at [51, 276] on div "Edit Labs" at bounding box center [53, 267] width 107 height 33
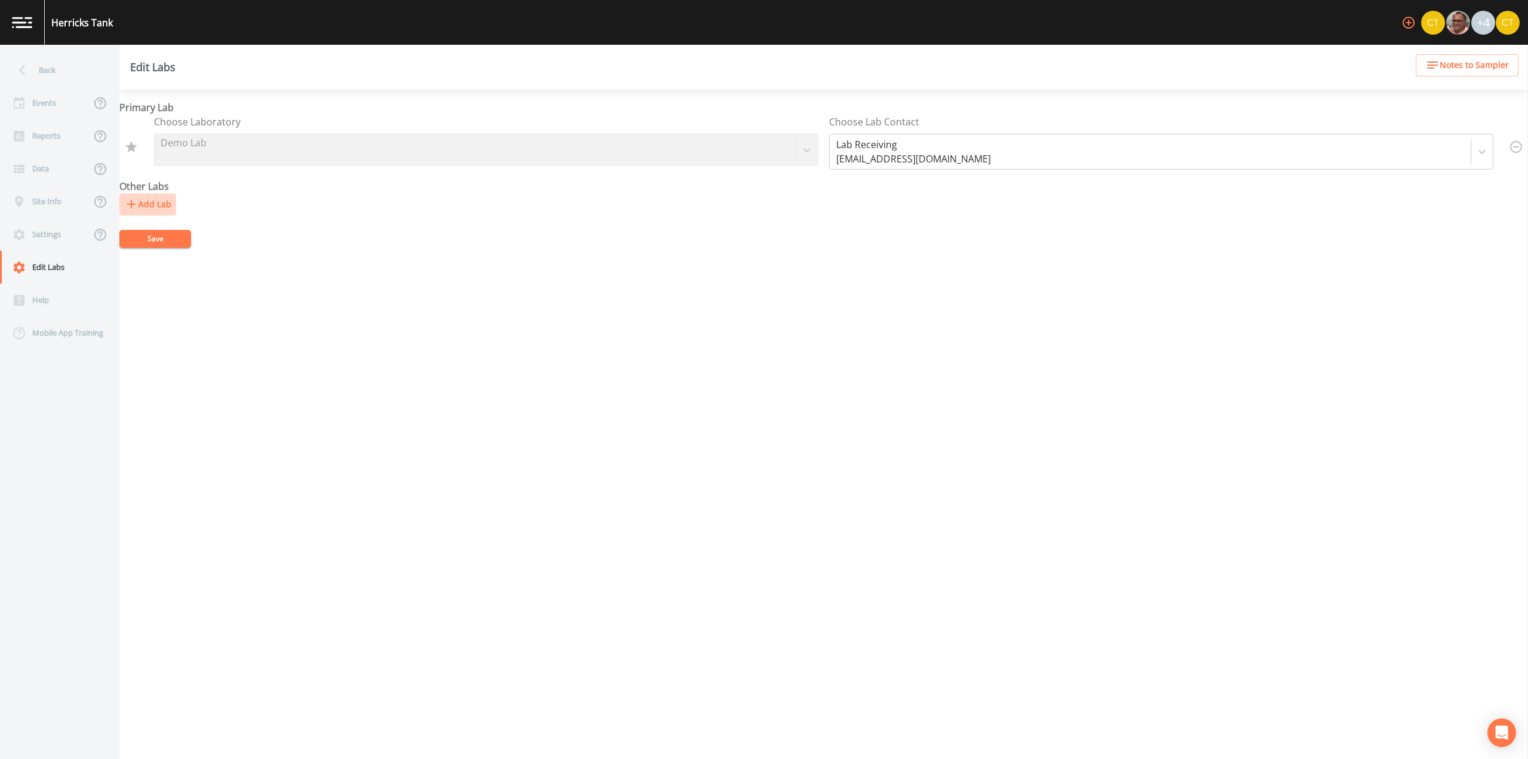
click at [140, 202] on button "Add Lab" at bounding box center [147, 204] width 57 height 22
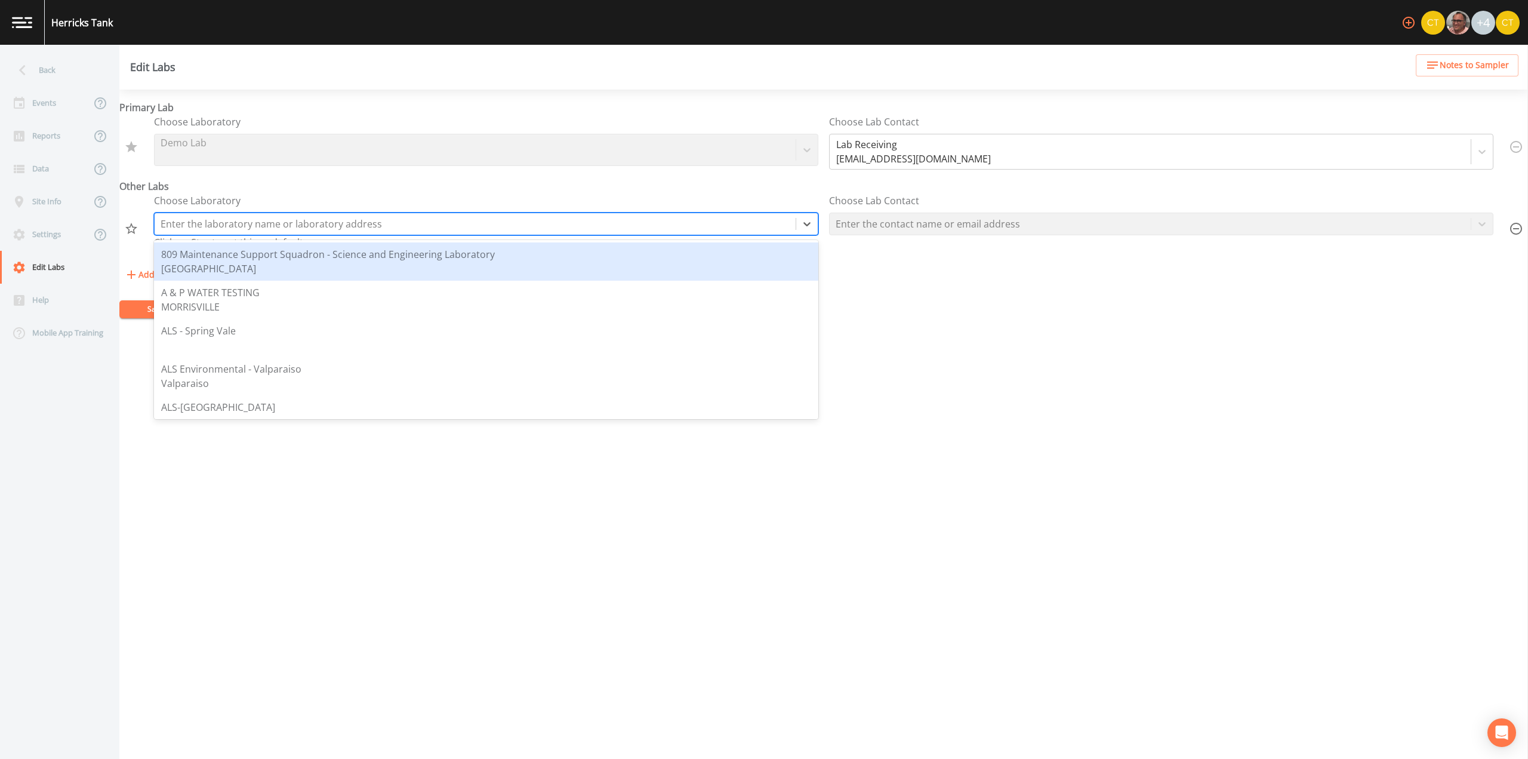
click at [251, 224] on div at bounding box center [475, 223] width 629 height 17
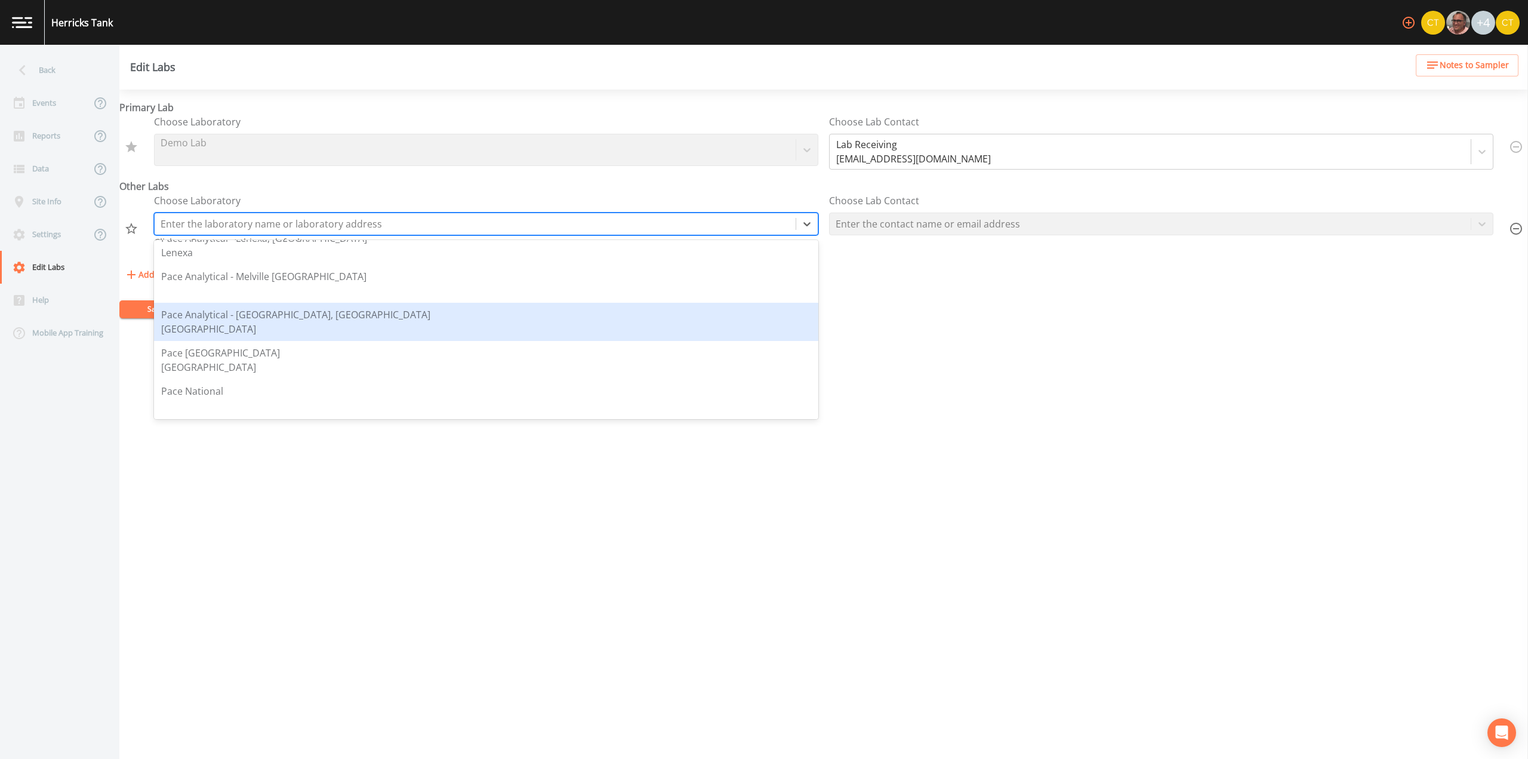
scroll to position [1623, 0]
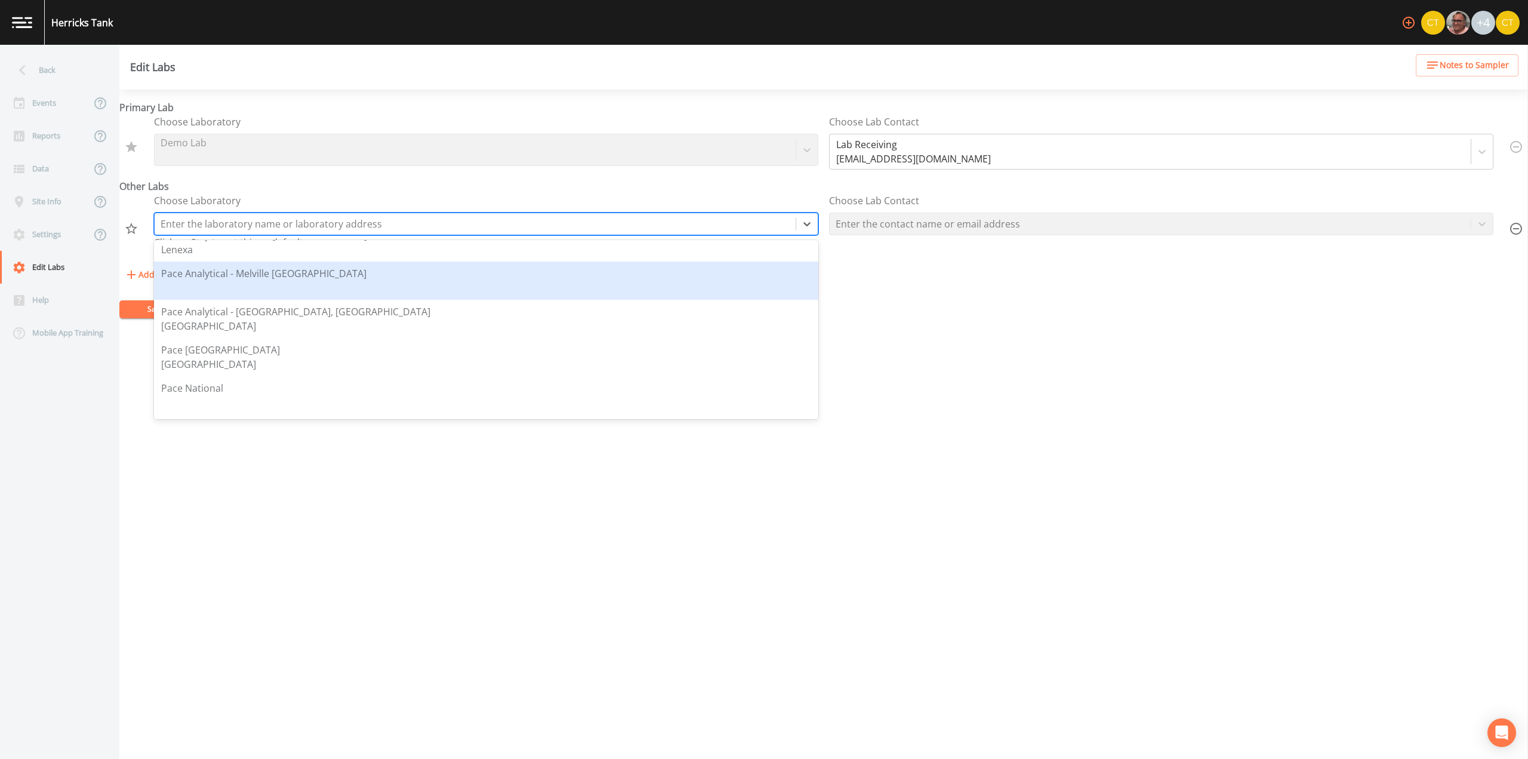
click at [329, 282] on div "Pace Analytical - Melville [GEOGRAPHIC_DATA]" at bounding box center [486, 280] width 650 height 29
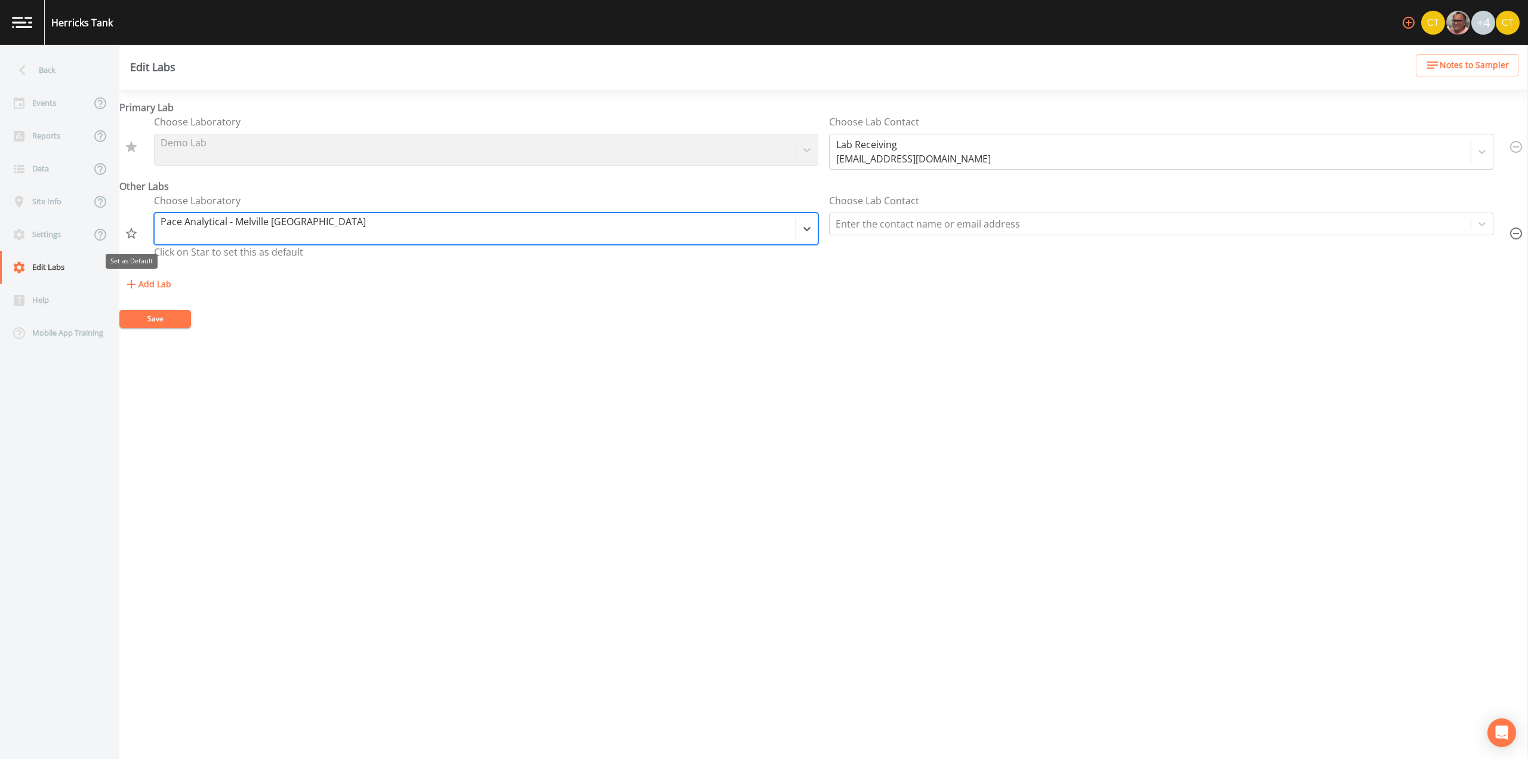
click at [138, 233] on icon "Set as Default" at bounding box center [131, 233] width 14 height 14
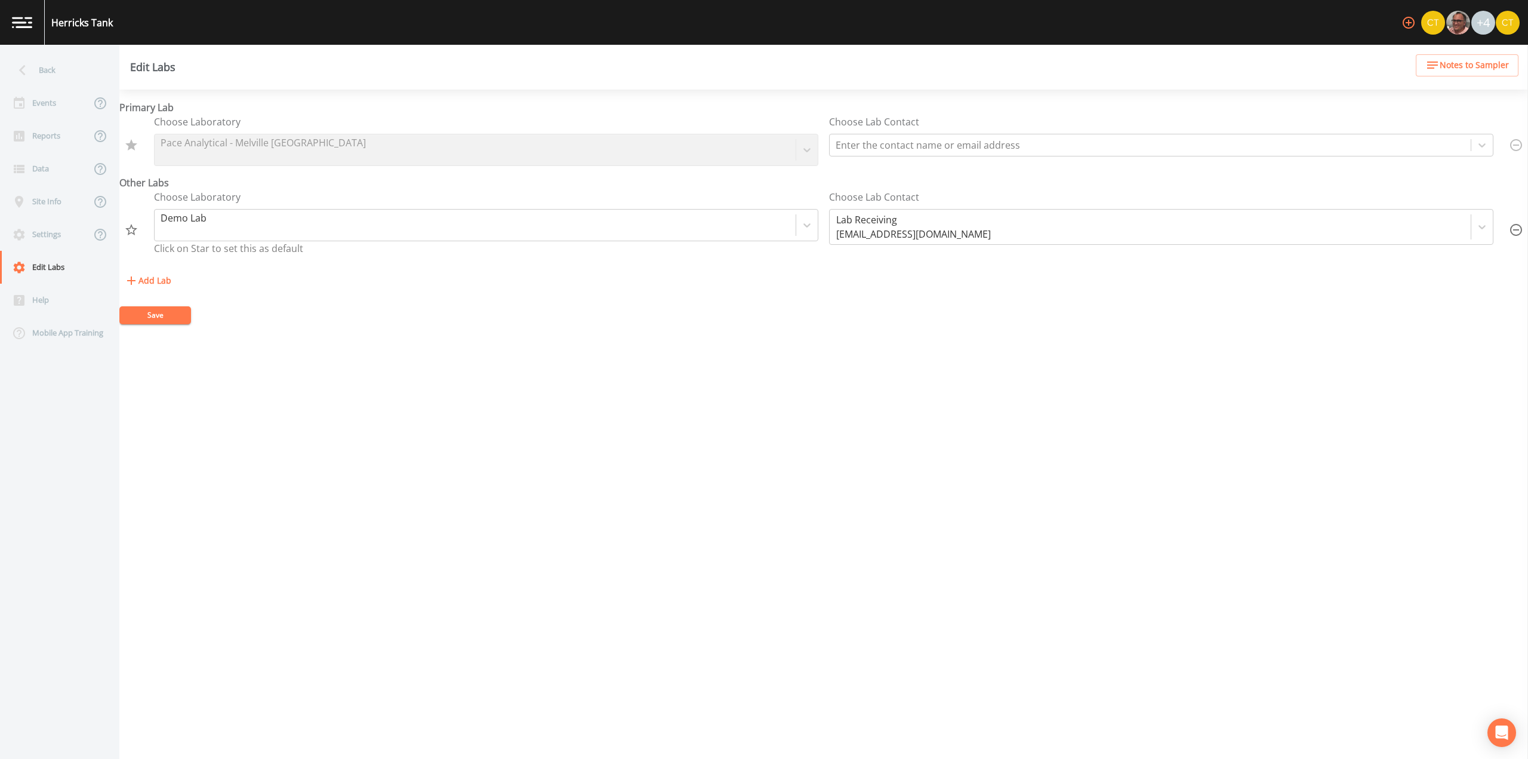
click at [1509, 226] on icon "button" at bounding box center [1516, 230] width 14 height 14
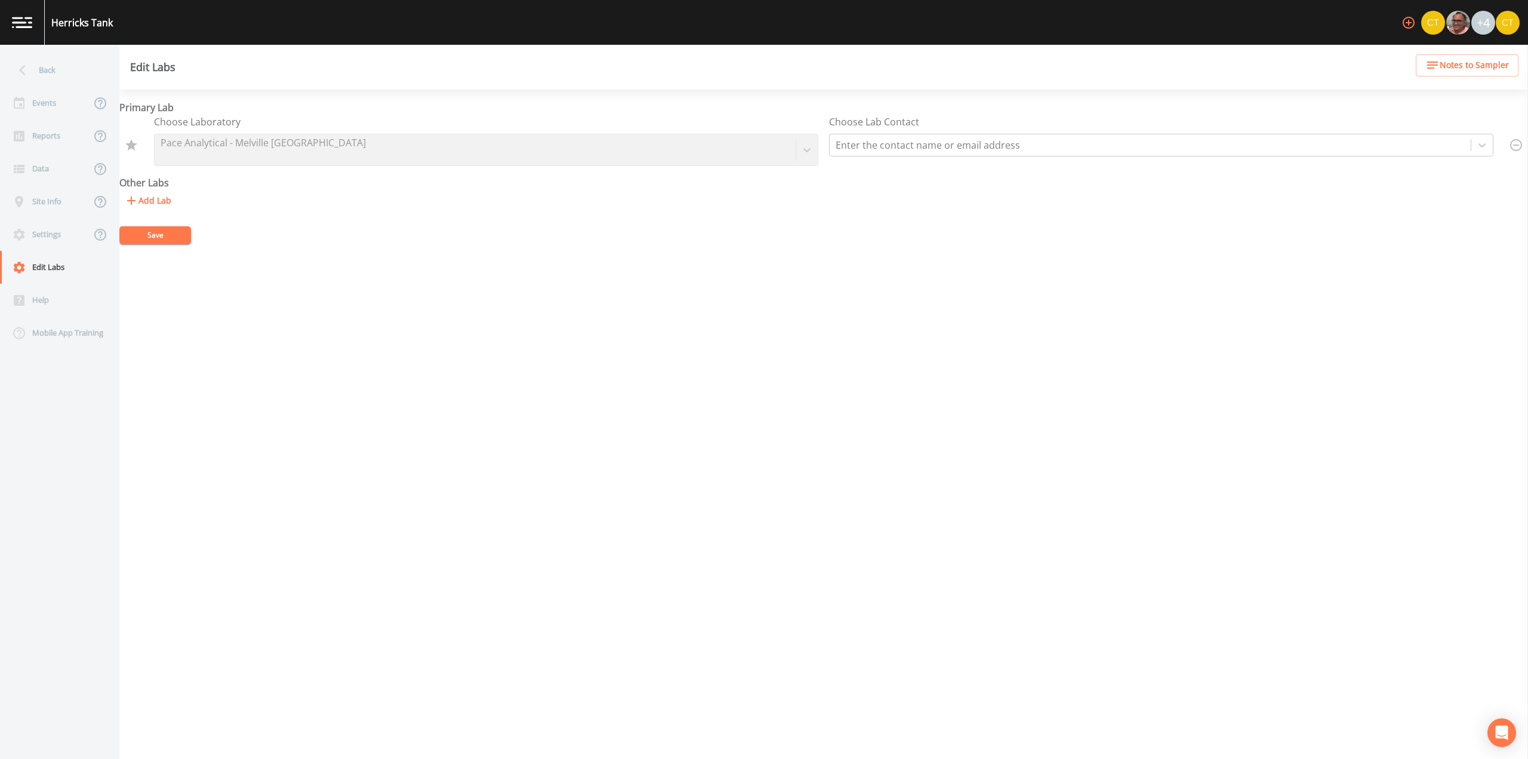
click at [165, 236] on button "Save" at bounding box center [155, 235] width 72 height 18
click at [39, 104] on div "Events" at bounding box center [45, 103] width 91 height 33
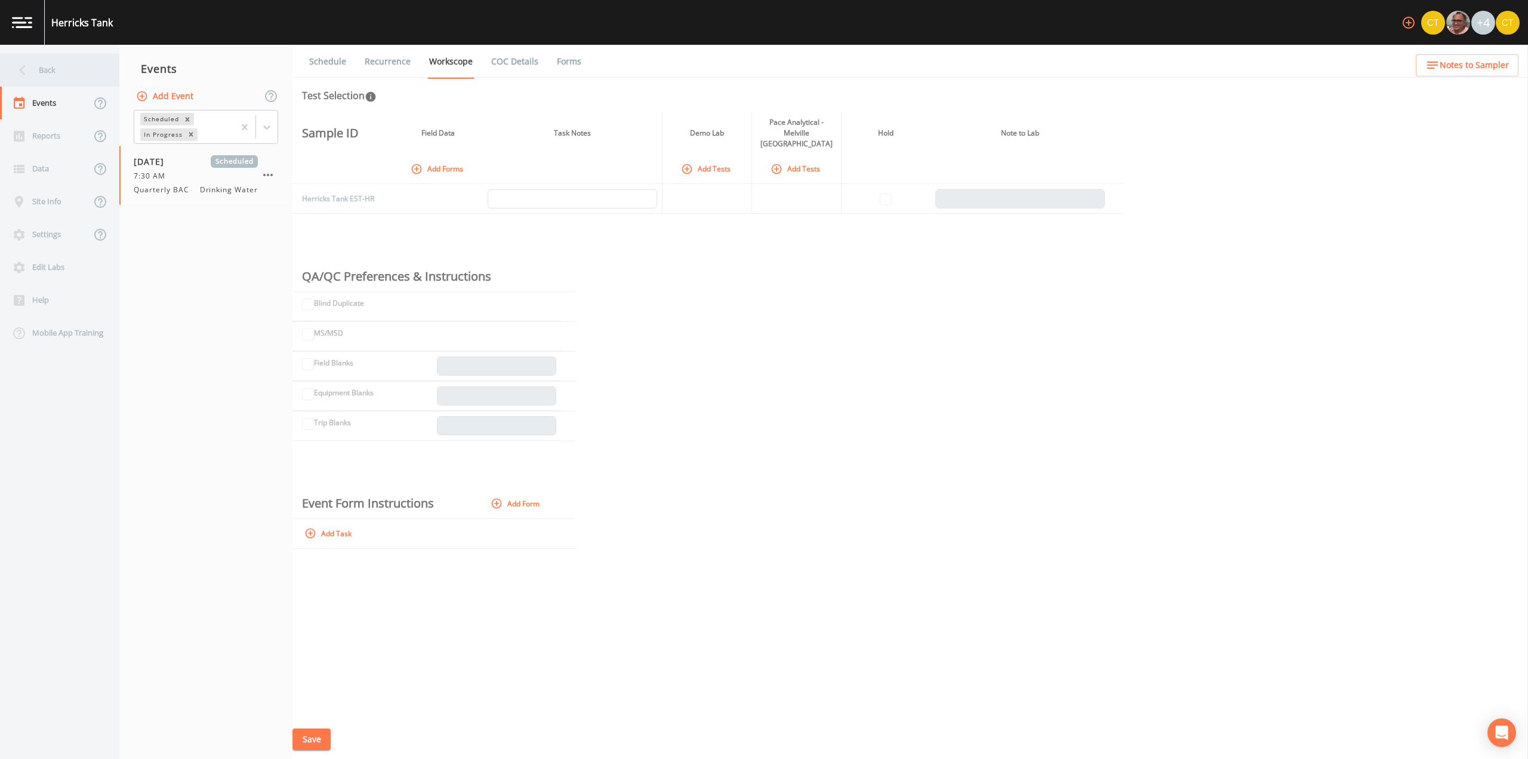
click at [27, 64] on icon at bounding box center [22, 70] width 21 height 21
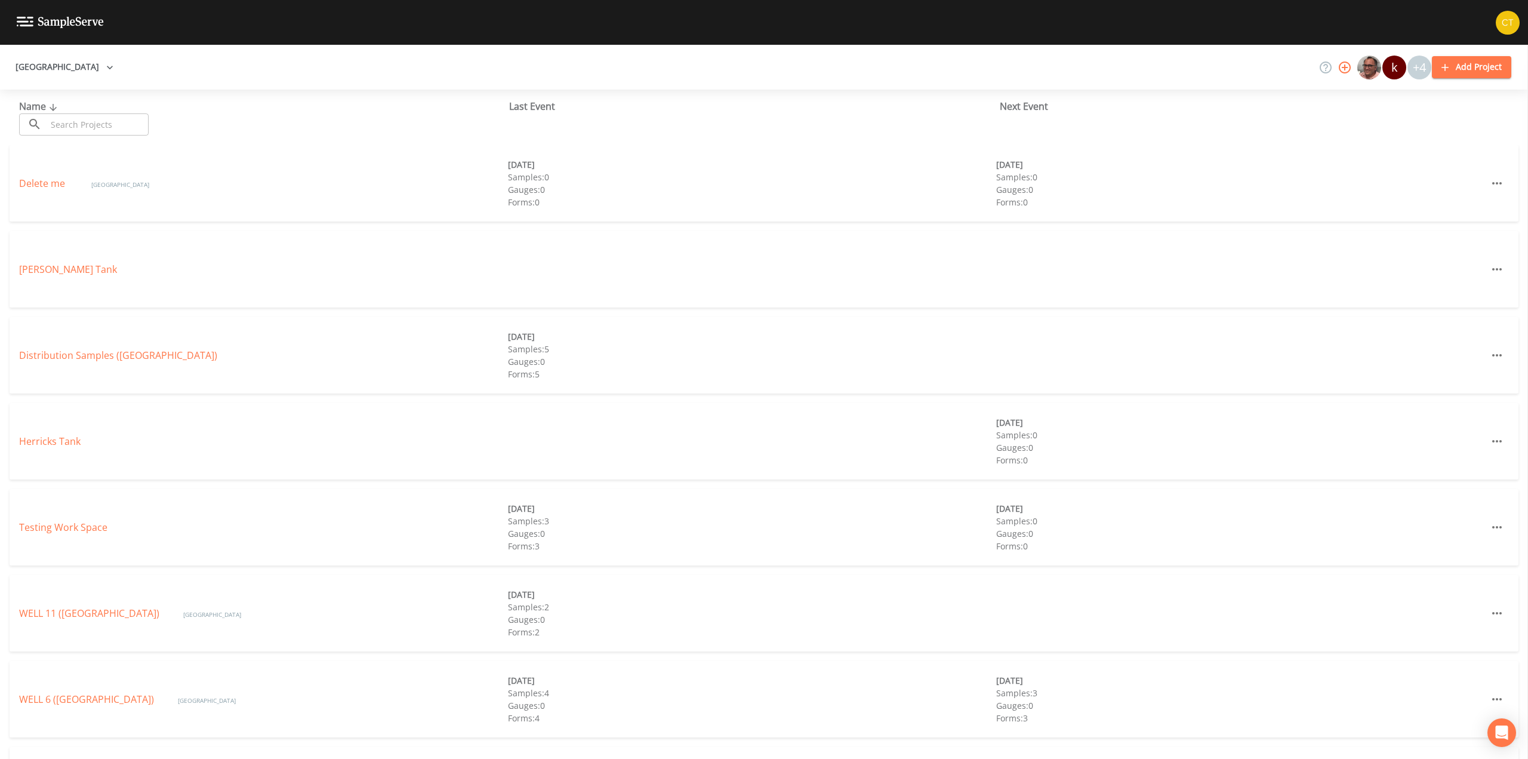
click at [22, 260] on div "[PERSON_NAME] Tank" at bounding box center [764, 269] width 1509 height 76
click at [25, 261] on div "[PERSON_NAME] Tank" at bounding box center [764, 269] width 1509 height 76
click at [35, 272] on link "[PERSON_NAME] Tank" at bounding box center [68, 269] width 98 height 13
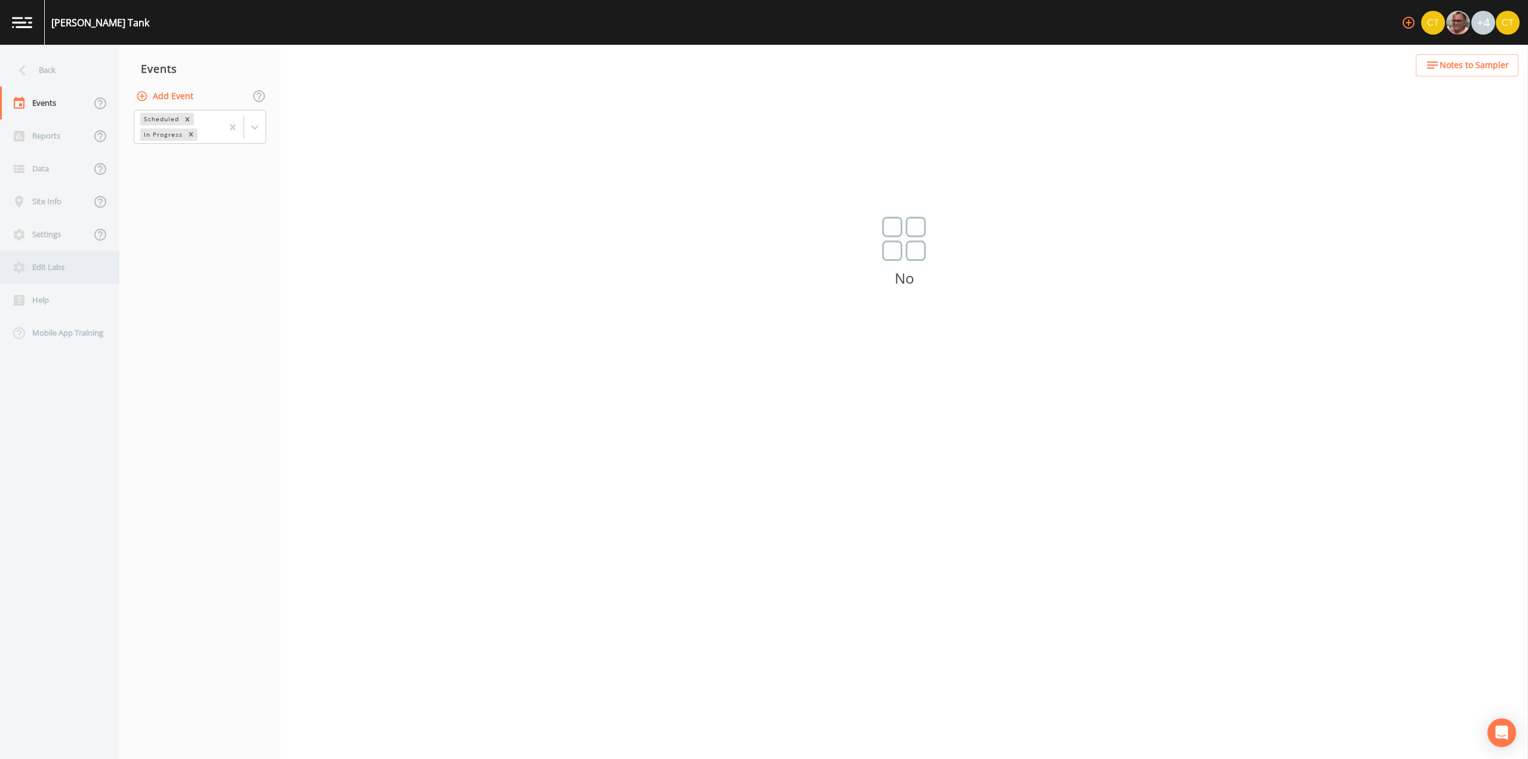
click at [60, 262] on div "Edit Labs" at bounding box center [53, 267] width 107 height 33
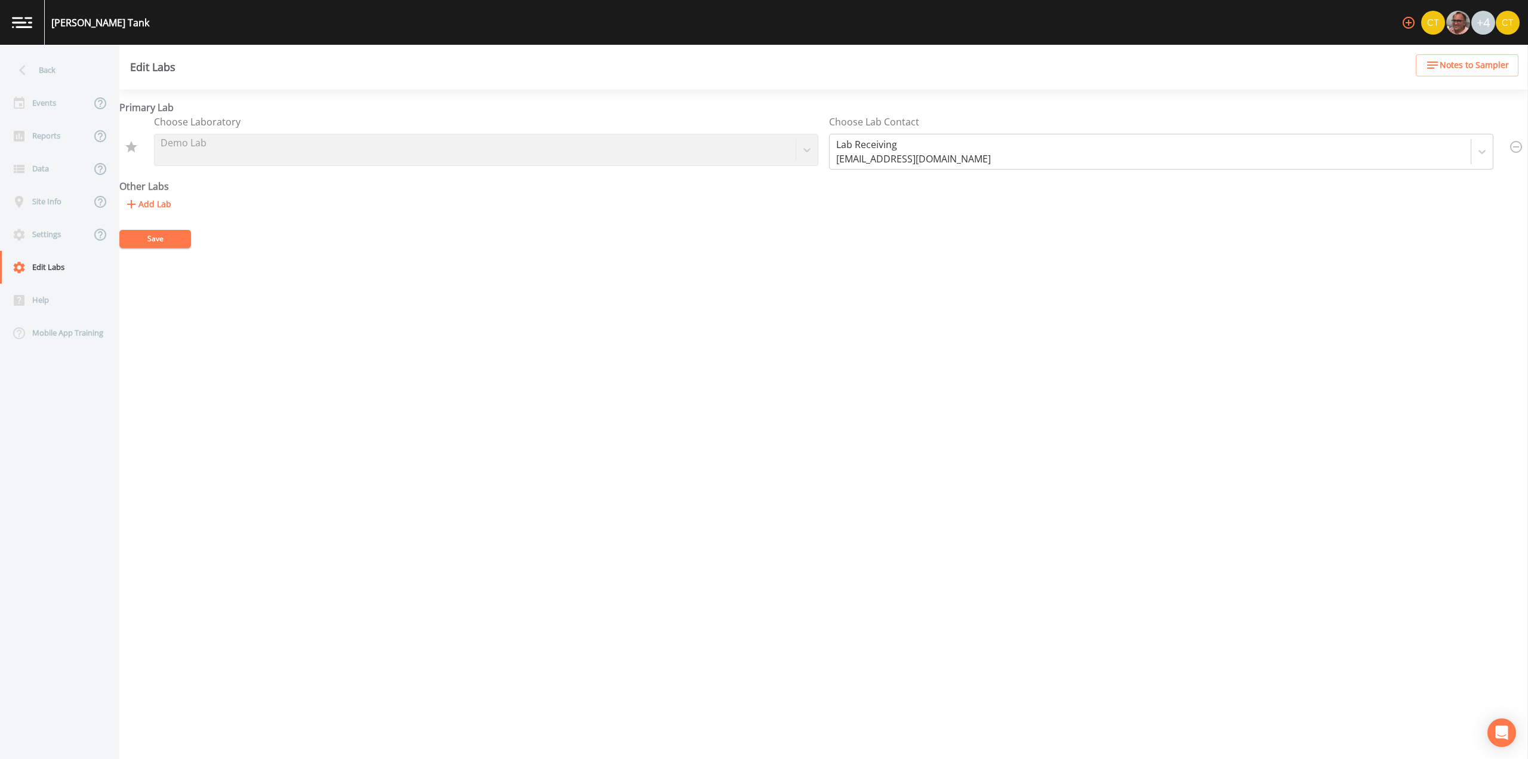
click at [131, 201] on icon "button" at bounding box center [131, 204] width 8 height 8
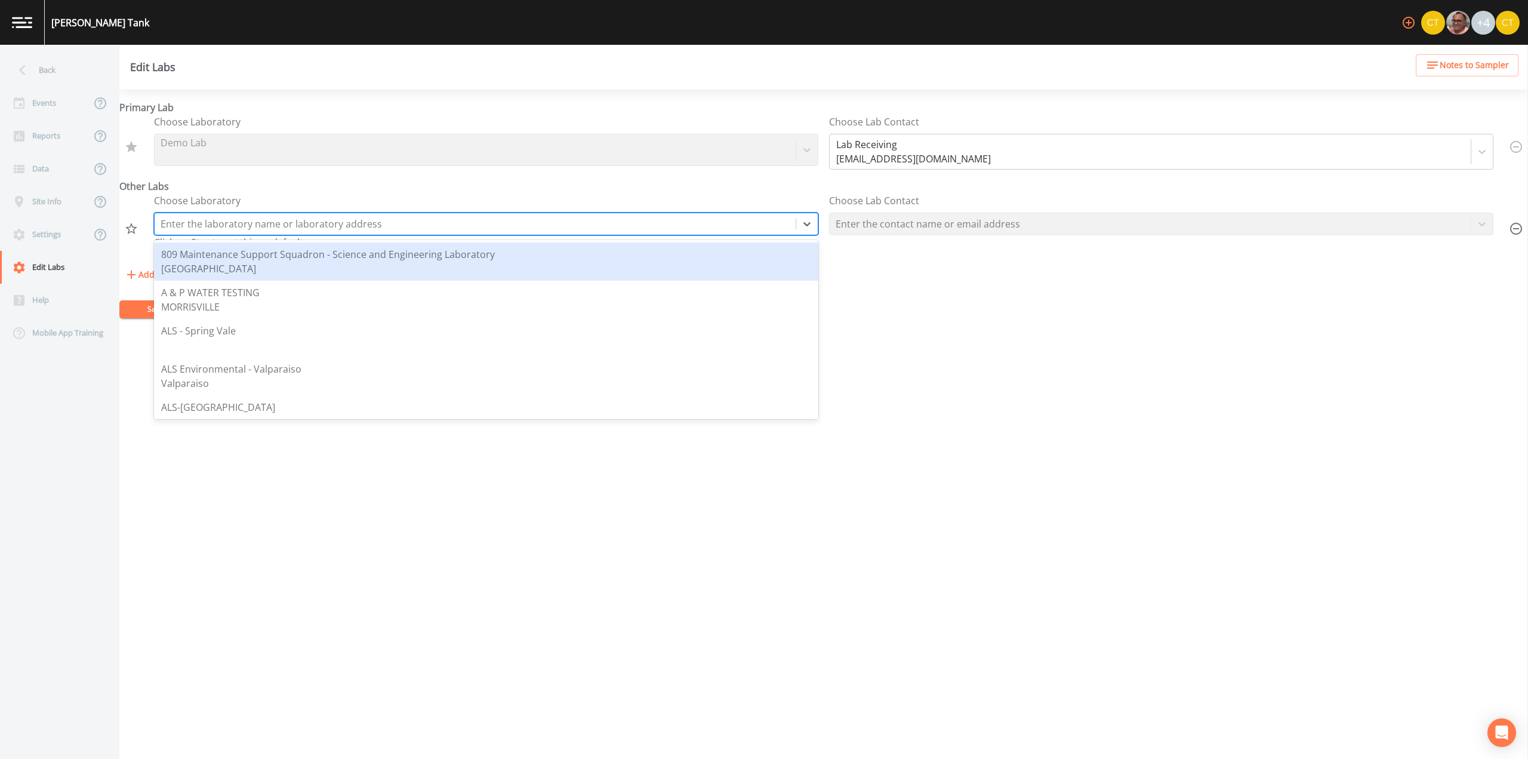
click at [226, 221] on div at bounding box center [475, 223] width 629 height 17
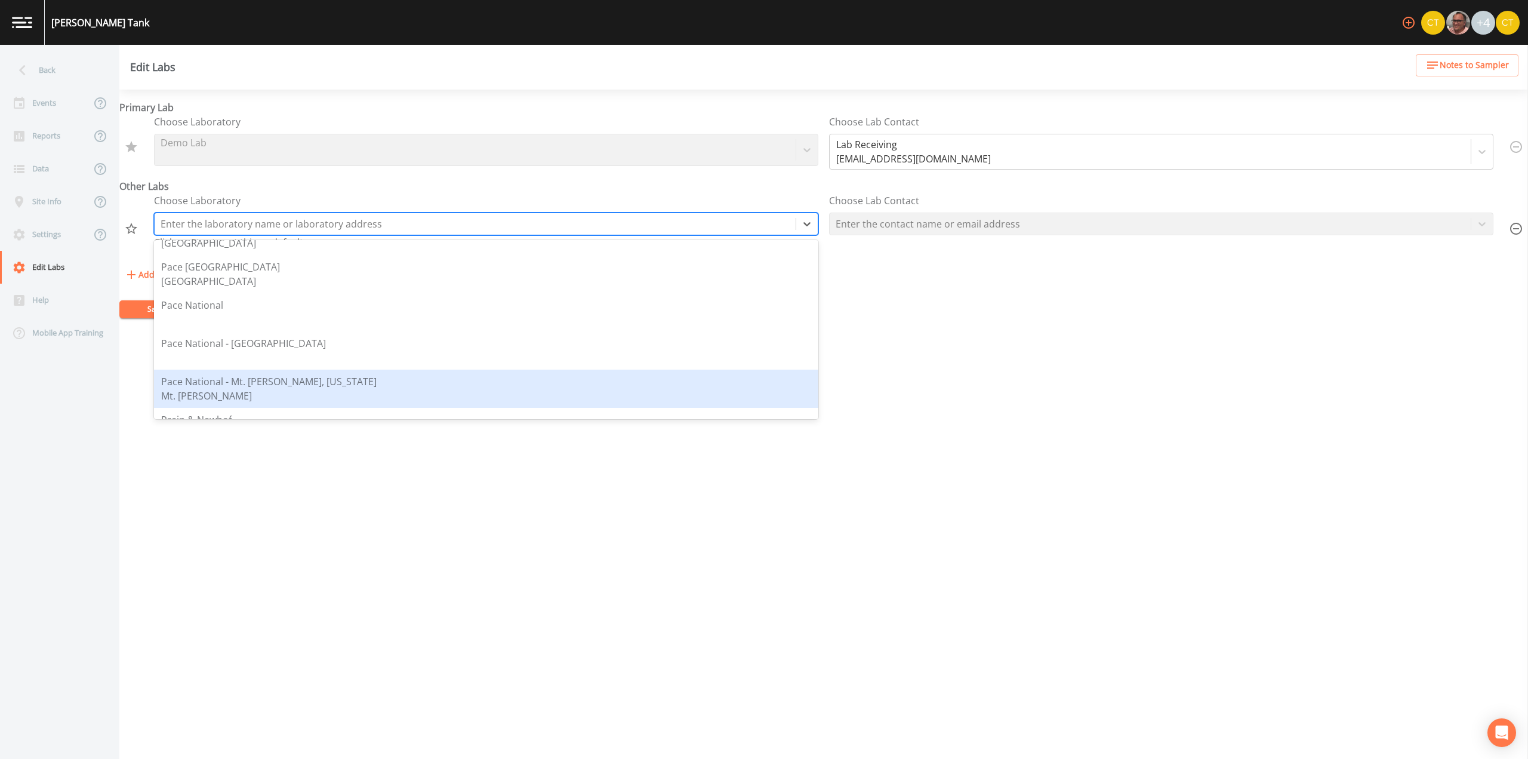
scroll to position [1612, 0]
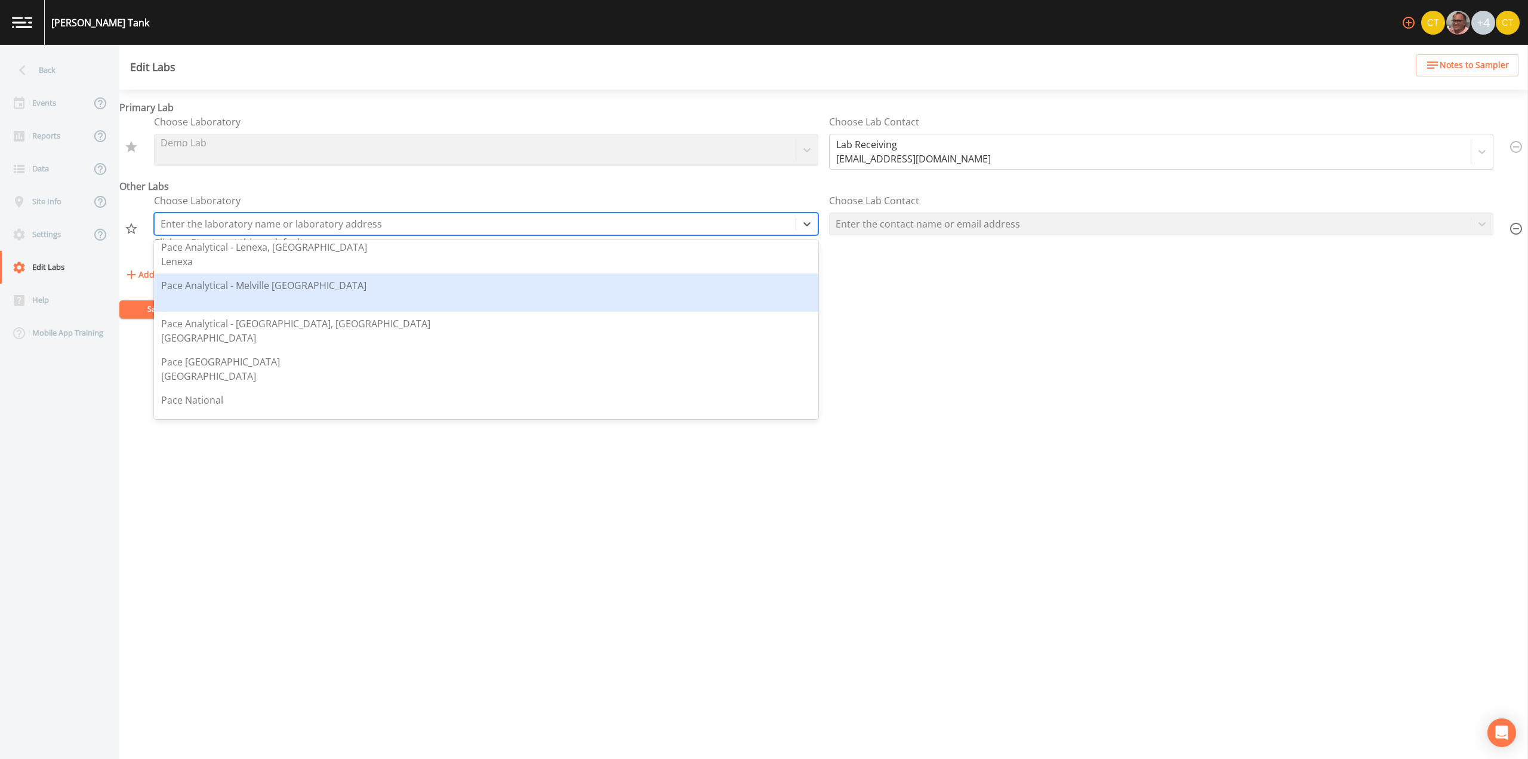
click at [324, 286] on div "Pace Analytical - Melville [GEOGRAPHIC_DATA]" at bounding box center [486, 292] width 650 height 29
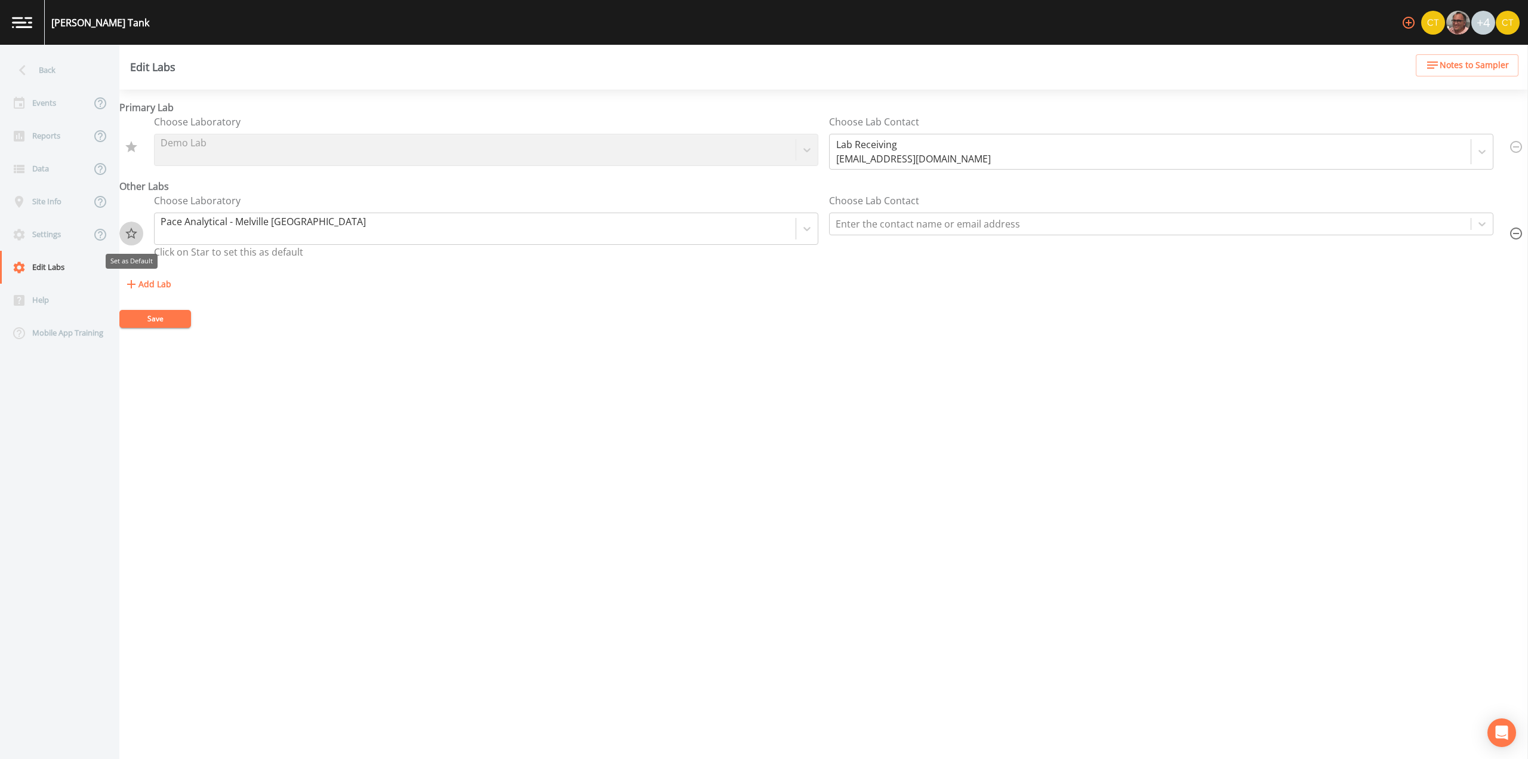
click at [128, 233] on icon "Set as Default" at bounding box center [131, 232] width 12 height 11
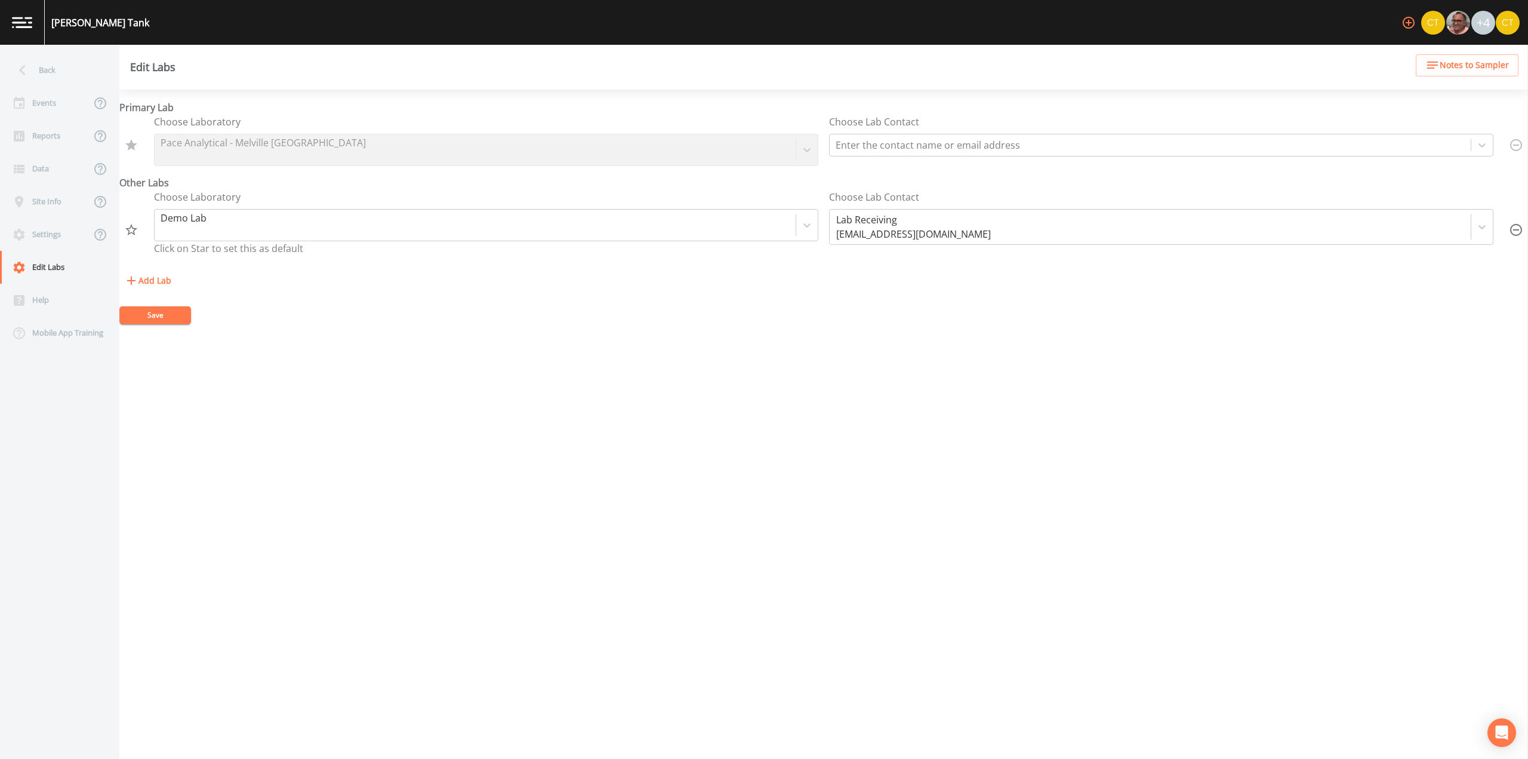
click at [1510, 230] on icon "button" at bounding box center [1516, 230] width 12 height 12
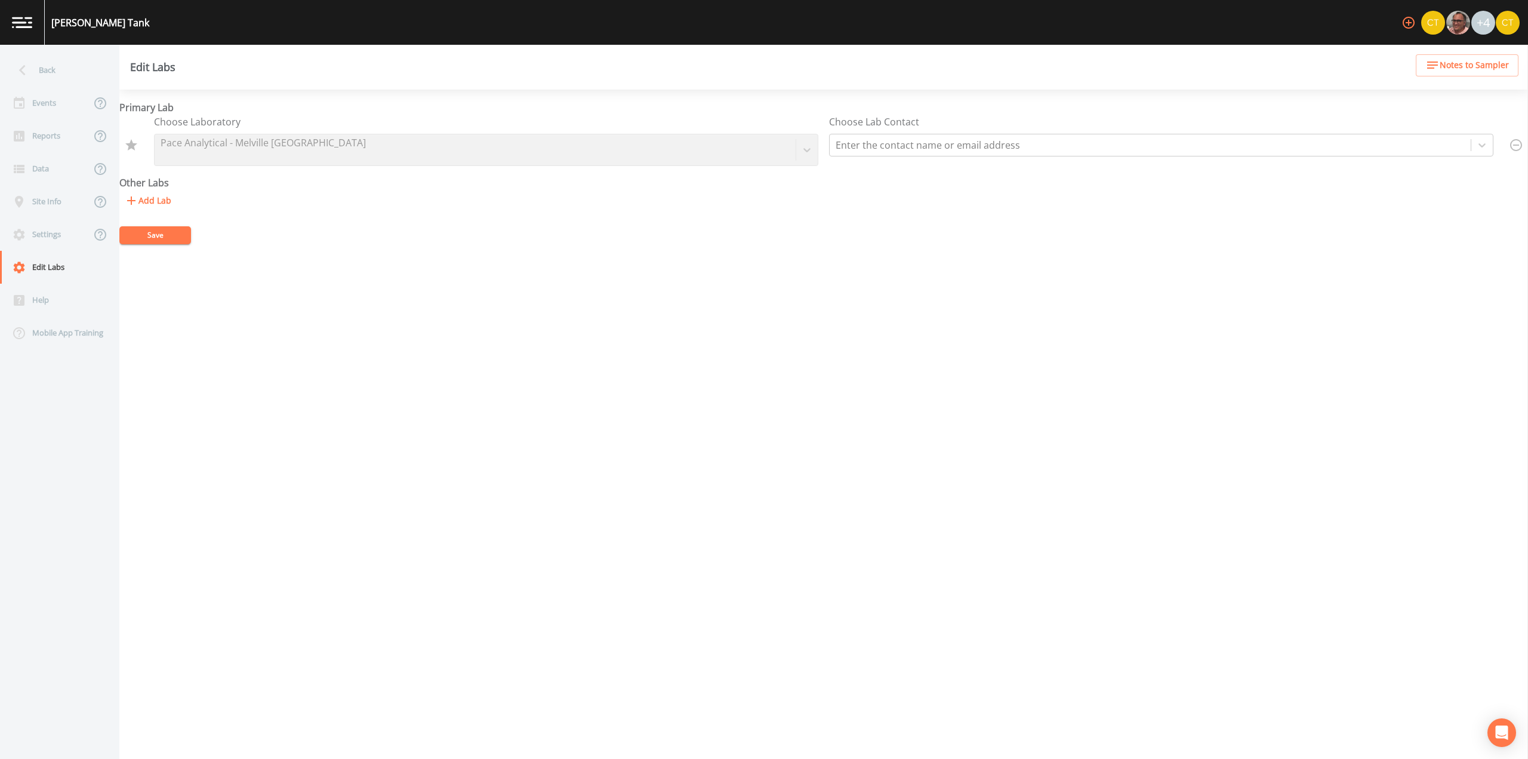
click at [162, 230] on button "Save" at bounding box center [155, 235] width 72 height 18
click at [57, 104] on div "Events" at bounding box center [45, 103] width 91 height 33
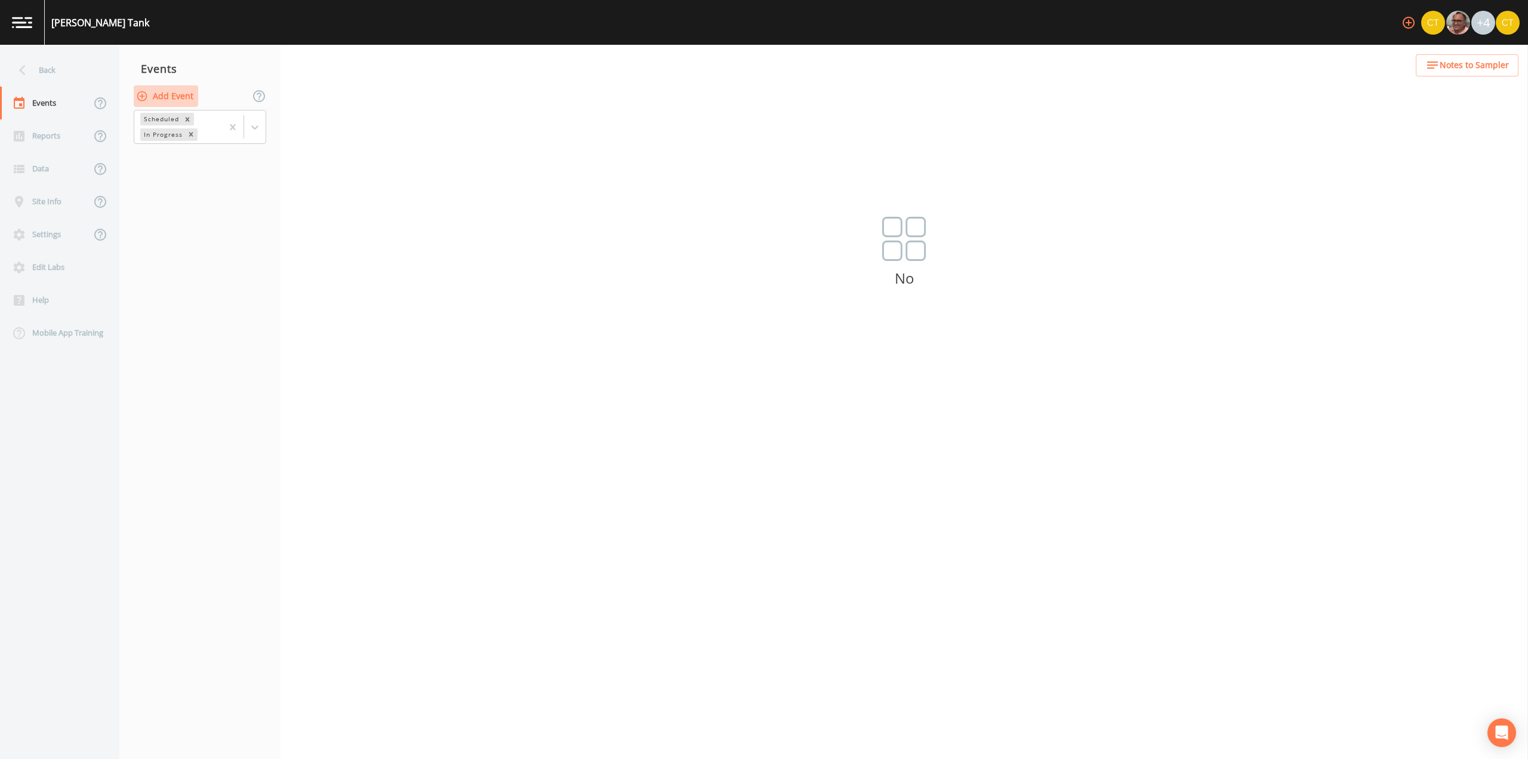
click at [159, 97] on button "Add Event" at bounding box center [166, 96] width 64 height 22
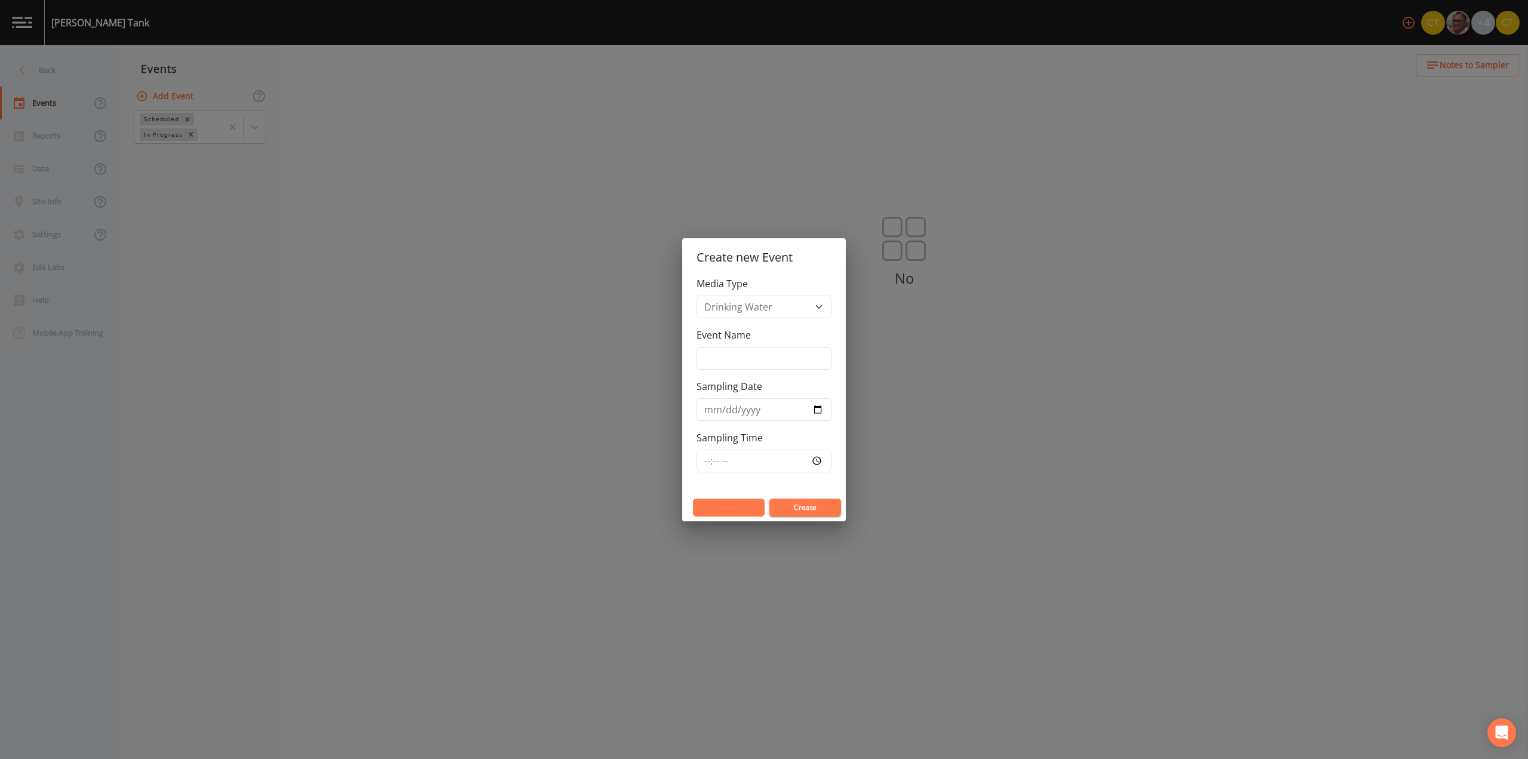
click at [741, 504] on button "Cancel" at bounding box center [729, 507] width 72 height 18
